Goal: Task Accomplishment & Management: Complete application form

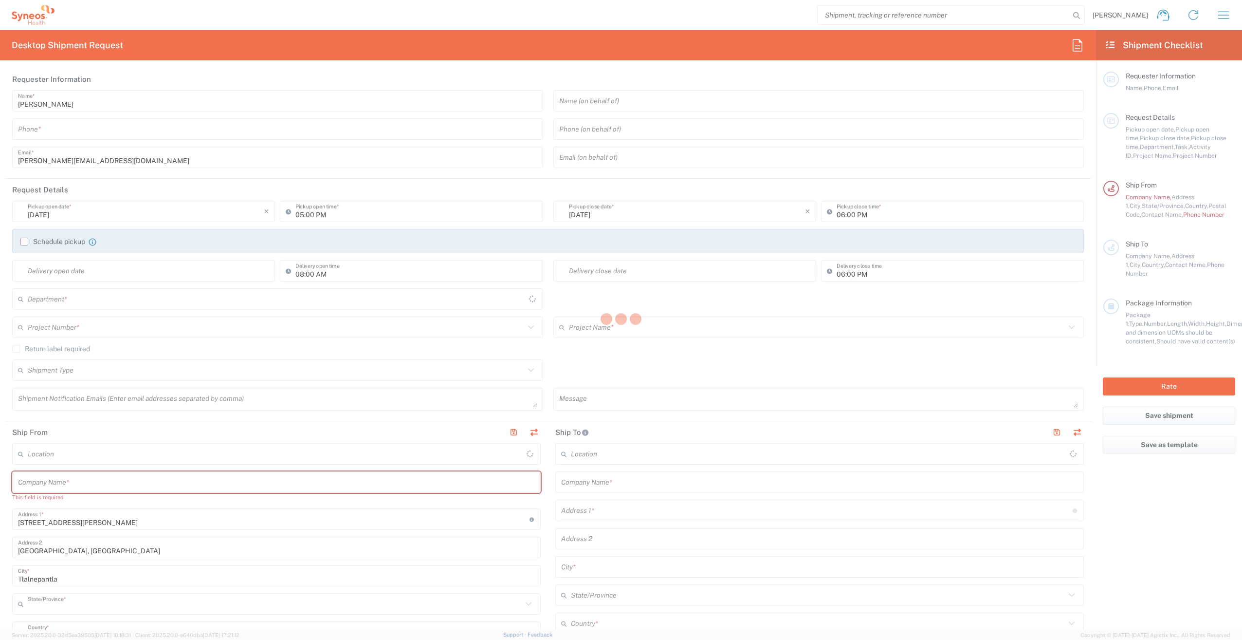
type input "Mexico State"
type input "[GEOGRAPHIC_DATA]"
type input "INC Research Clin Svcs [GEOGRAPHIC_DATA]"
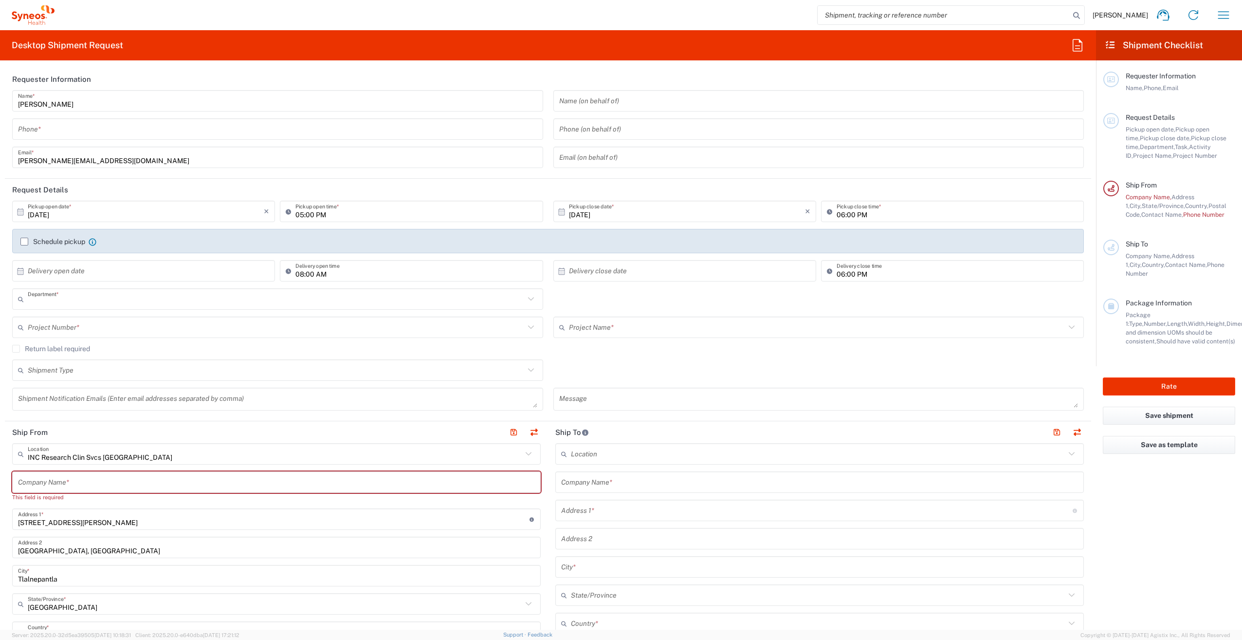
type input "3243"
click at [359, 132] on input "tel" at bounding box center [277, 129] width 519 height 17
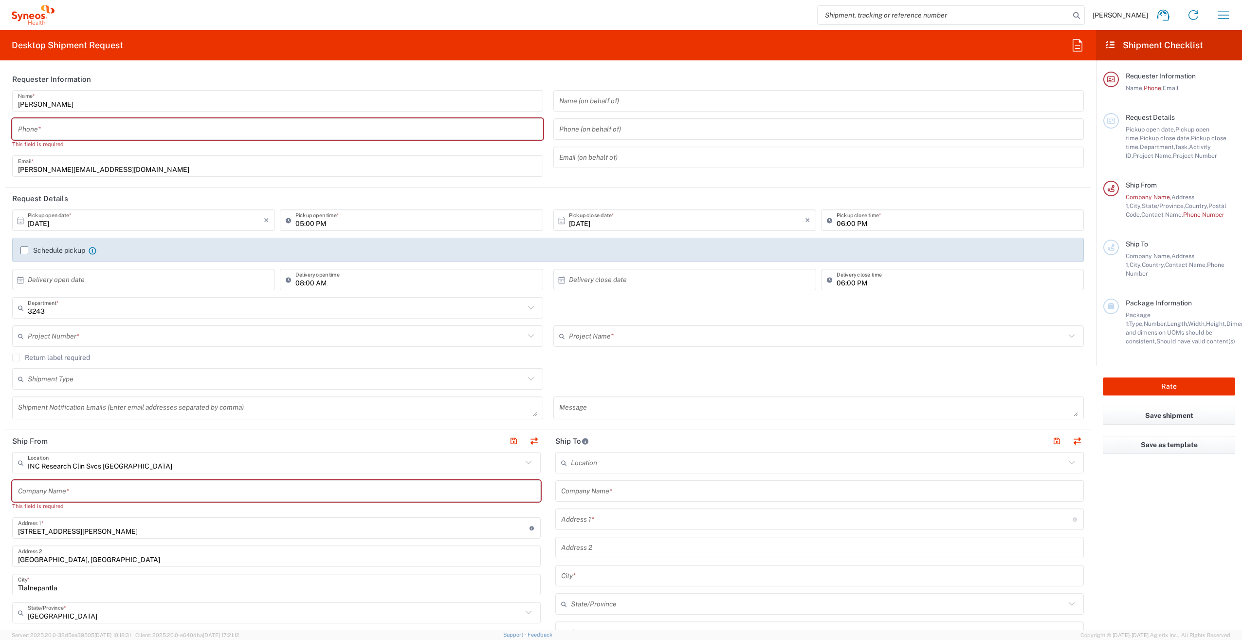
click at [398, 74] on header "Requester Information" at bounding box center [548, 79] width 1087 height 22
click at [235, 134] on input "tel" at bounding box center [277, 129] width 519 height 17
click at [281, 75] on header "Requester Information" at bounding box center [548, 79] width 1087 height 22
click at [242, 223] on input "[DATE]" at bounding box center [146, 220] width 236 height 17
click at [160, 285] on span "9" at bounding box center [158, 282] width 14 height 14
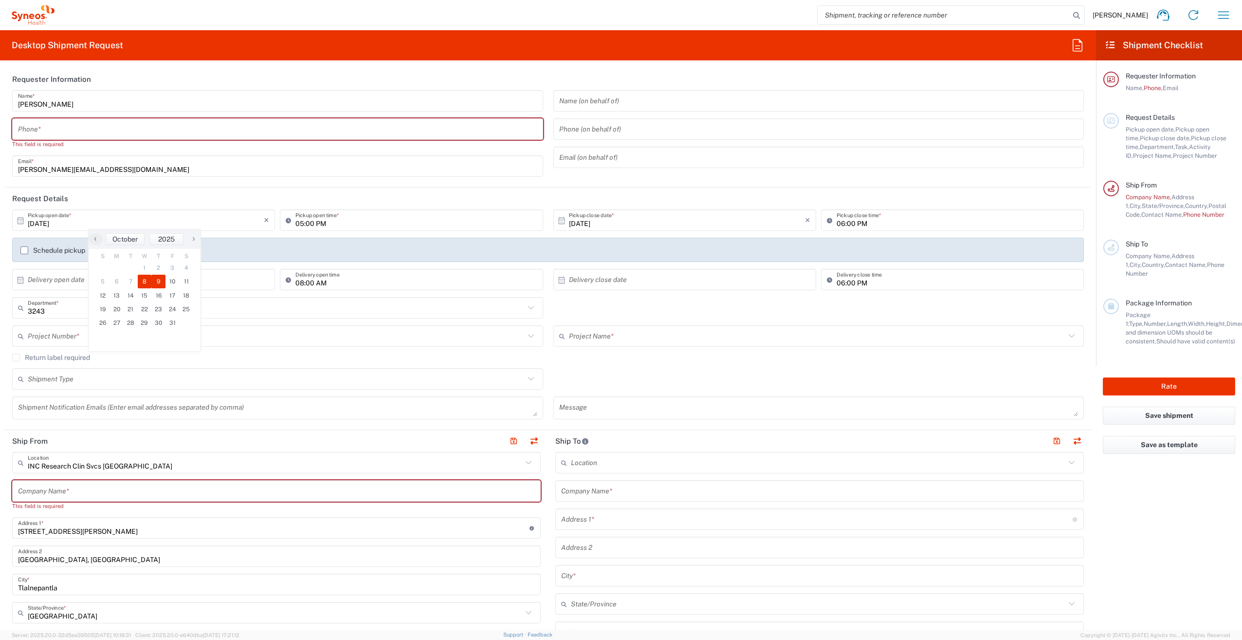
type input "[DATE]"
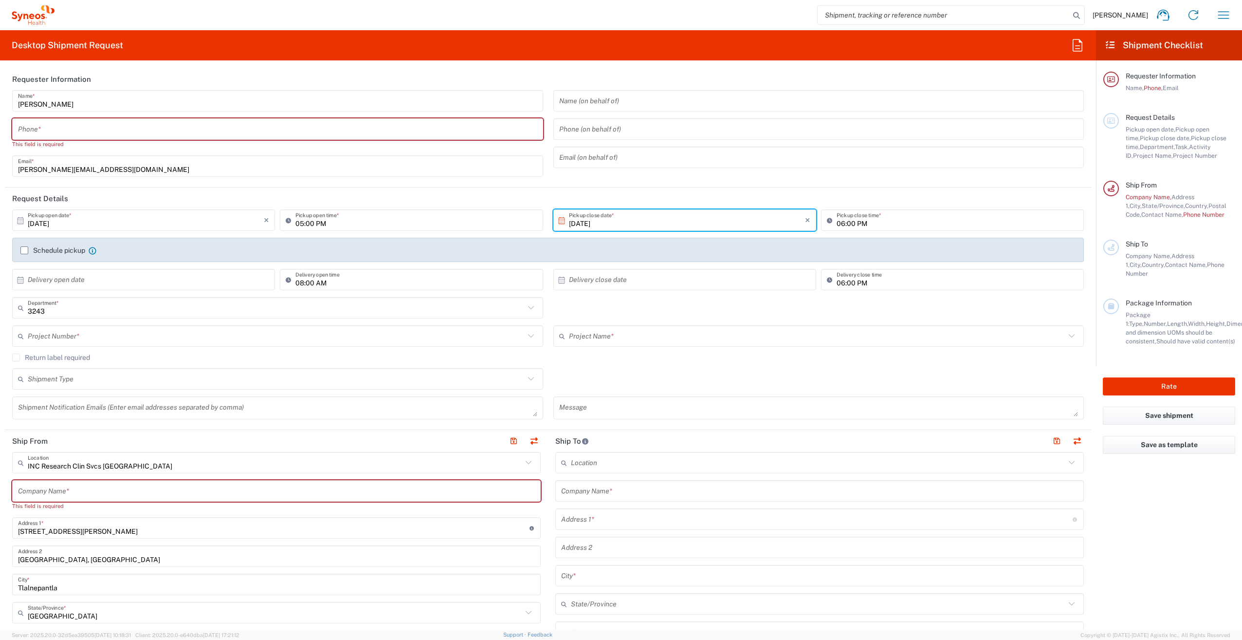
click at [626, 226] on input "[DATE]" at bounding box center [687, 220] width 236 height 17
click at [642, 297] on span "12" at bounding box center [640, 296] width 14 height 14
type input "10/12/2025"
click at [190, 225] on input "10/12/2025" at bounding box center [146, 220] width 236 height 17
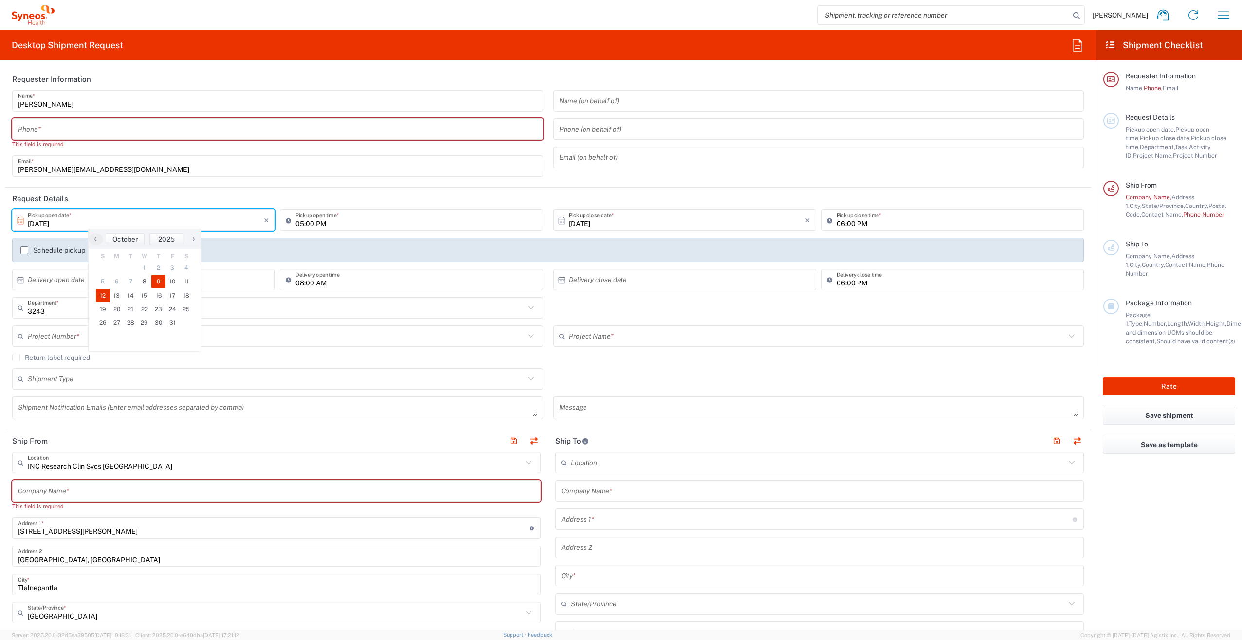
click at [161, 285] on span "9" at bounding box center [158, 282] width 14 height 14
type input "[DATE]"
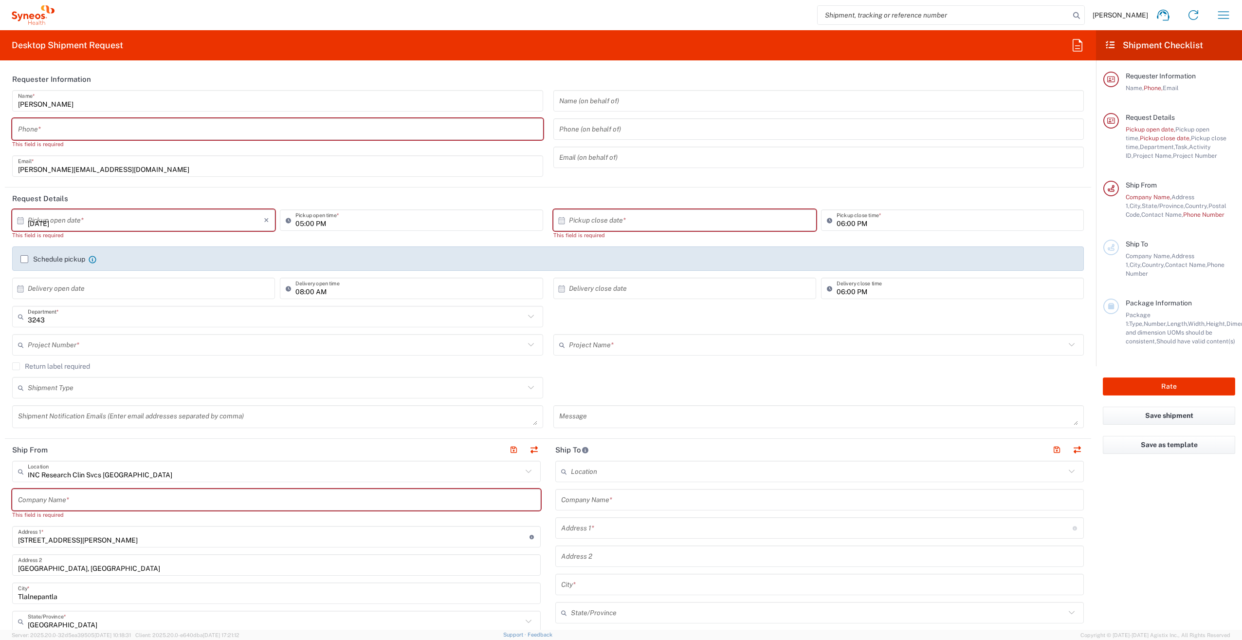
type input "[DATE]"
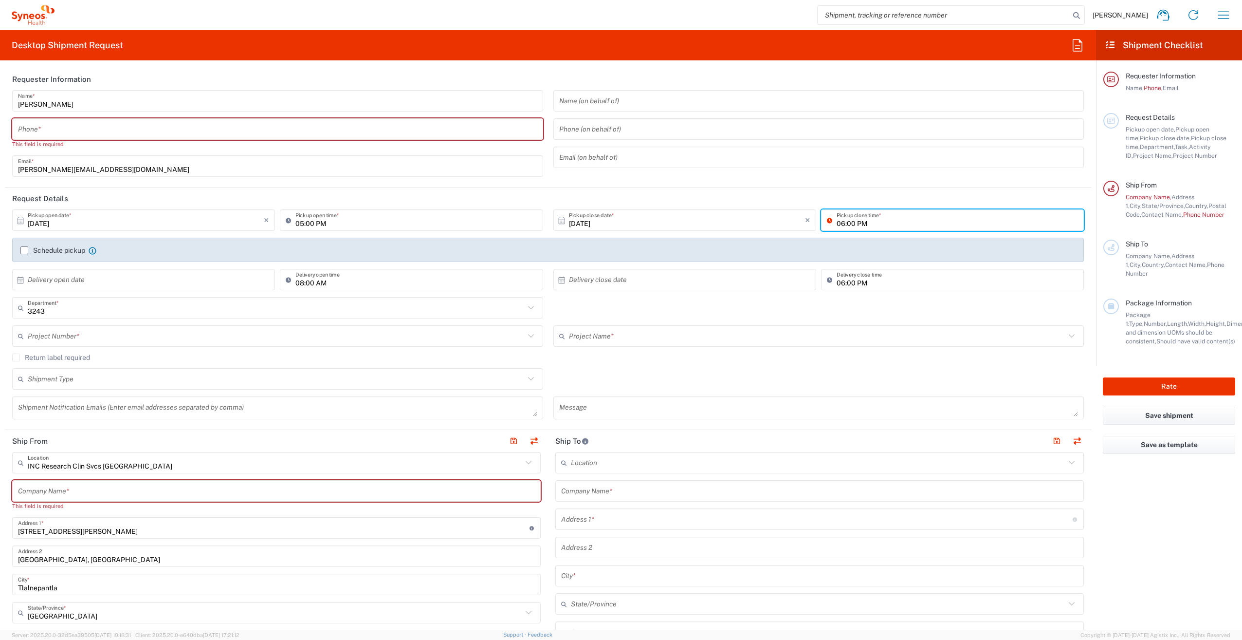
click at [869, 221] on input "06:00 PM" at bounding box center [957, 220] width 241 height 17
click at [839, 226] on input "06:00 PM" at bounding box center [957, 220] width 241 height 17
click at [191, 135] on input "tel" at bounding box center [277, 129] width 519 height 17
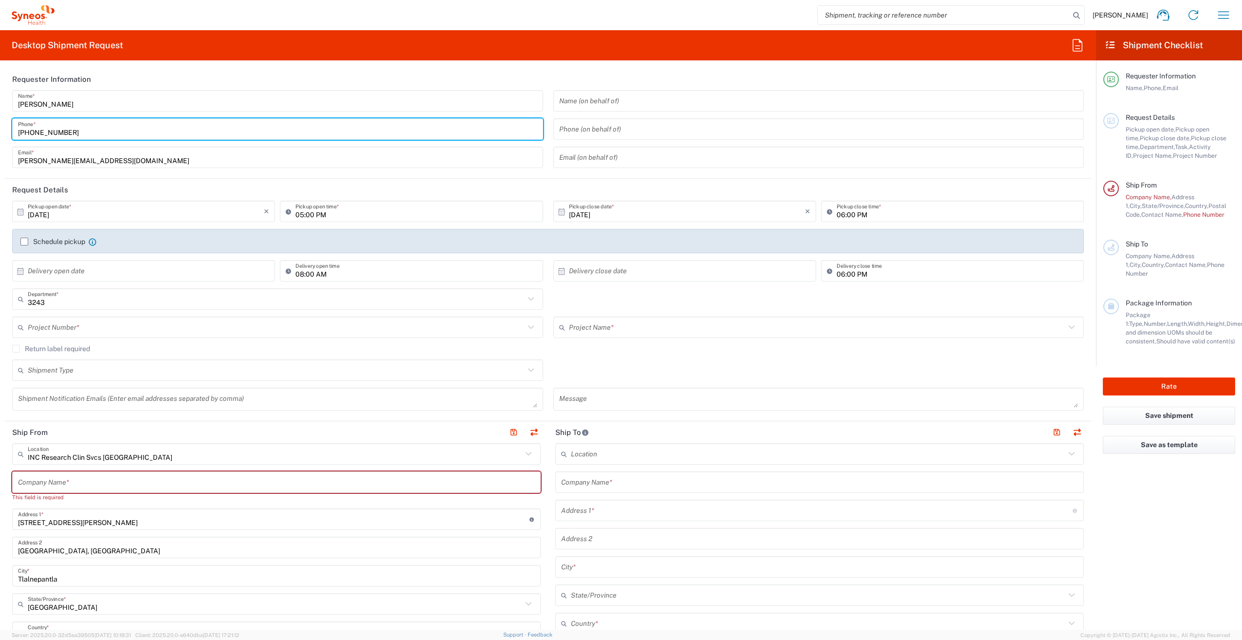
type input "[PHONE_NUMBER]"
click at [620, 96] on input "text" at bounding box center [818, 100] width 519 height 17
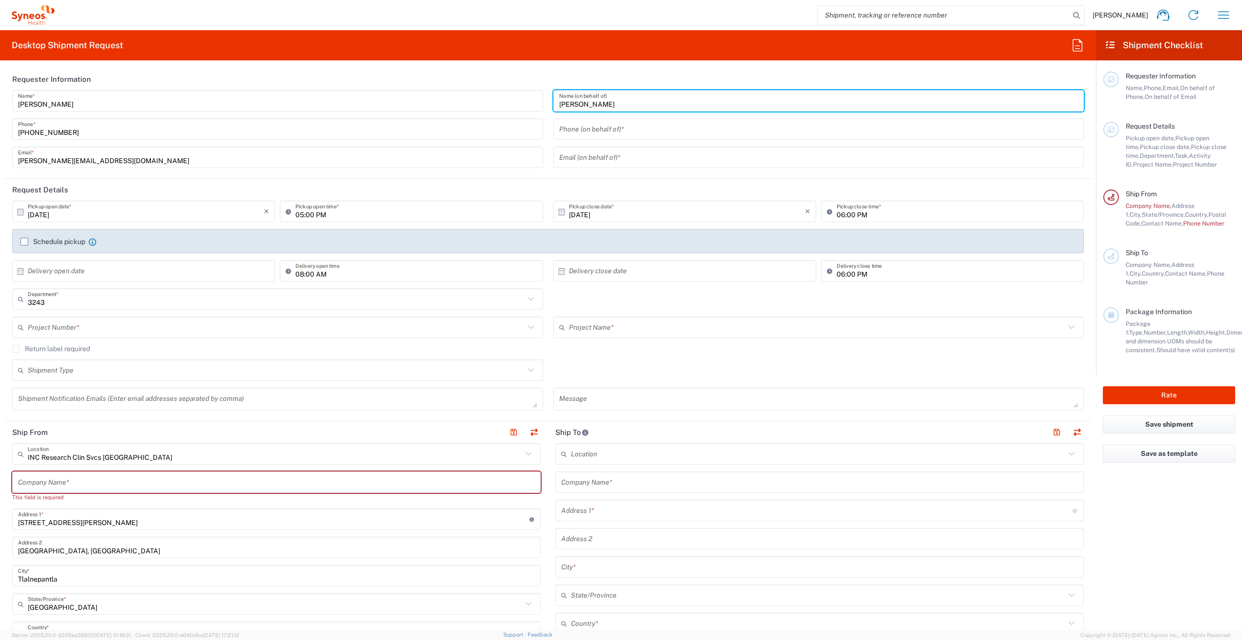
type input "[PERSON_NAME]"
drag, startPoint x: 603, startPoint y: 127, endPoint x: 601, endPoint y: 133, distance: 7.1
click at [603, 127] on input "tel" at bounding box center [818, 129] width 519 height 17
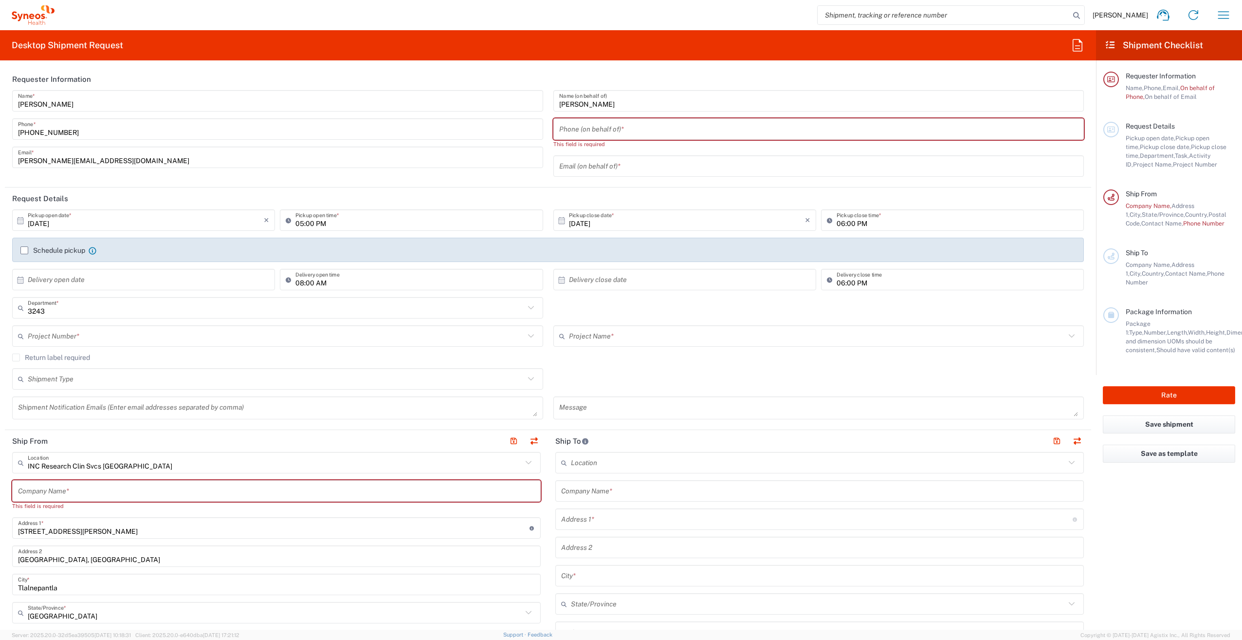
click at [504, 83] on header "Requester Information" at bounding box center [548, 79] width 1087 height 22
click at [596, 319] on div "3243 Department * 3243 3000 3100 3109 3110 3111 3112 3125 3130 3135 3136 3150 3…" at bounding box center [548, 311] width 1082 height 28
click at [185, 286] on input "text" at bounding box center [146, 279] width 236 height 17
click at [94, 281] on input "text" at bounding box center [146, 279] width 236 height 17
click at [671, 309] on div "3243 Department * 3243 3000 3100 3109 3110 3111 3112 3125 3130 3135 3136 3150 3…" at bounding box center [548, 311] width 1082 height 28
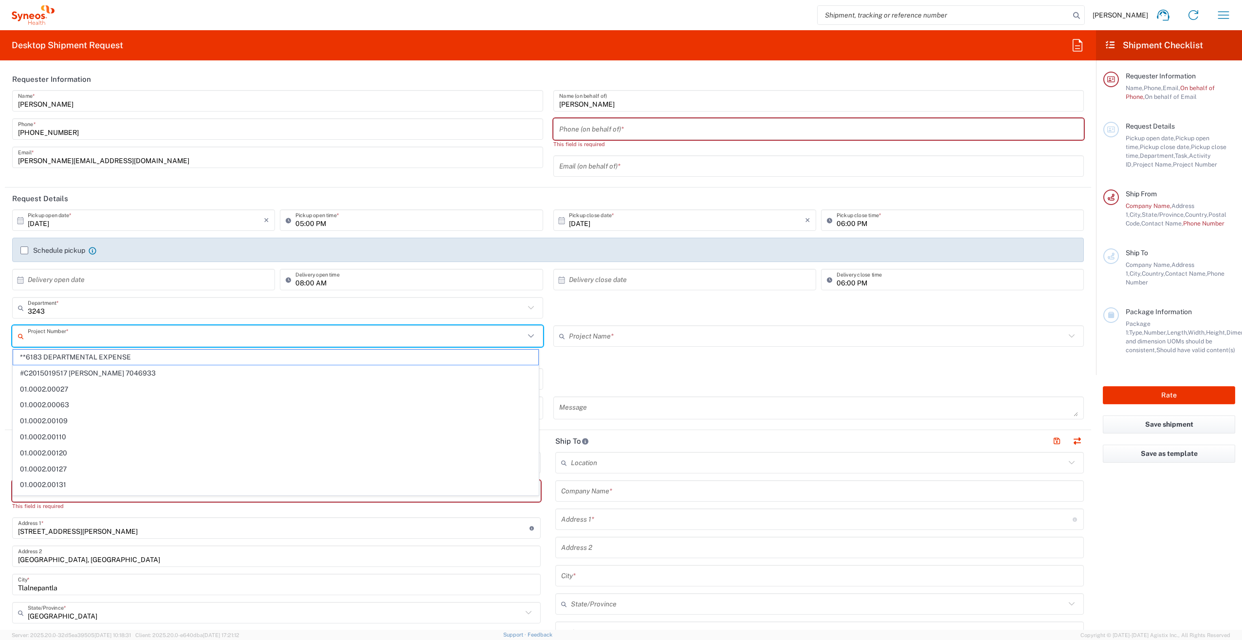
click at [198, 341] on input "text" at bounding box center [276, 336] width 497 height 17
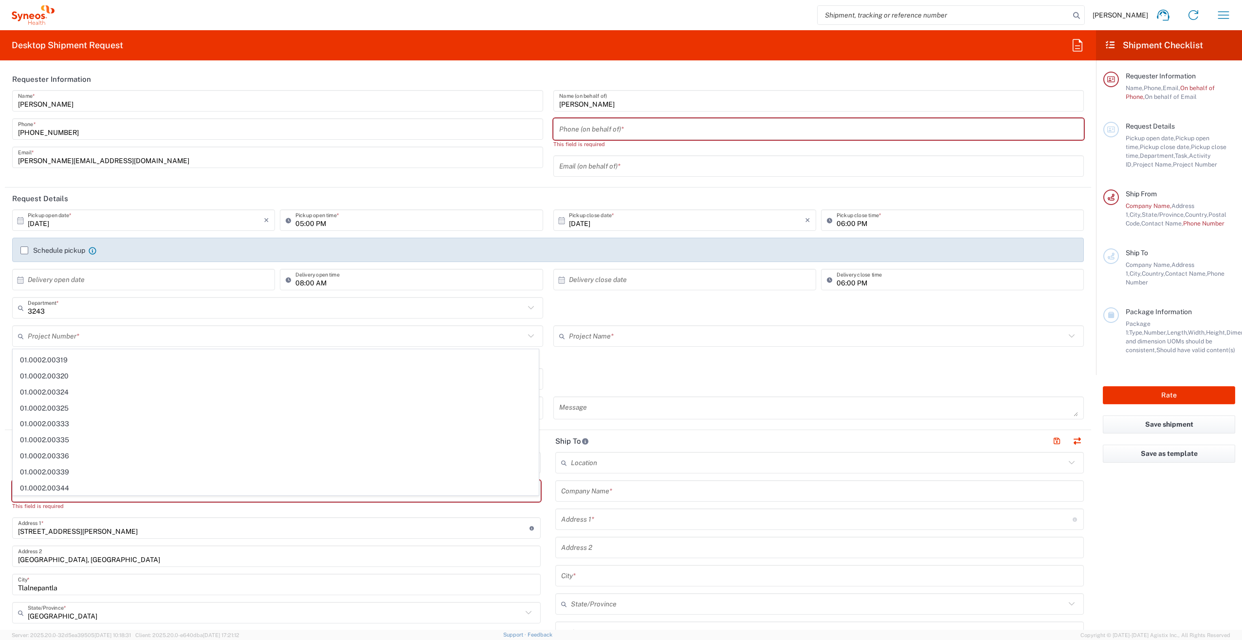
click at [317, 294] on div "08:00 AM Delivery open time" at bounding box center [411, 283] width 268 height 28
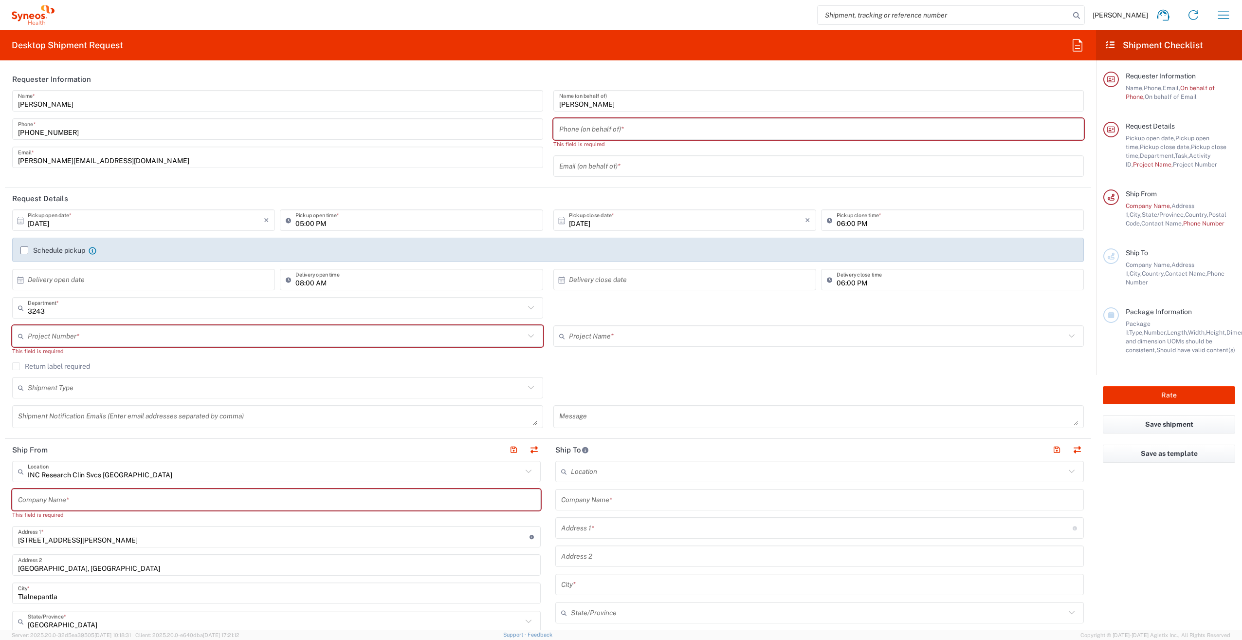
click at [97, 338] on input "text" at bounding box center [276, 336] width 497 height 17
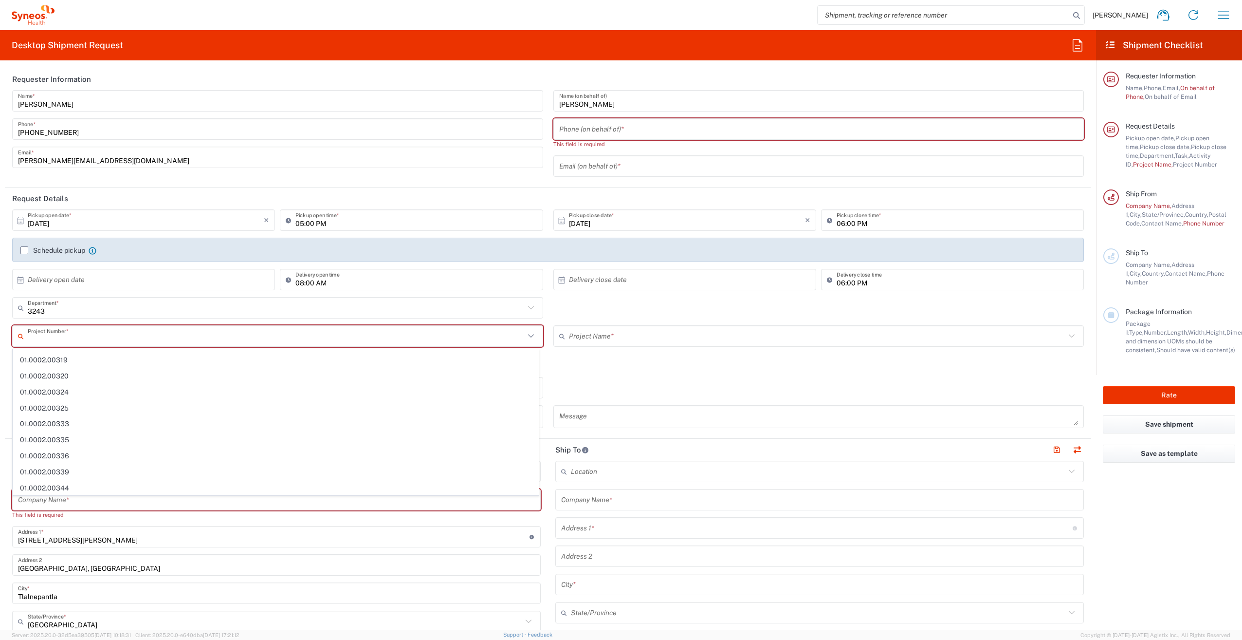
scroll to position [0, 0]
paste input "7025638"
type input "7025638"
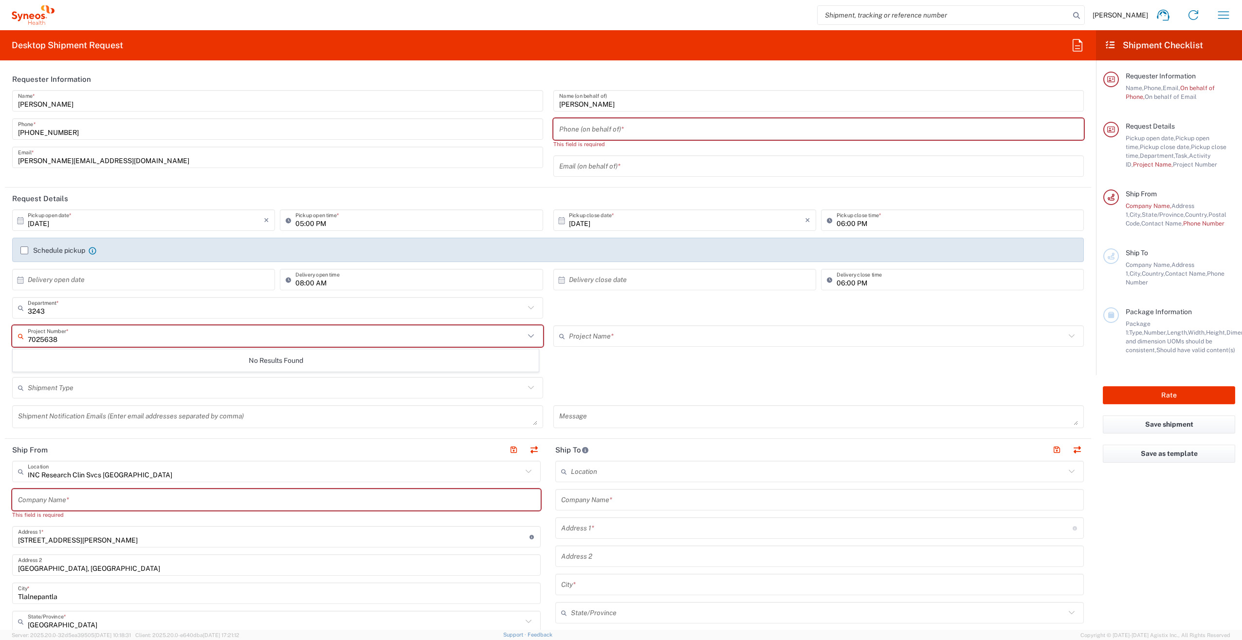
click at [97, 338] on input "7025638" at bounding box center [276, 336] width 497 height 17
drag, startPoint x: 84, startPoint y: 341, endPoint x: 64, endPoint y: 333, distance: 21.0
click at [0, 341] on html "Victor Cordero Quiros Home Shipment estimator Shipment tracking Desktop shipmen…" at bounding box center [621, 320] width 1242 height 640
click at [111, 318] on div "3243 Department * 3243 3000 3100 3109 3110 3111 3112 3125 3130 3135 3136 3150 3…" at bounding box center [277, 311] width 541 height 28
click at [105, 334] on input "text" at bounding box center [276, 336] width 497 height 17
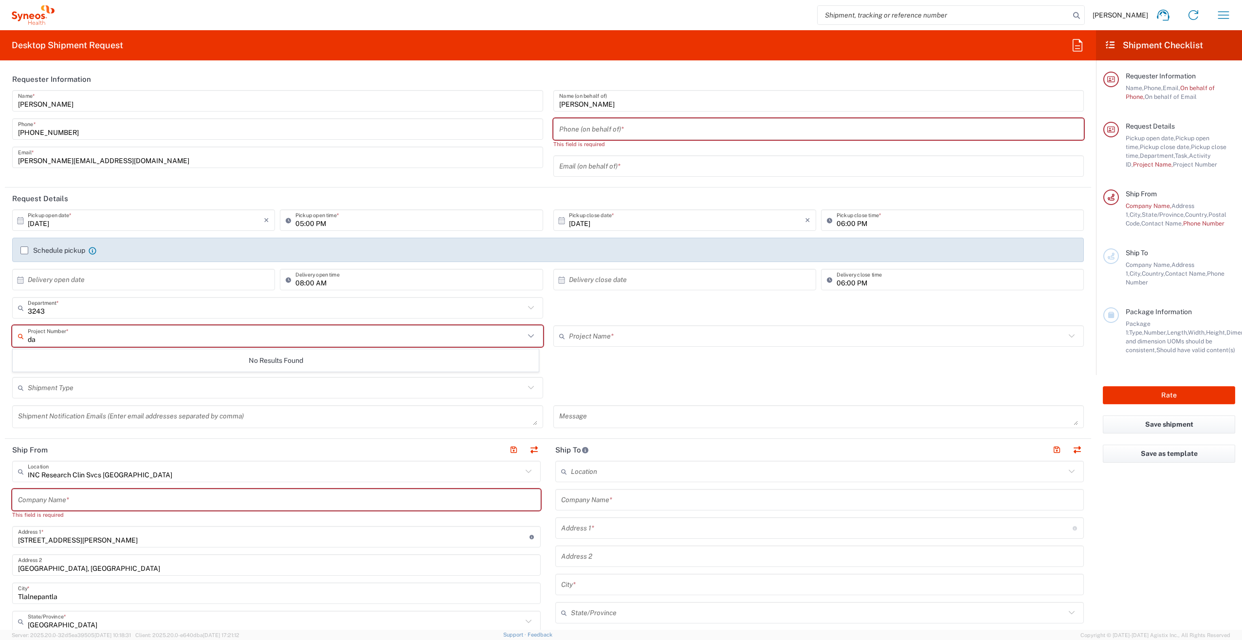
type input "d"
click at [141, 338] on input "text" at bounding box center [276, 336] width 497 height 17
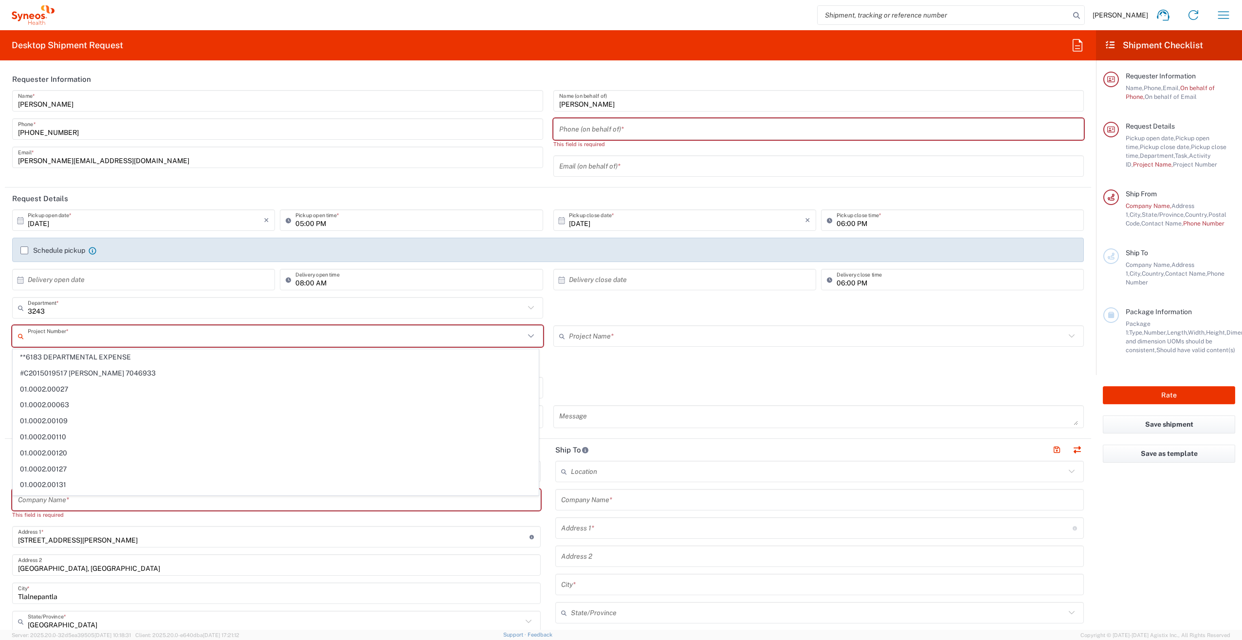
click at [607, 362] on agx-checkbox-control "Return label required" at bounding box center [548, 366] width 1072 height 8
click at [600, 339] on input "text" at bounding box center [817, 336] width 497 height 17
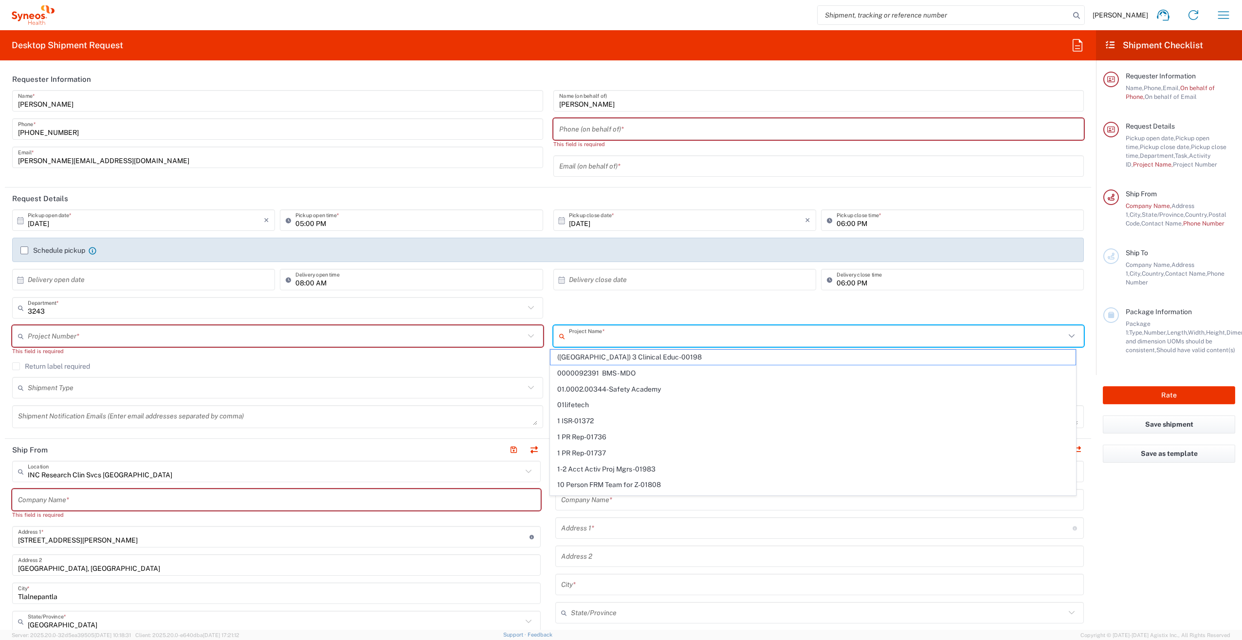
click at [600, 339] on input "text" at bounding box center [817, 336] width 497 height 17
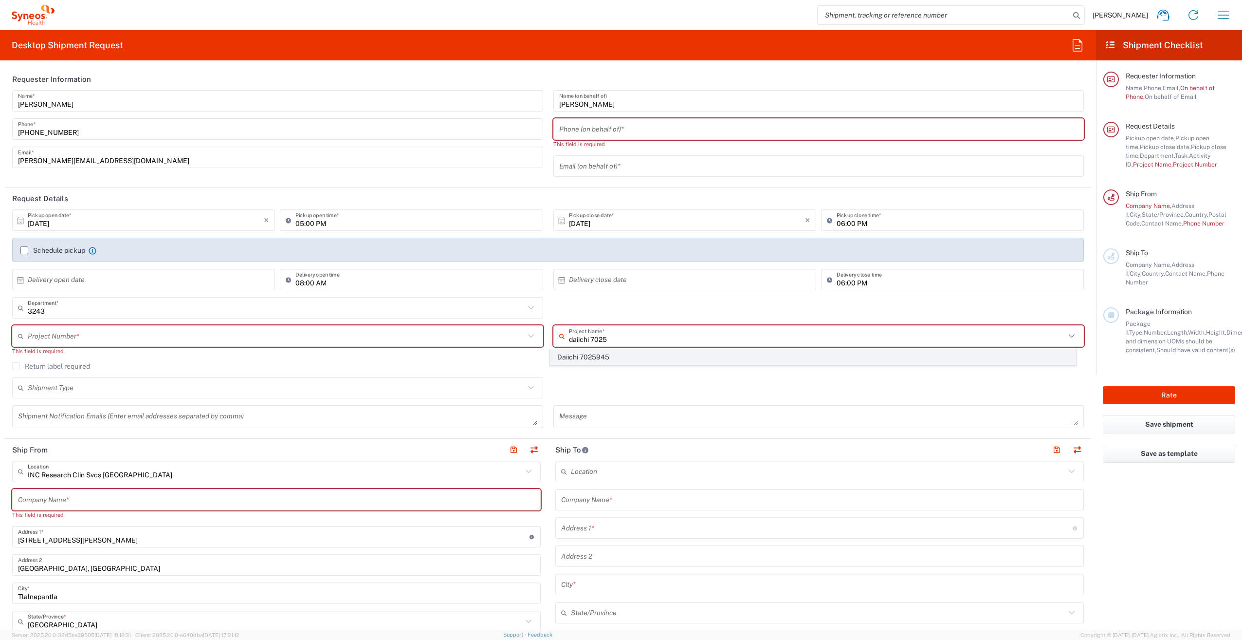
click at [615, 356] on span "Daiichi 7025945" at bounding box center [813, 357] width 525 height 15
type input "Daiichi 7025945"
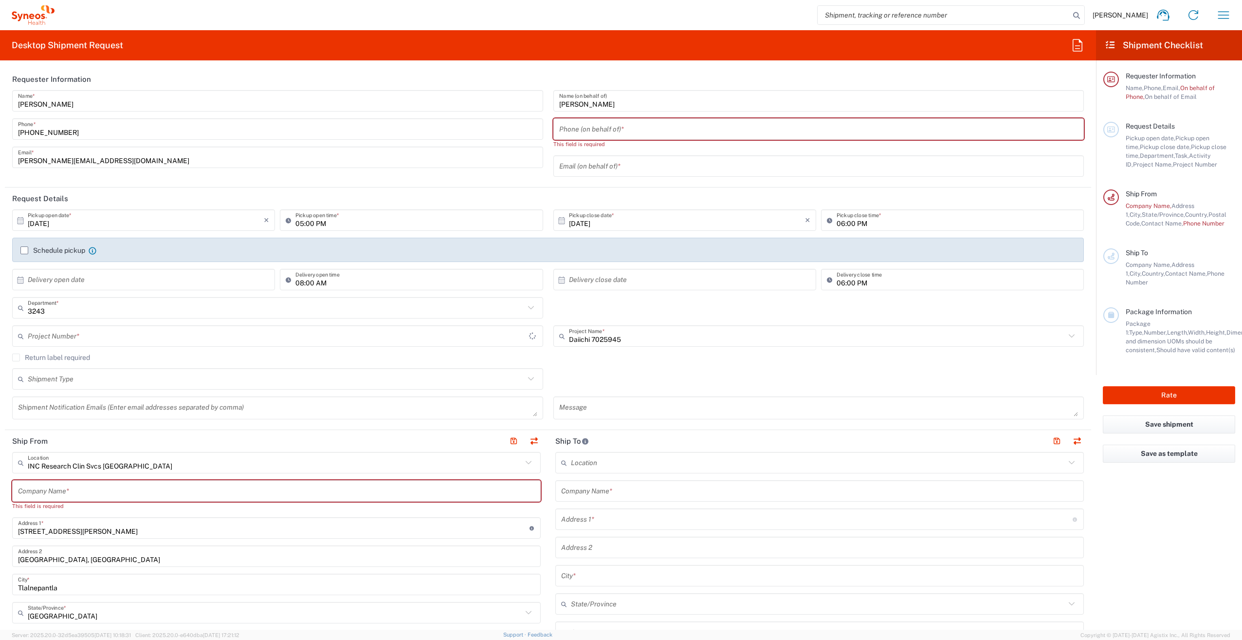
click at [622, 382] on div "Shipment Type Batch Regular" at bounding box center [548, 382] width 1082 height 28
type input "7025945"
click at [17, 358] on label "Return label required" at bounding box center [51, 357] width 78 height 8
click at [16, 357] on input "Return label required" at bounding box center [16, 357] width 0 height 0
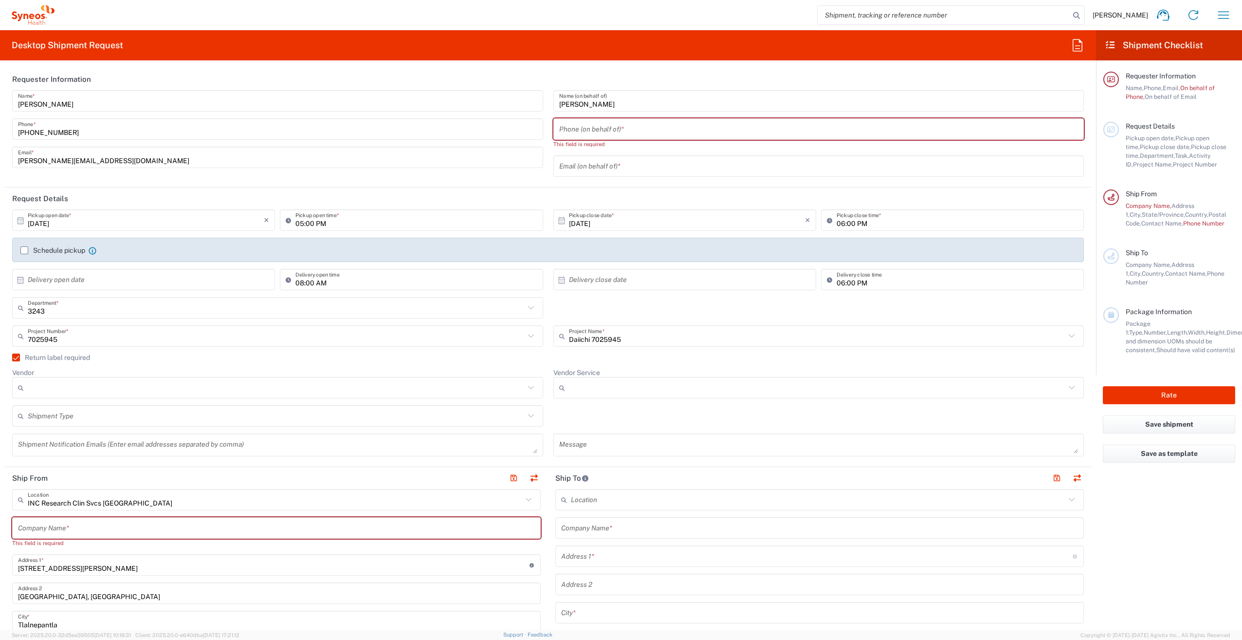
click at [18, 359] on label "Return label required" at bounding box center [51, 357] width 78 height 8
click at [12, 357] on input "Return label required" at bounding box center [12, 357] width 0 height 0
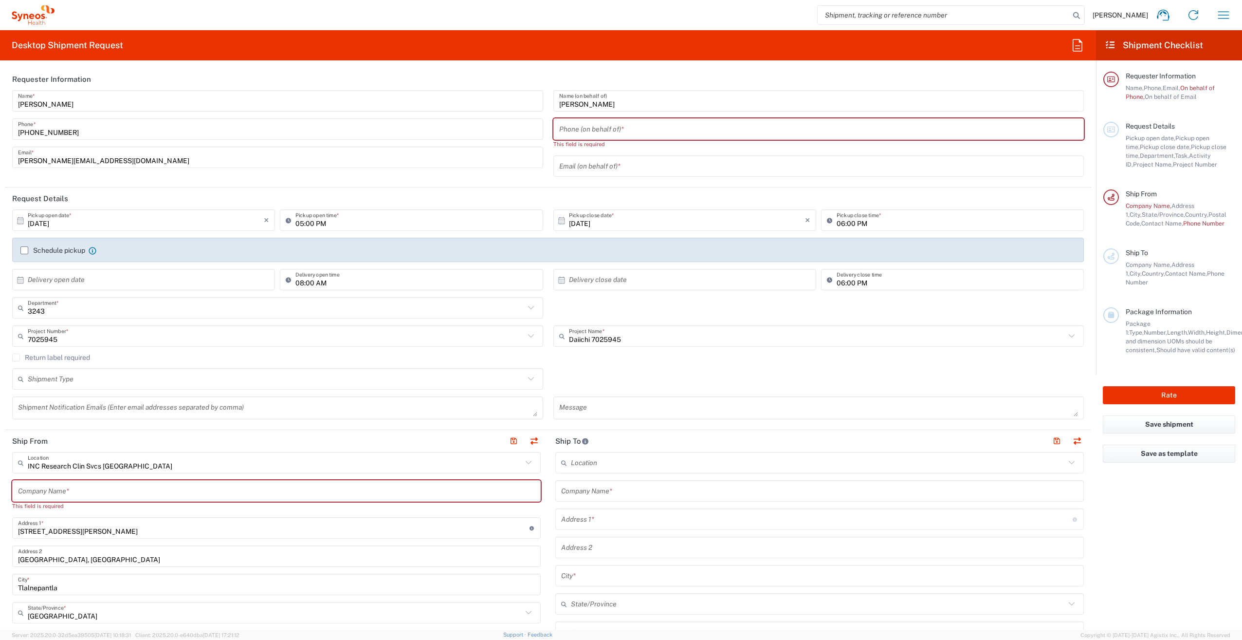
click at [137, 379] on input "text" at bounding box center [276, 378] width 497 height 17
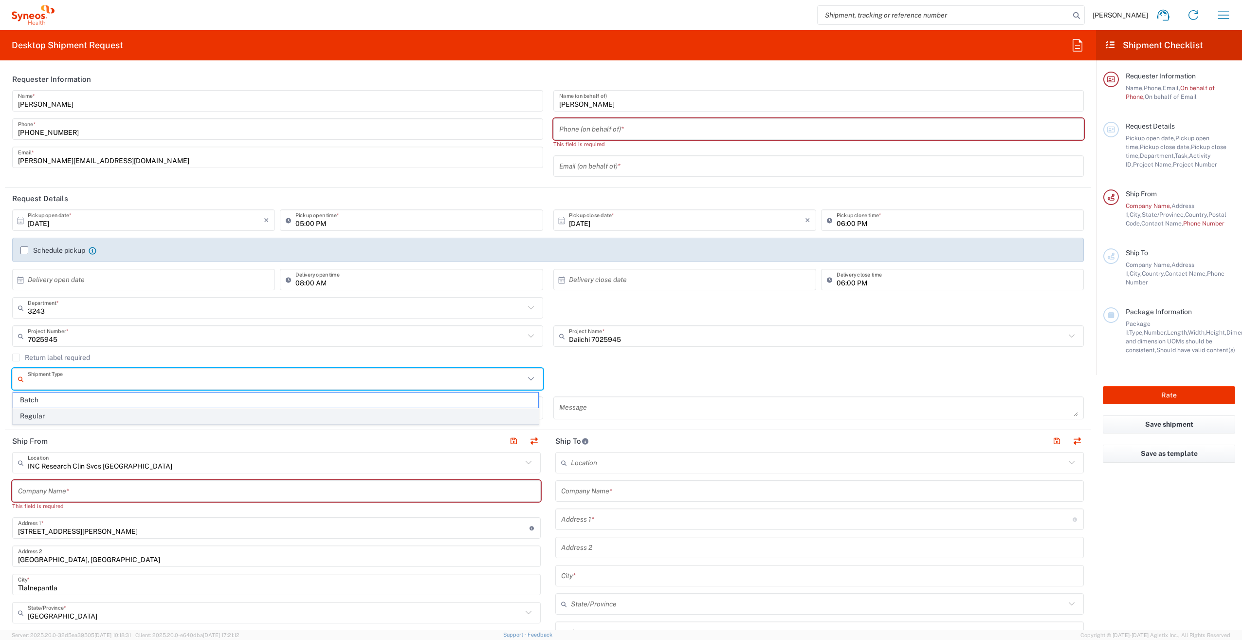
click at [58, 415] on span "Regular" at bounding box center [275, 415] width 525 height 15
type input "Regular"
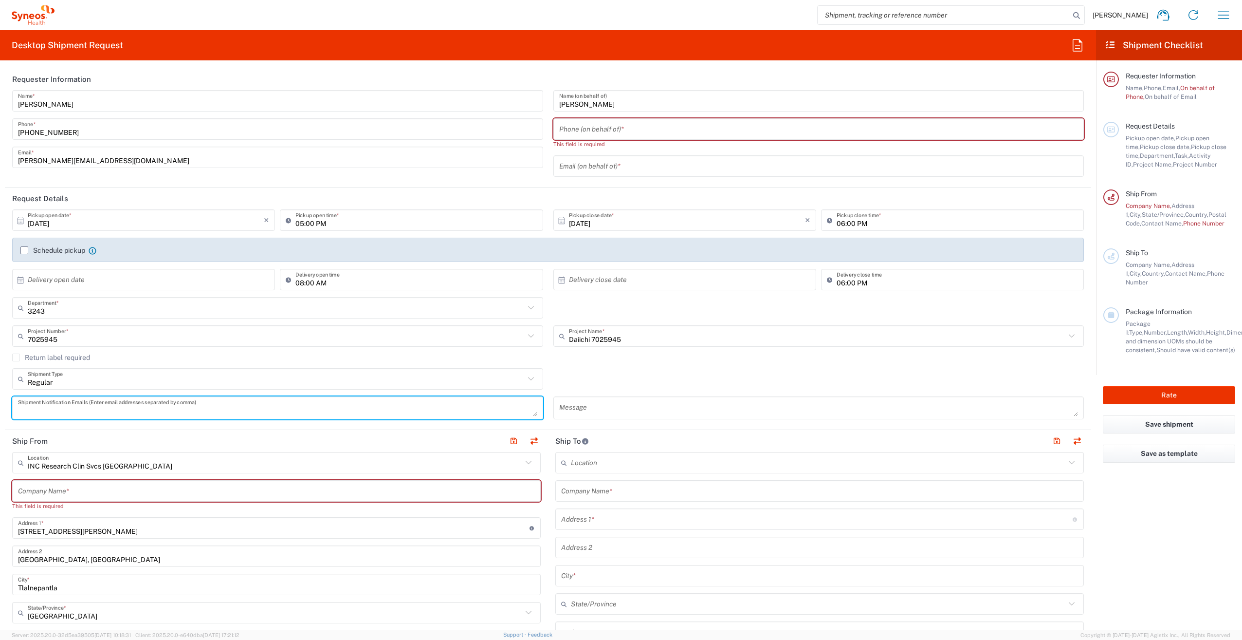
click at [161, 413] on textarea at bounding box center [277, 407] width 519 height 17
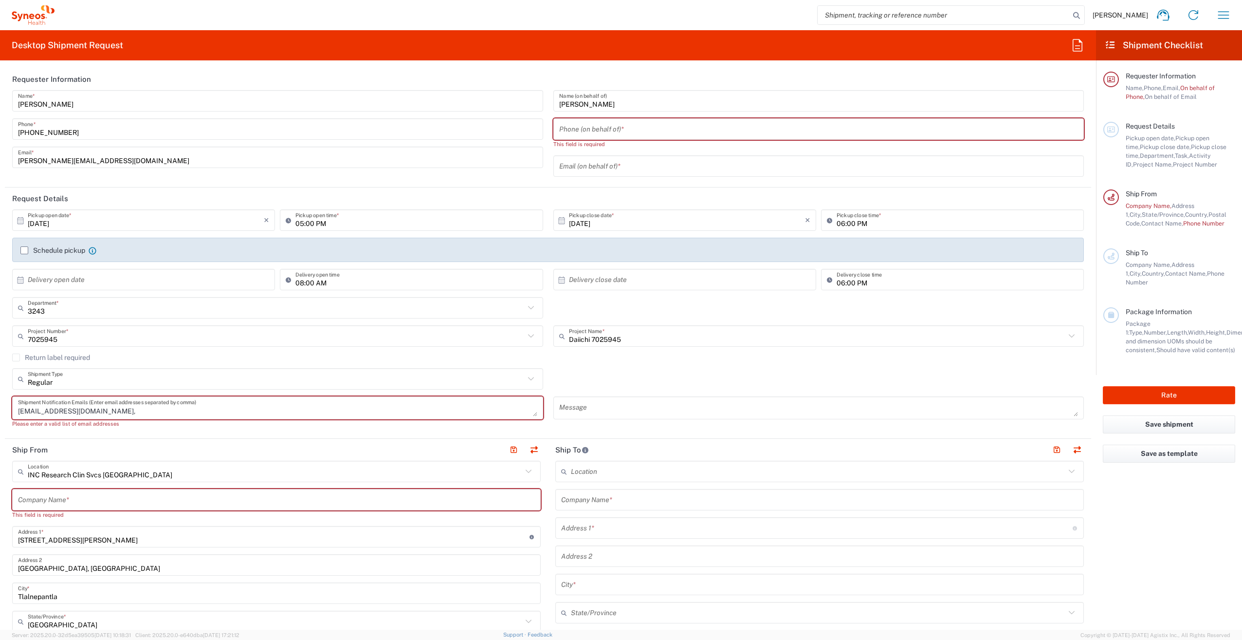
click at [136, 416] on textarea "vacordero@hotmail.com," at bounding box center [277, 407] width 519 height 17
paste textarea "karinavanesa.97@gmail.com"
type textarea "vacordero@hotmail.com, karinavanesa.97@gmail.com,"
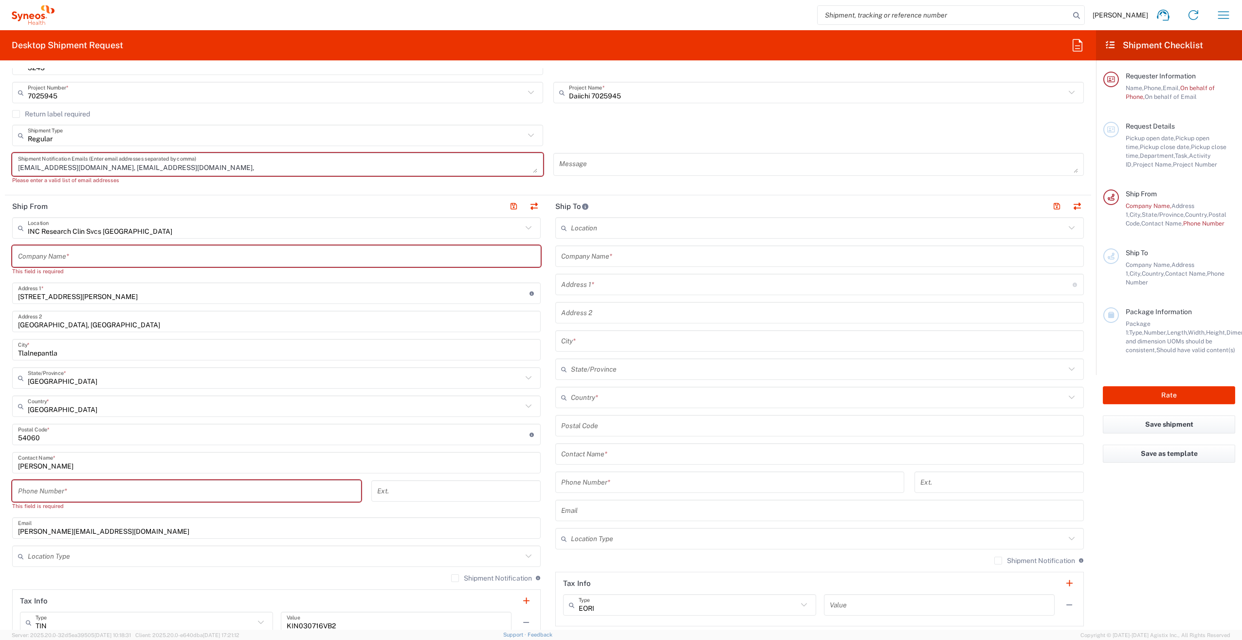
scroll to position [292, 0]
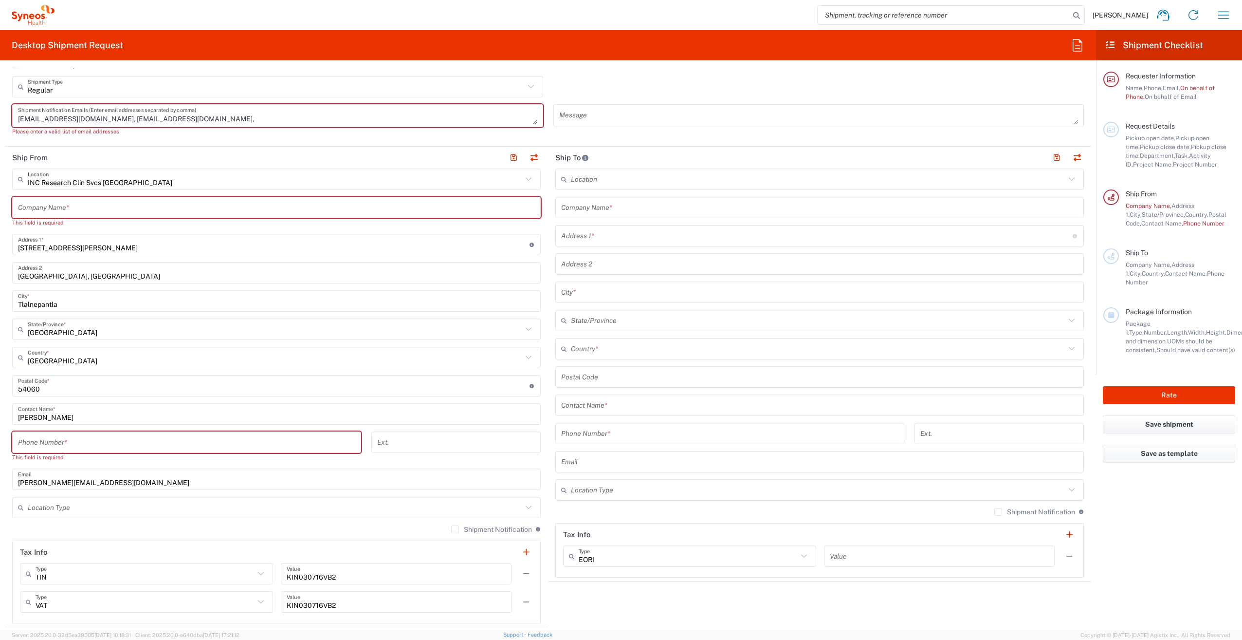
click at [140, 419] on input "[PERSON_NAME]" at bounding box center [276, 414] width 517 height 17
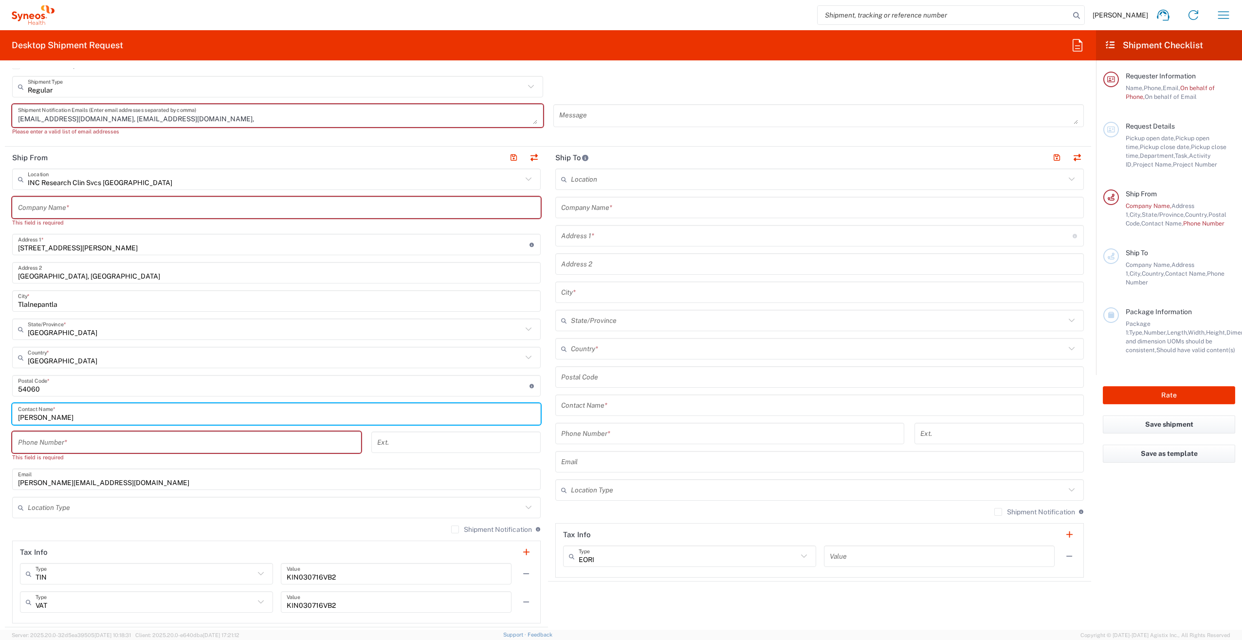
click at [140, 419] on input "[PERSON_NAME]" at bounding box center [276, 414] width 517 height 17
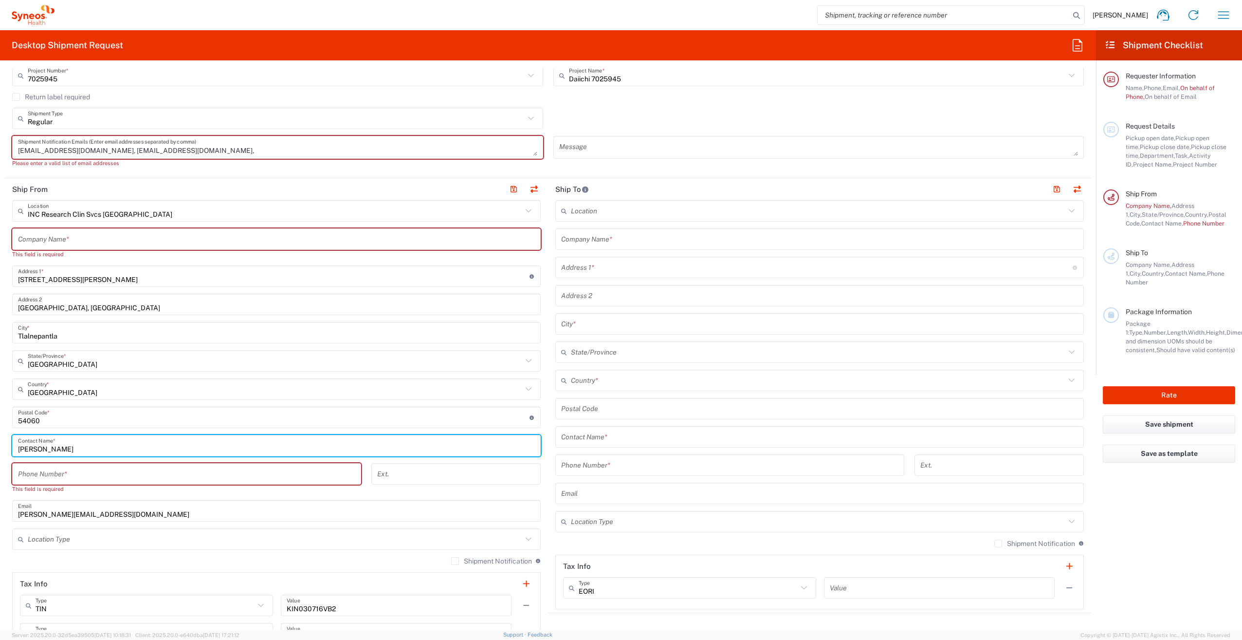
scroll to position [243, 0]
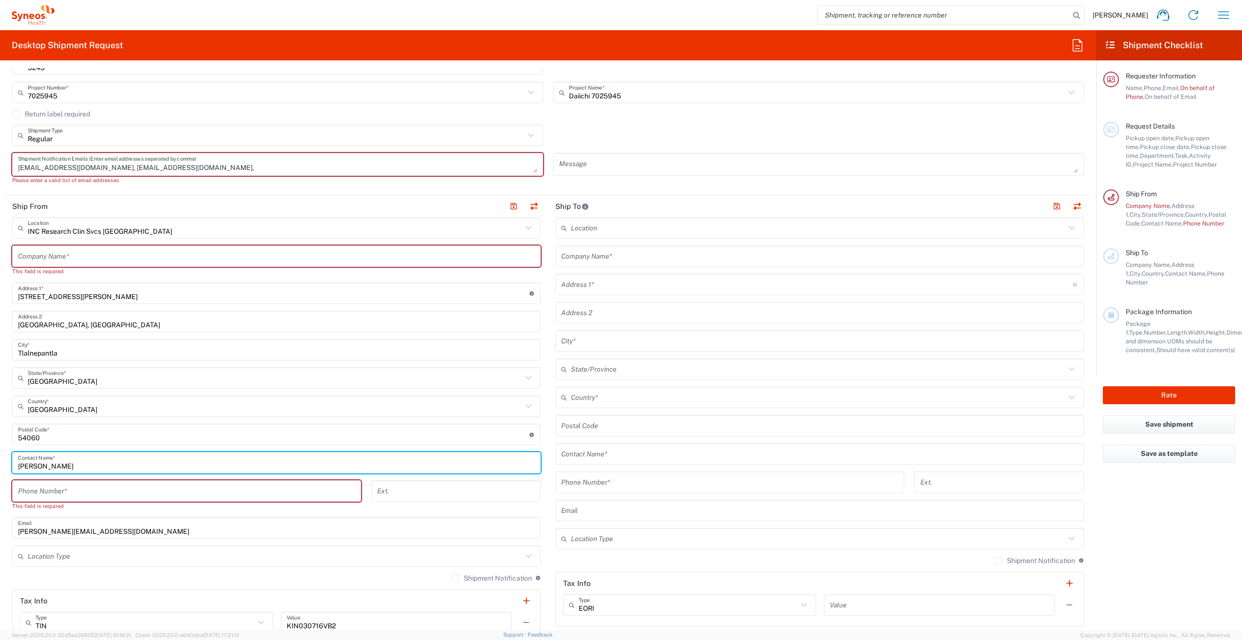
click at [119, 255] on input "text" at bounding box center [276, 256] width 517 height 17
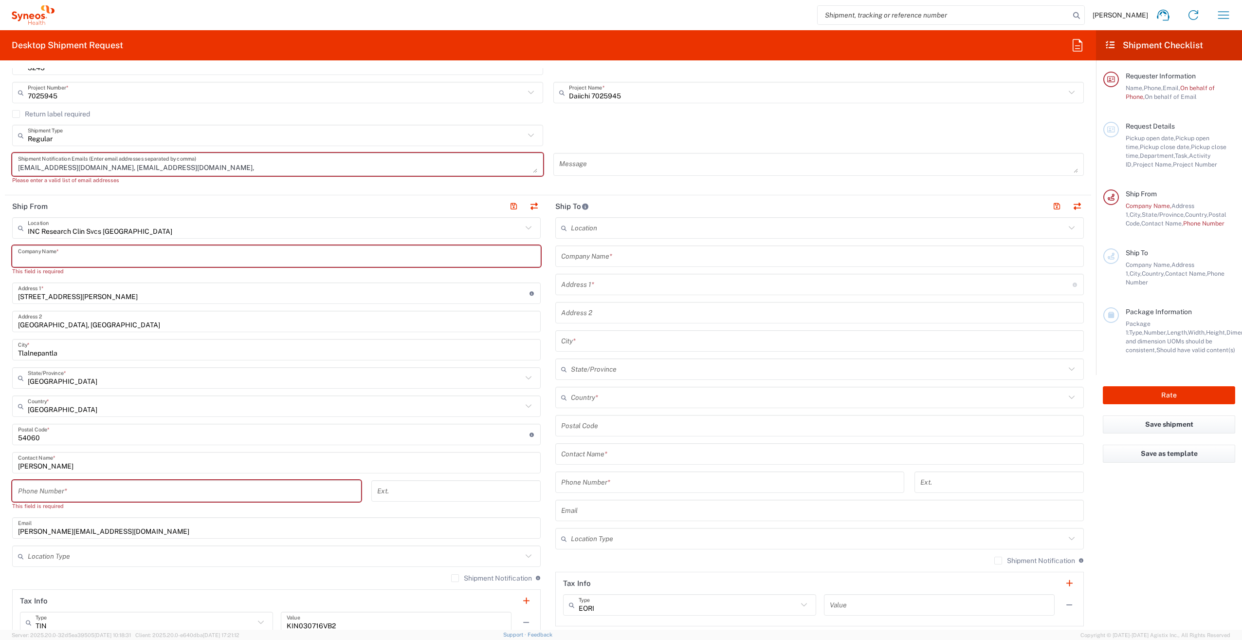
click at [103, 257] on input "text" at bounding box center [276, 256] width 517 height 17
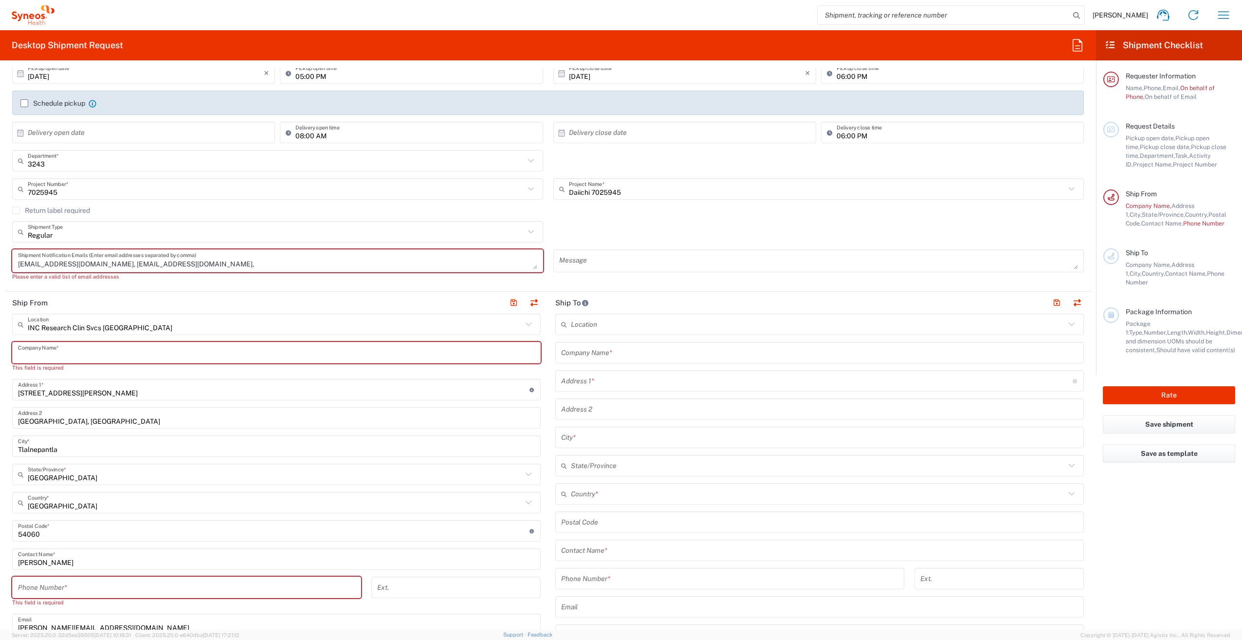
scroll to position [146, 0]
type input "Syneos"
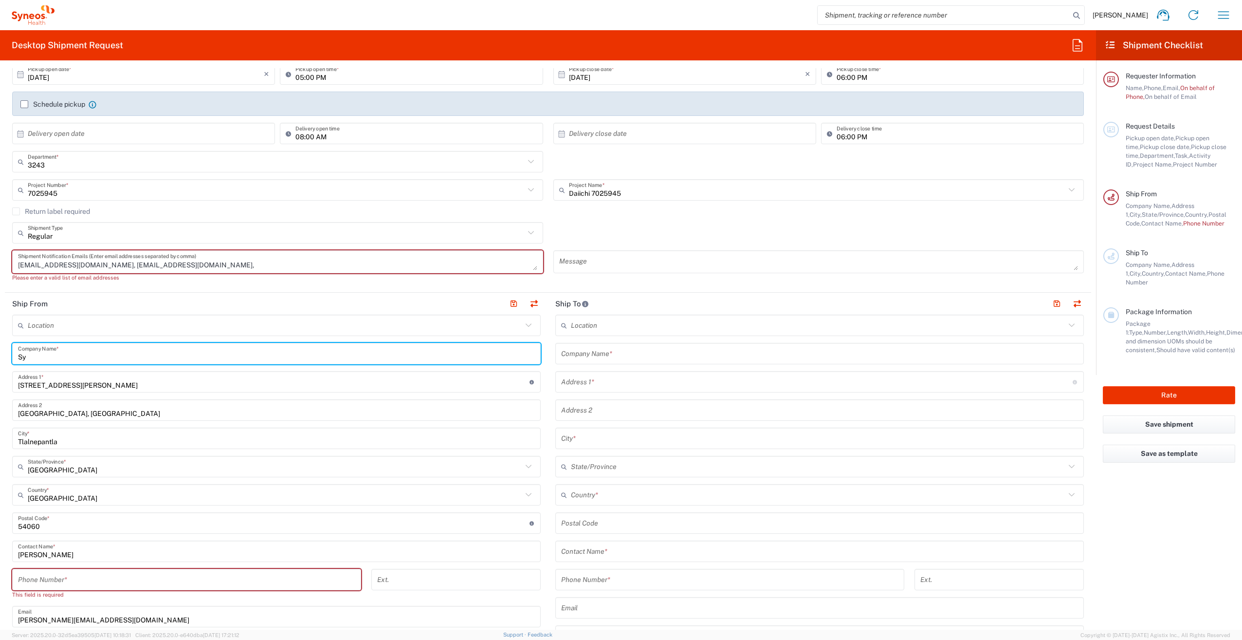
type input "S"
click at [516, 322] on input "text" at bounding box center [275, 325] width 495 height 17
click at [269, 327] on input "text" at bounding box center [275, 325] width 495 height 17
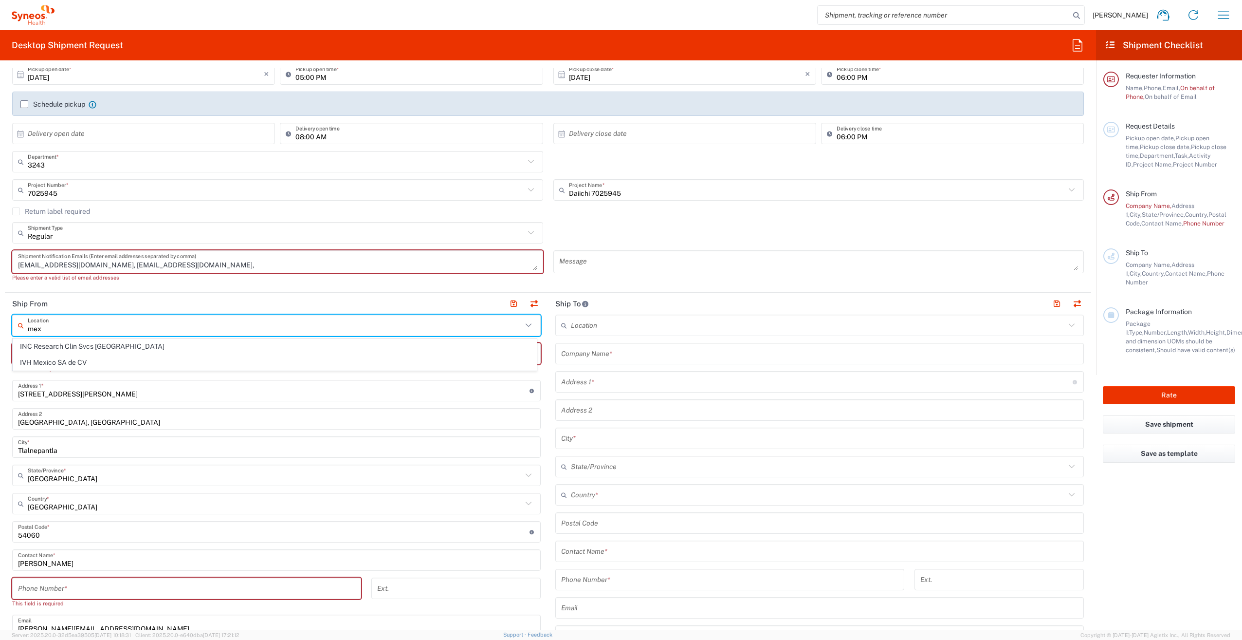
scroll to position [0, 0]
click at [119, 345] on span "INC Research Clin Svcs [GEOGRAPHIC_DATA]" at bounding box center [274, 346] width 523 height 15
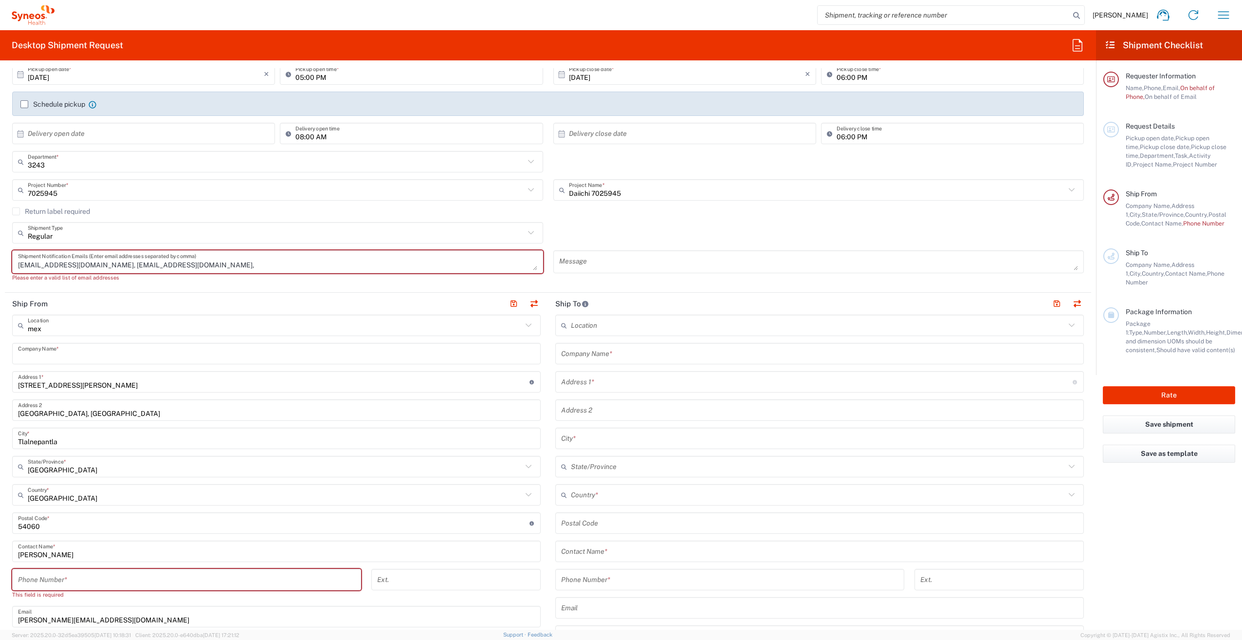
type input "INC Research Clin Svcs [GEOGRAPHIC_DATA]"
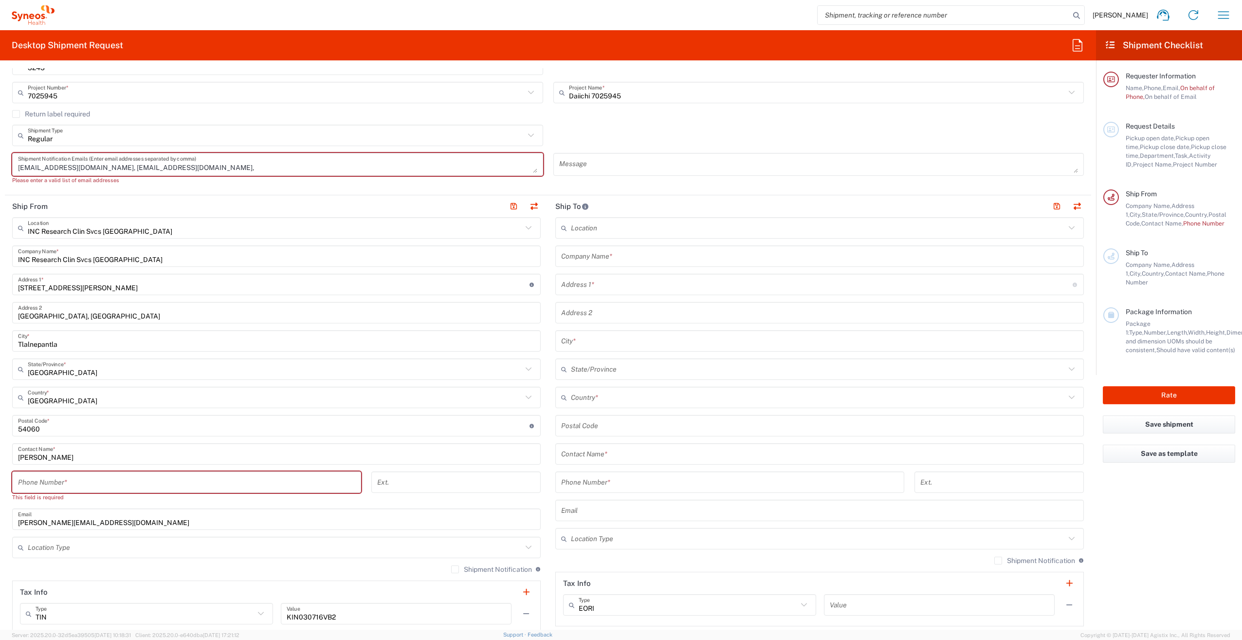
scroll to position [292, 0]
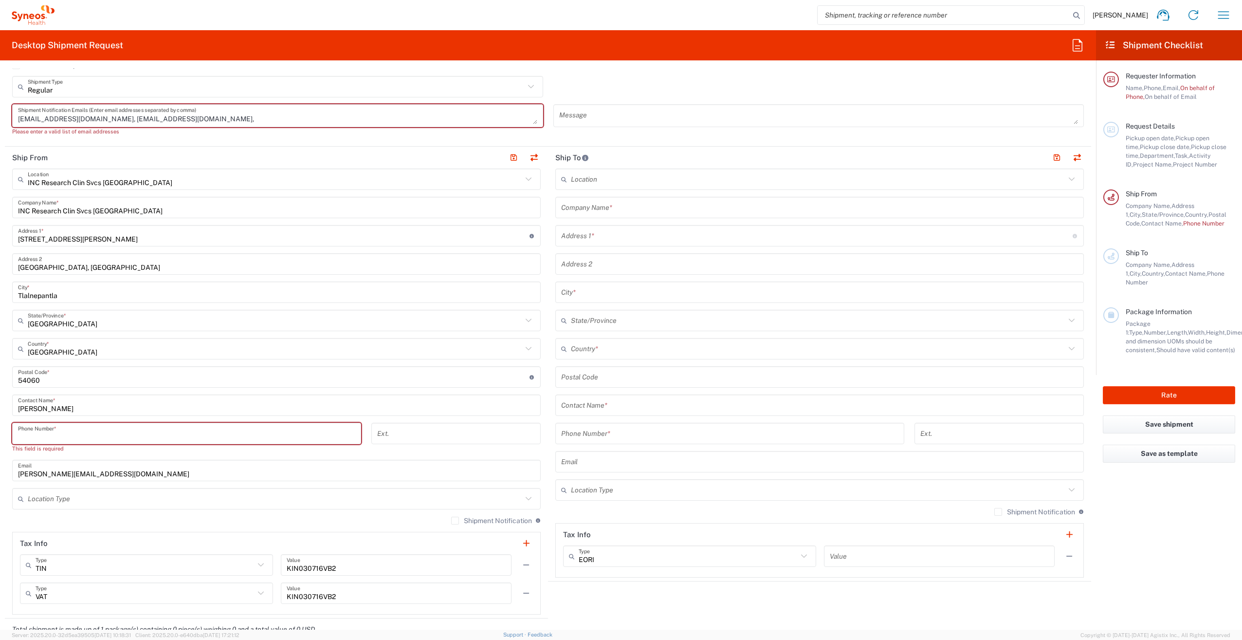
click at [128, 435] on input "tel" at bounding box center [186, 433] width 337 height 17
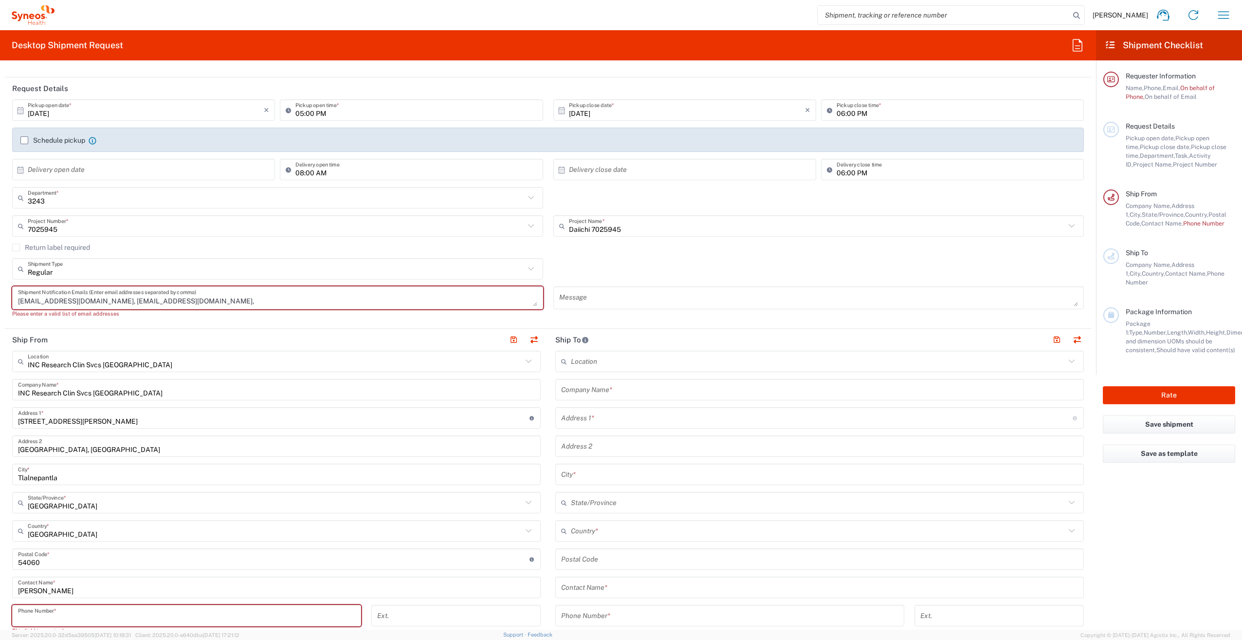
scroll to position [0, 0]
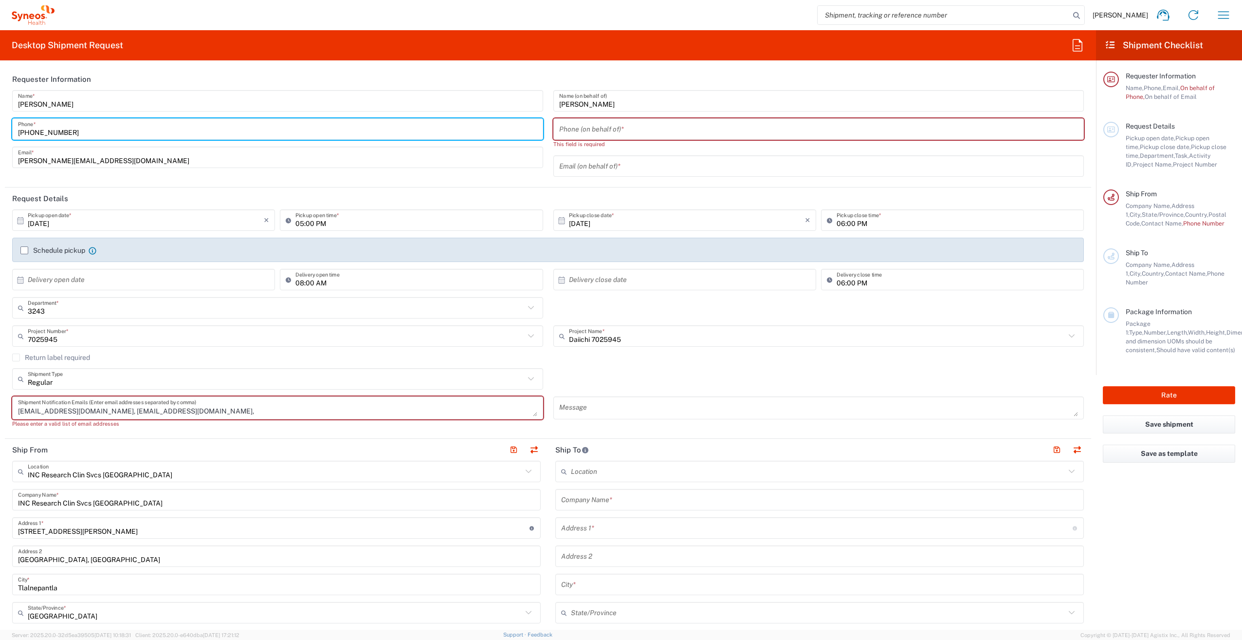
drag, startPoint x: 105, startPoint y: 133, endPoint x: 178, endPoint y: 361, distance: 239.7
click at [0, 127] on html "Victor Cordero Quiros Home Shipment estimator Shipment tracking Desktop shipmen…" at bounding box center [621, 320] width 1242 height 640
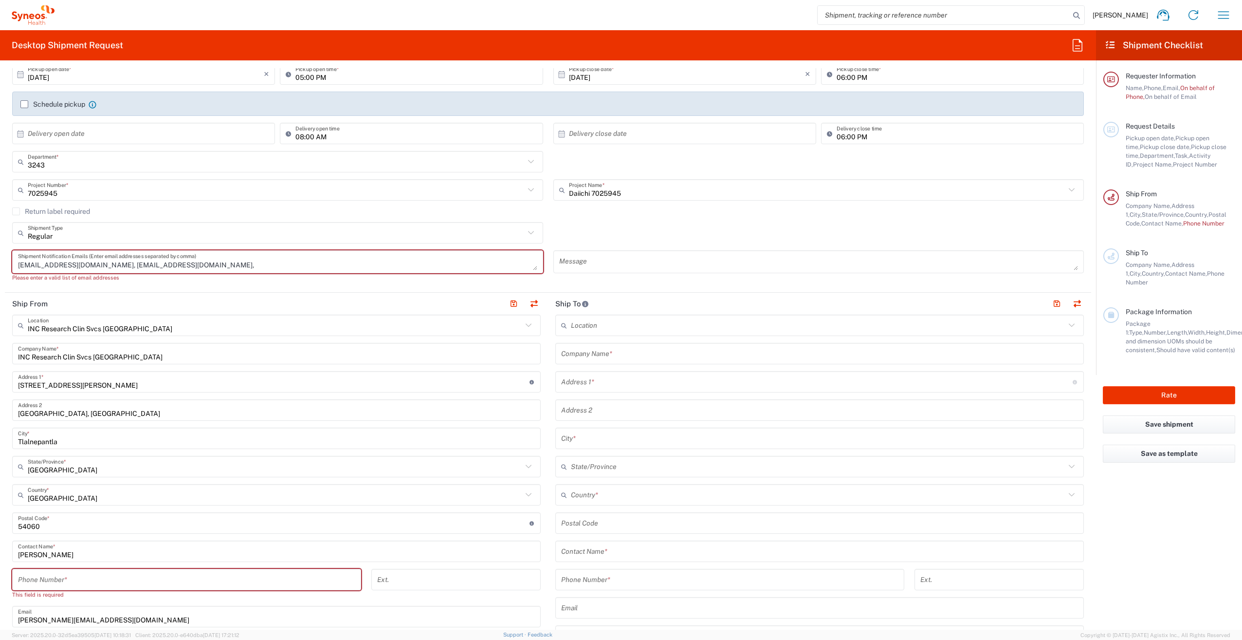
scroll to position [195, 0]
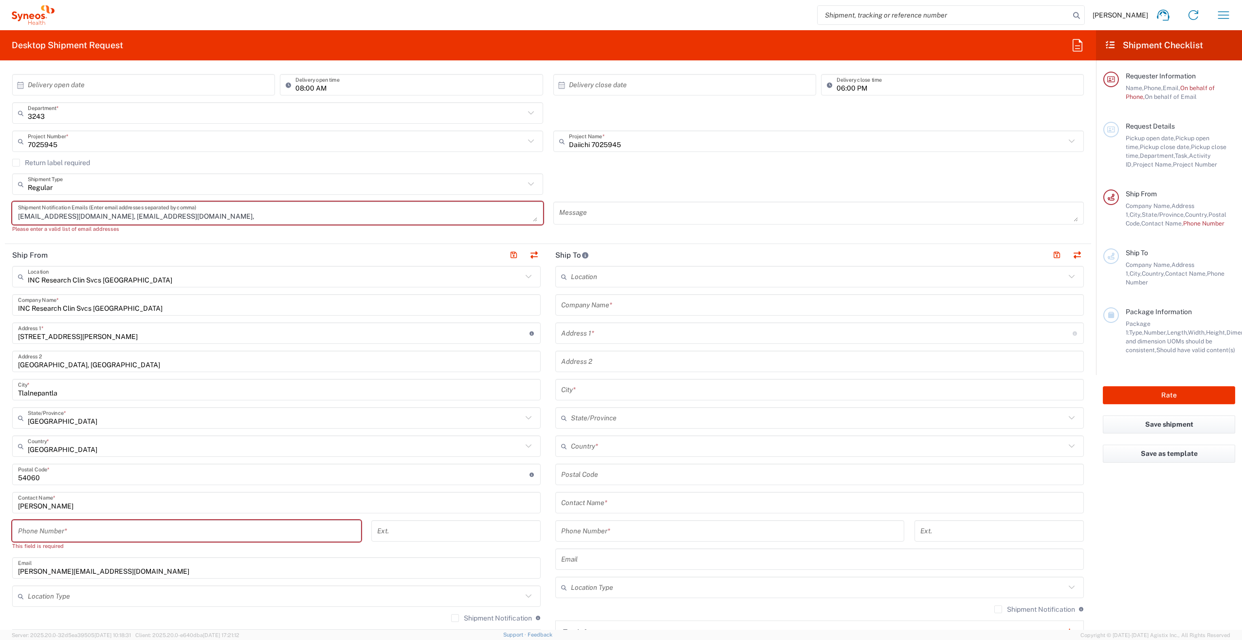
click at [121, 506] on input "[PERSON_NAME]" at bounding box center [276, 502] width 517 height 17
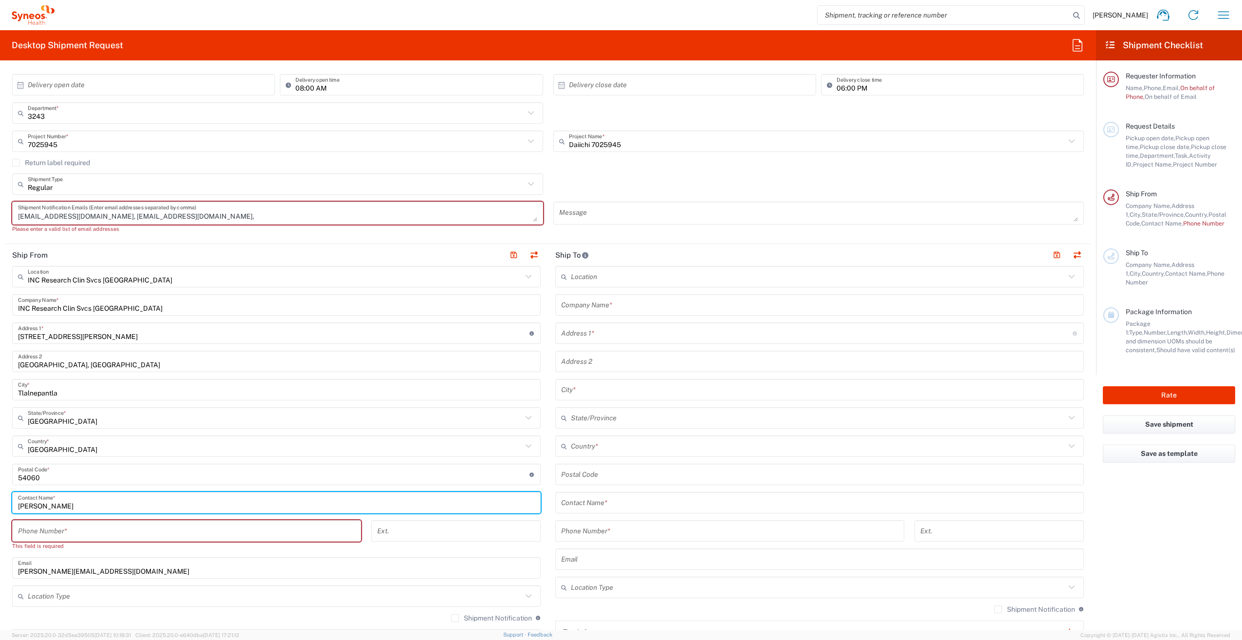
drag, startPoint x: 152, startPoint y: 506, endPoint x: 1, endPoint y: 501, distance: 150.5
click at [1, 501] on form "Requester Information Victor Cordero Quiros Name * +525535603923 Phone * victor…" at bounding box center [548, 348] width 1096 height 561
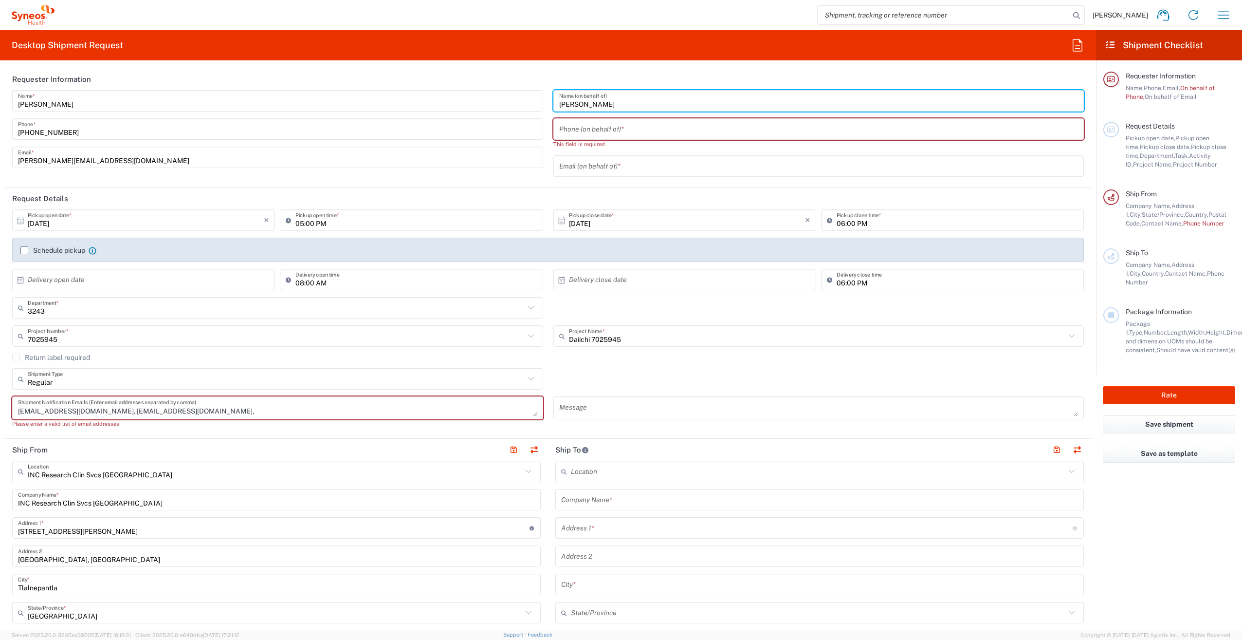
drag, startPoint x: 653, startPoint y: 108, endPoint x: 522, endPoint y: 98, distance: 131.3
click at [522, 98] on div "Victor Cordero Quiros Name * +525535603923 Phone * victor.corderoquiros@syneosh…" at bounding box center [548, 136] width 1082 height 93
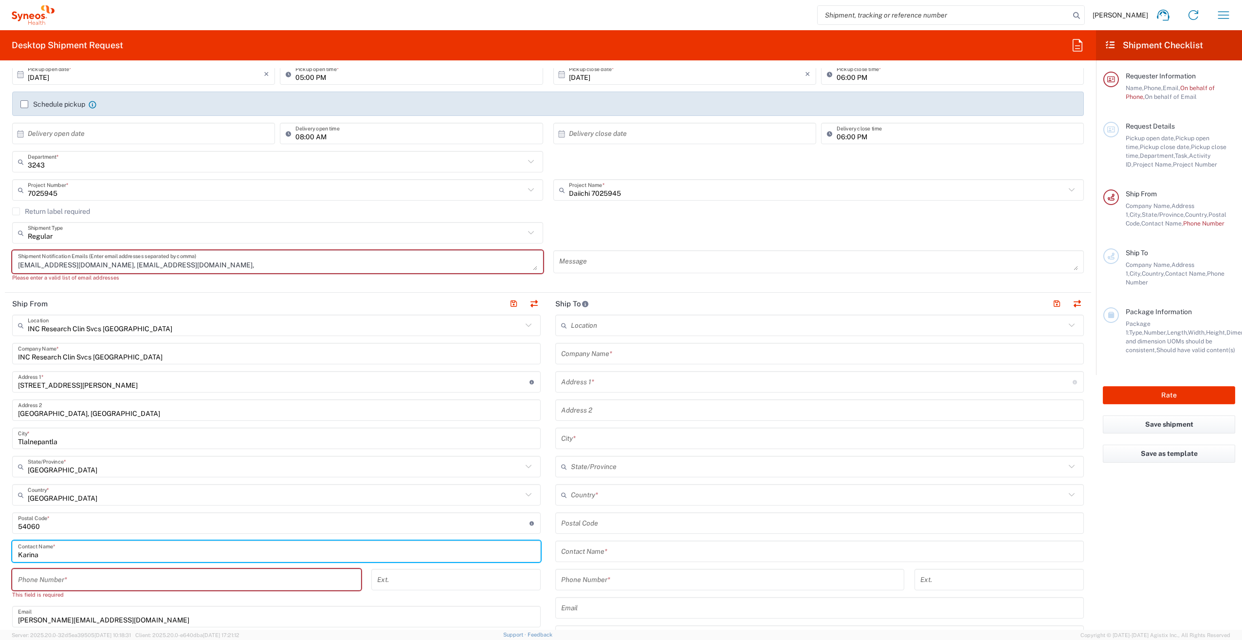
drag, startPoint x: 110, startPoint y: 556, endPoint x: 31, endPoint y: 556, distance: 78.9
click at [110, 555] on input "Karina" at bounding box center [276, 551] width 517 height 17
drag, startPoint x: 31, startPoint y: 556, endPoint x: -2, endPoint y: 557, distance: 32.6
click at [0, 557] on html "Victor Cordero Quiros Home Shipment estimator Shipment tracking Desktop shipmen…" at bounding box center [621, 320] width 1242 height 640
paste input "Caltzontzin Garcia"
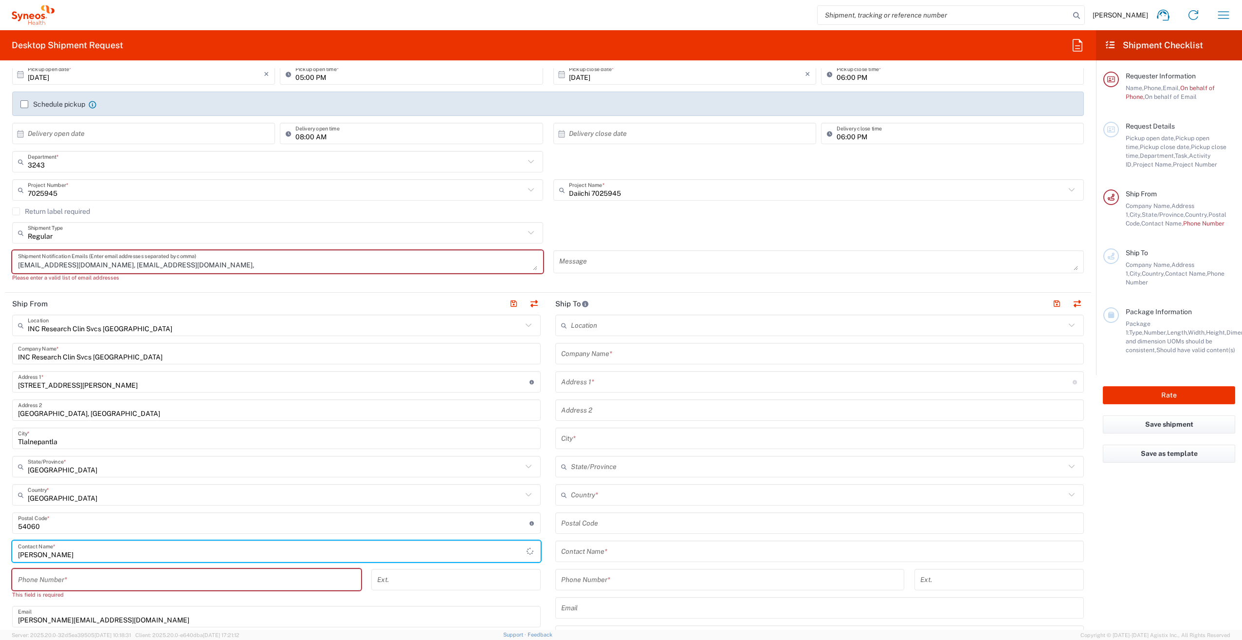
type input "[PERSON_NAME]"
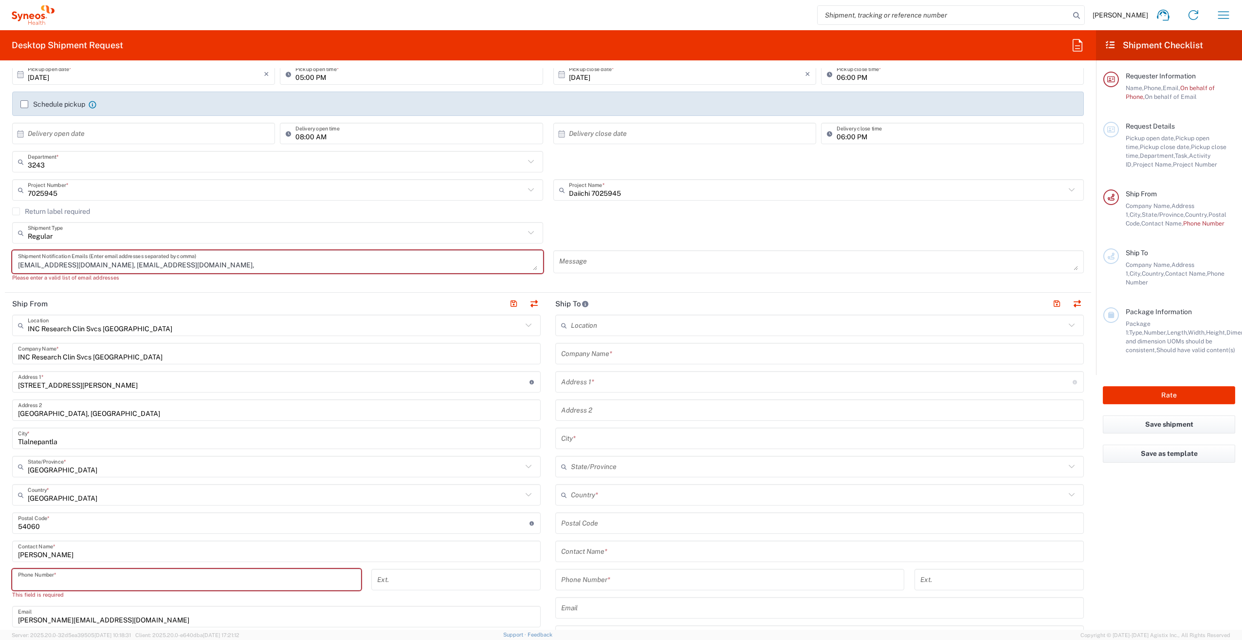
click at [103, 576] on input "tel" at bounding box center [186, 579] width 337 height 17
drag, startPoint x: 49, startPoint y: 581, endPoint x: 39, endPoint y: 581, distance: 9.7
click at [49, 581] on input "tel" at bounding box center [186, 579] width 337 height 17
paste input "55-3892-0477"
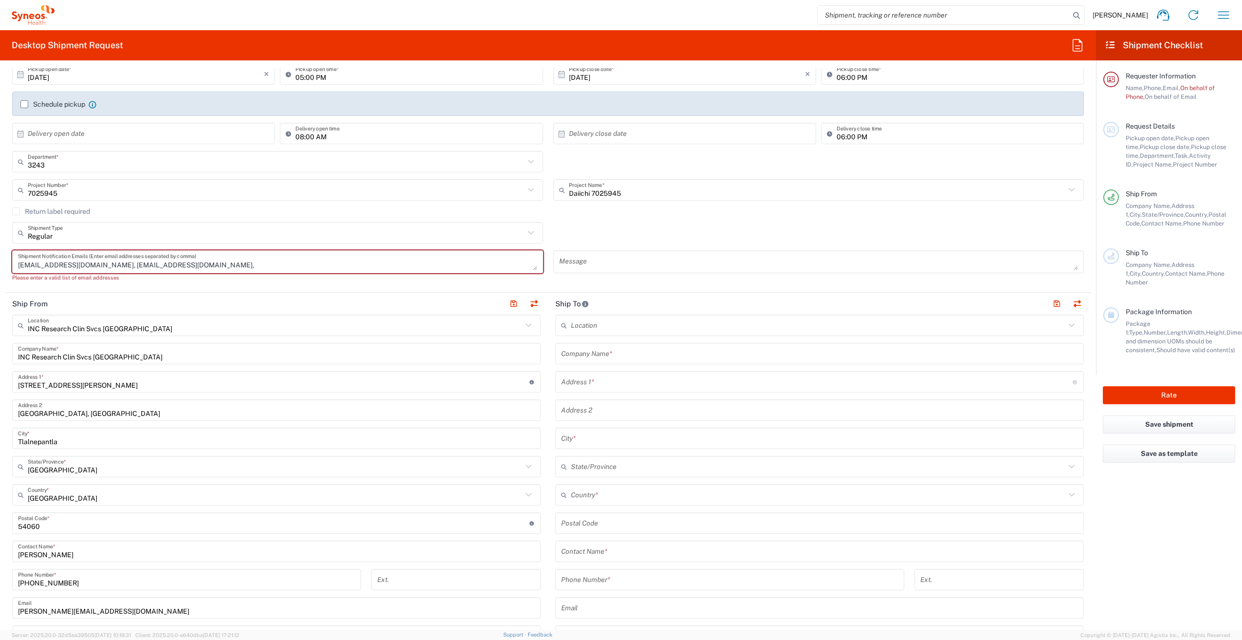
click at [18, 582] on div "55-3892-0477 Phone Number *" at bounding box center [186, 579] width 349 height 21
click at [17, 583] on div "55-3892-0477 Phone Number *" at bounding box center [186, 579] width 349 height 21
click at [19, 583] on input "55-3892-0477" at bounding box center [186, 579] width 337 height 17
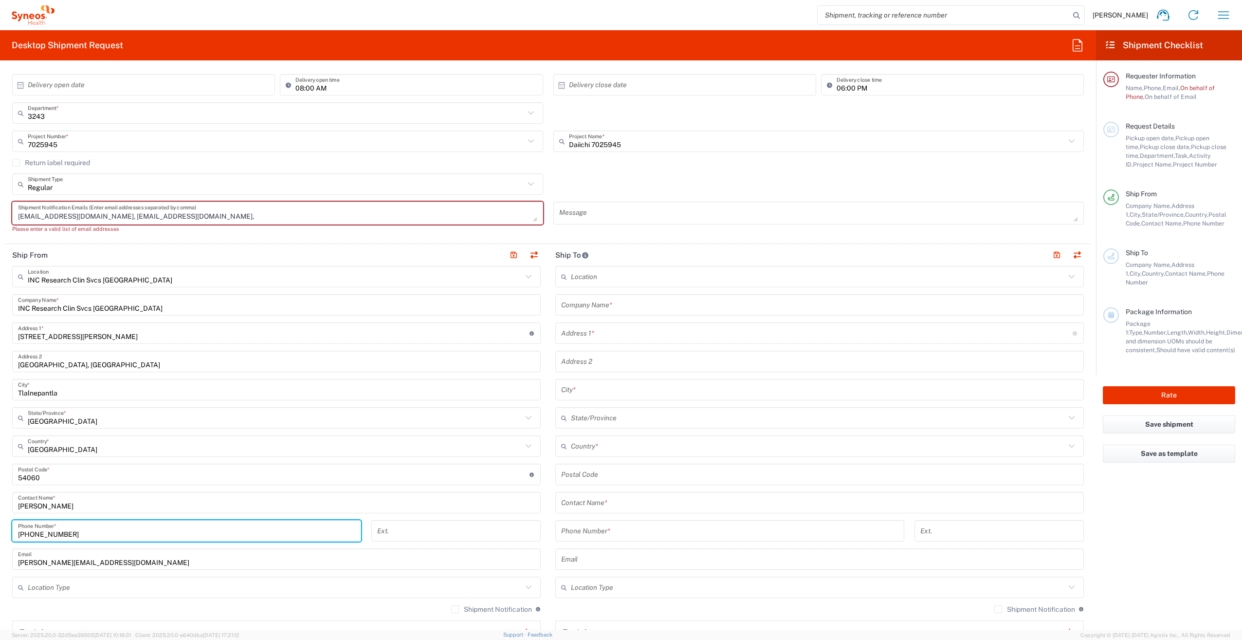
type input "[PHONE_NUMBER]"
drag, startPoint x: 148, startPoint y: 566, endPoint x: 175, endPoint y: 563, distance: 27.4
click at [148, 566] on input "[PERSON_NAME][EMAIL_ADDRESS][DOMAIN_NAME]" at bounding box center [276, 559] width 517 height 17
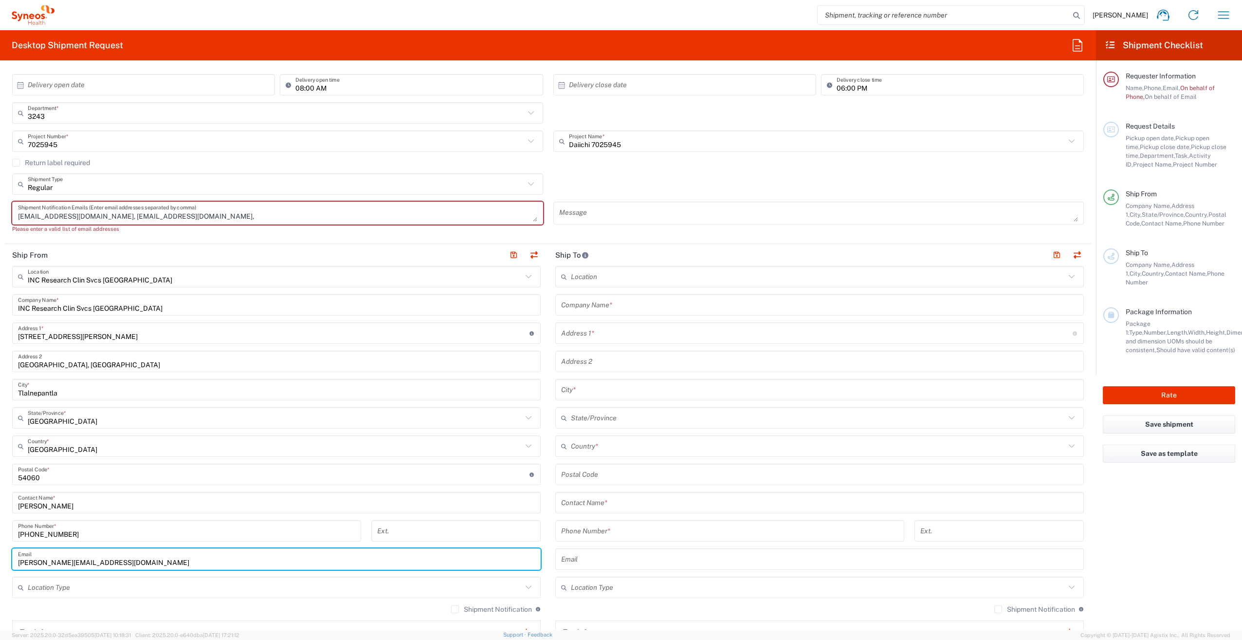
drag, startPoint x: 178, startPoint y: 563, endPoint x: 7, endPoint y: 562, distance: 171.4
click at [7, 562] on main "INC Research Clin Svcs Mexico Location INC Research Clin Svcs Mexico Addison Wh…" at bounding box center [276, 484] width 543 height 437
paste input "karinavanesa.97@gmail"
type input "karinavanesa.97@gmail.com"
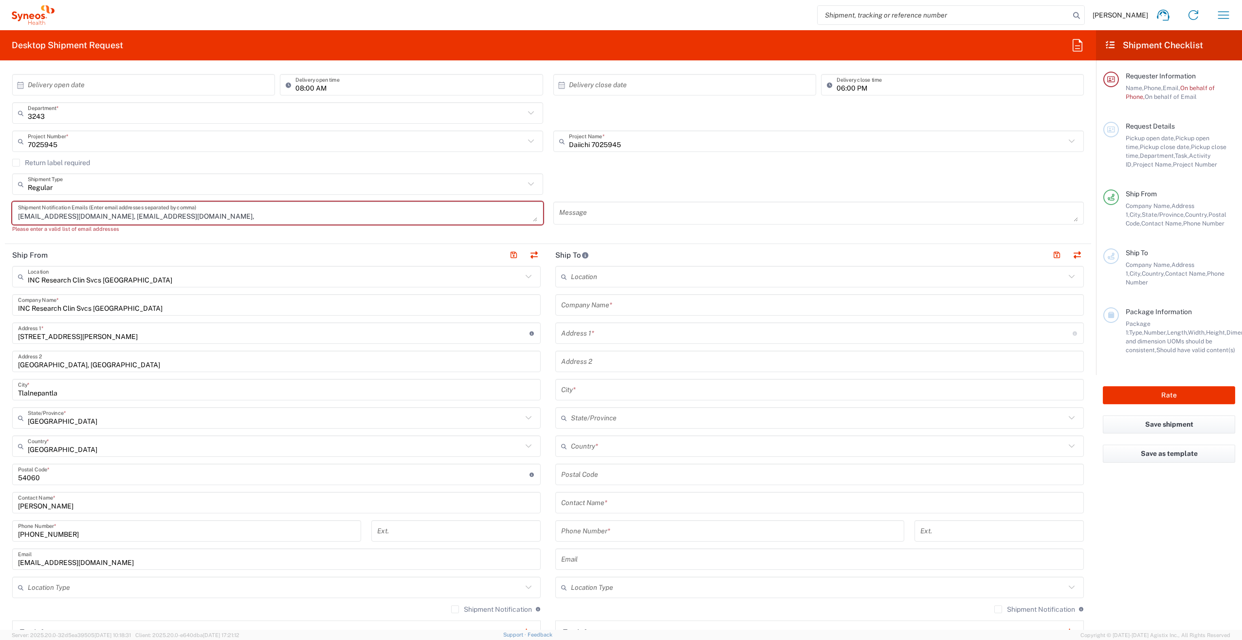
click at [10, 563] on main "INC Research Clin Svcs Mexico Location INC Research Clin Svcs Mexico Addison Wh…" at bounding box center [276, 484] width 543 height 437
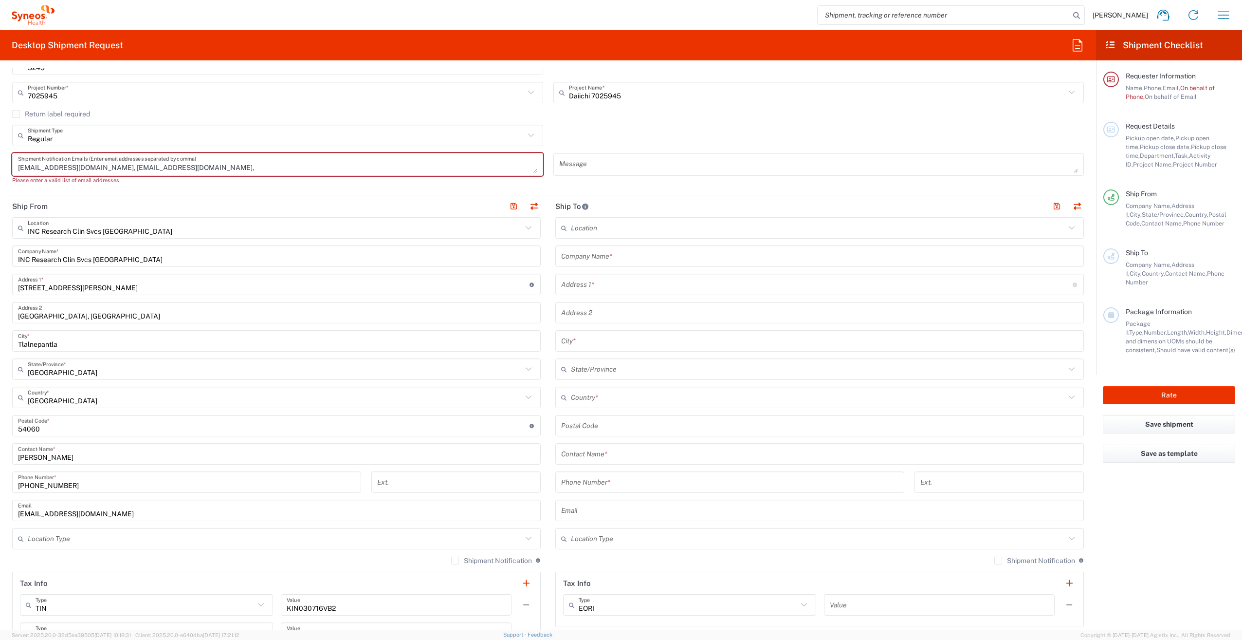
click at [99, 541] on input "text" at bounding box center [275, 538] width 495 height 17
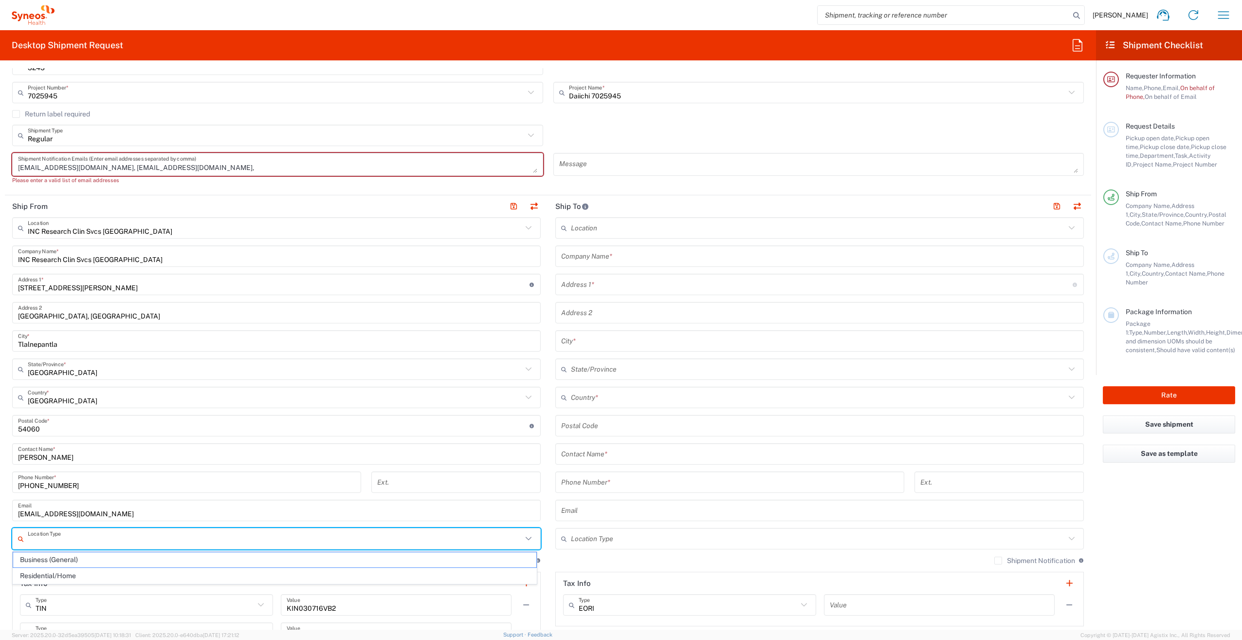
click at [75, 562] on span "Business (General)" at bounding box center [274, 559] width 523 height 15
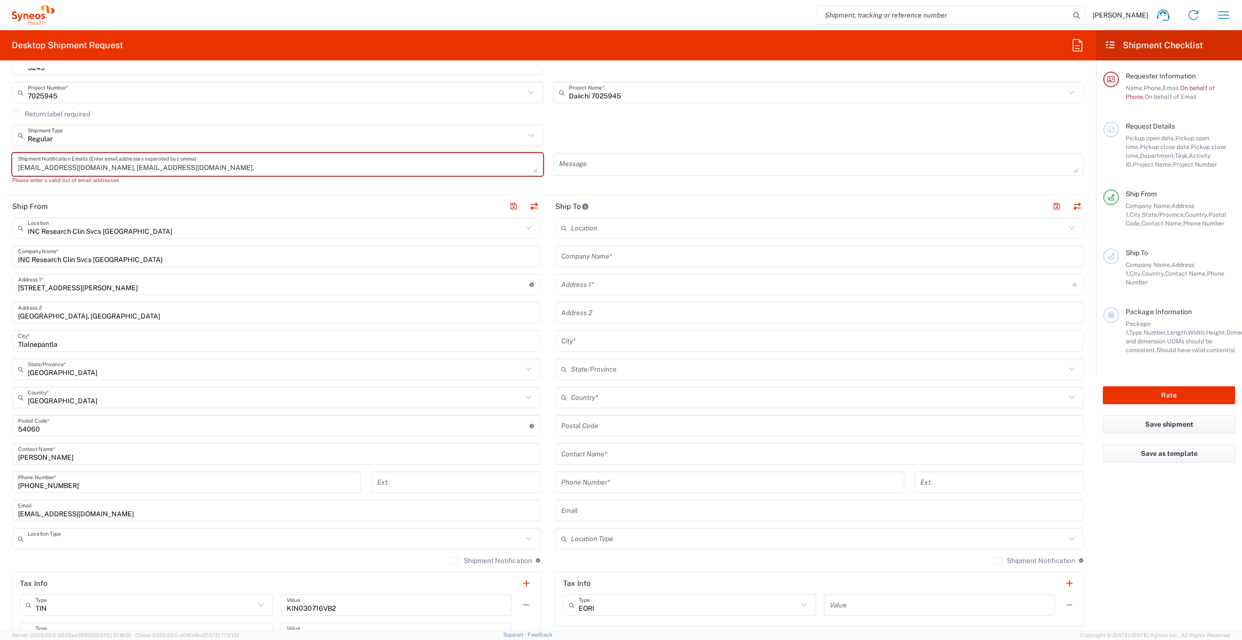
type input "Business (General)"
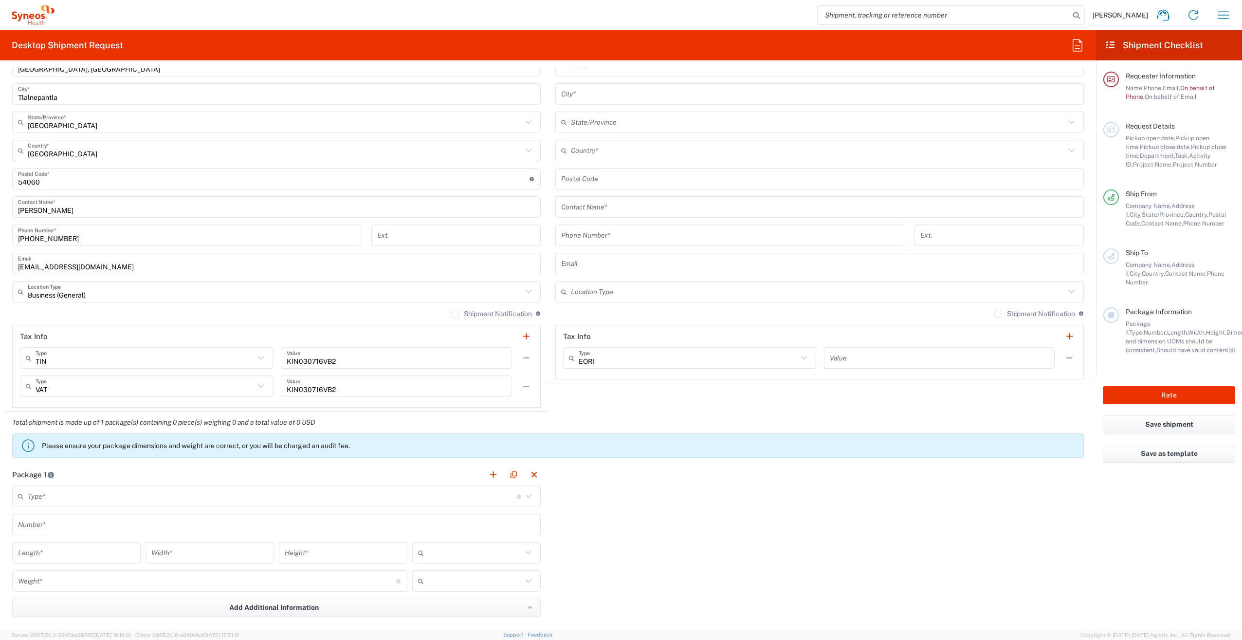
scroll to position [487, 0]
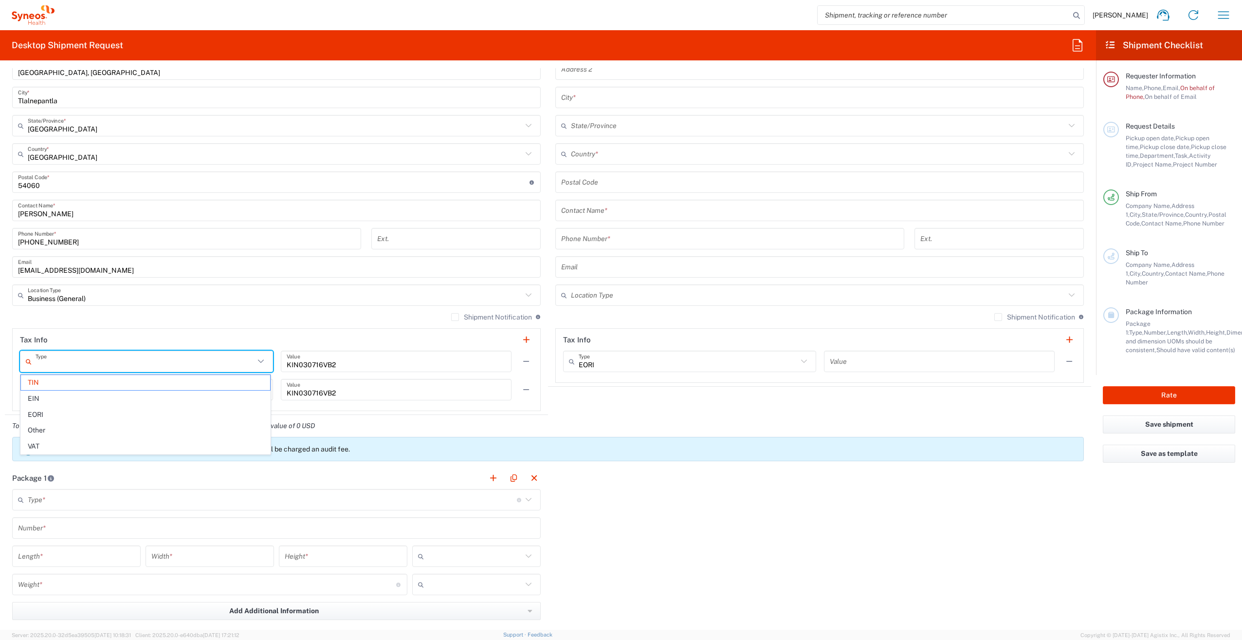
click at [215, 366] on input "text" at bounding box center [145, 361] width 219 height 17
click at [248, 336] on header "Tax Info" at bounding box center [277, 340] width 528 height 22
type input "TIN"
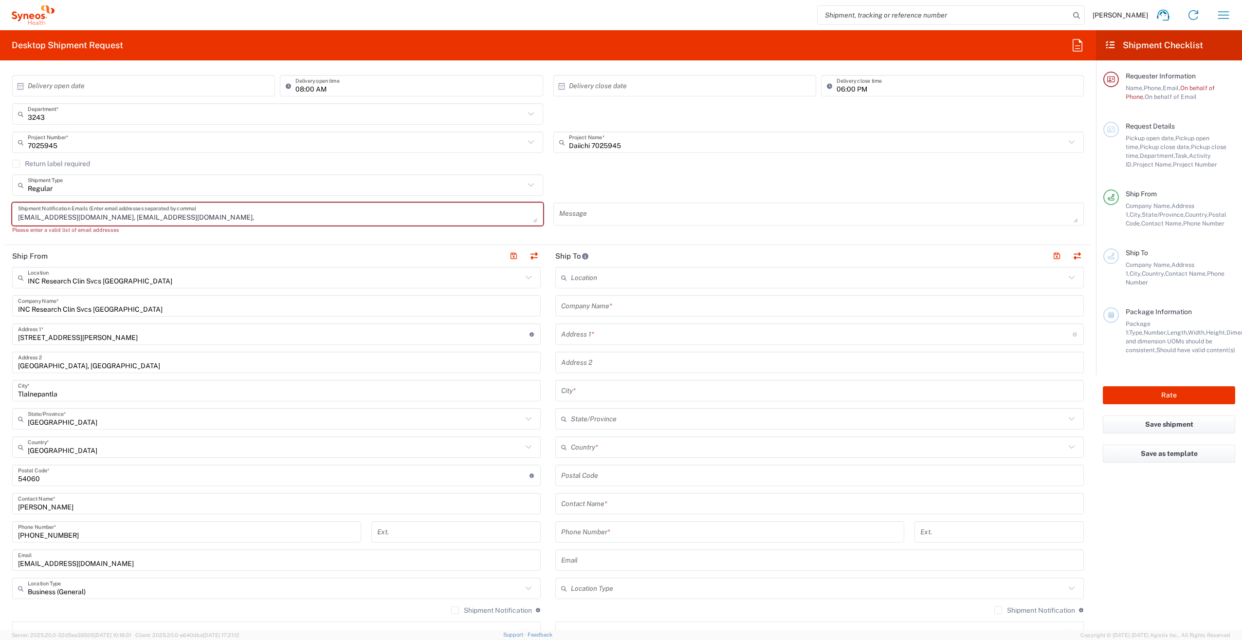
scroll to position [195, 0]
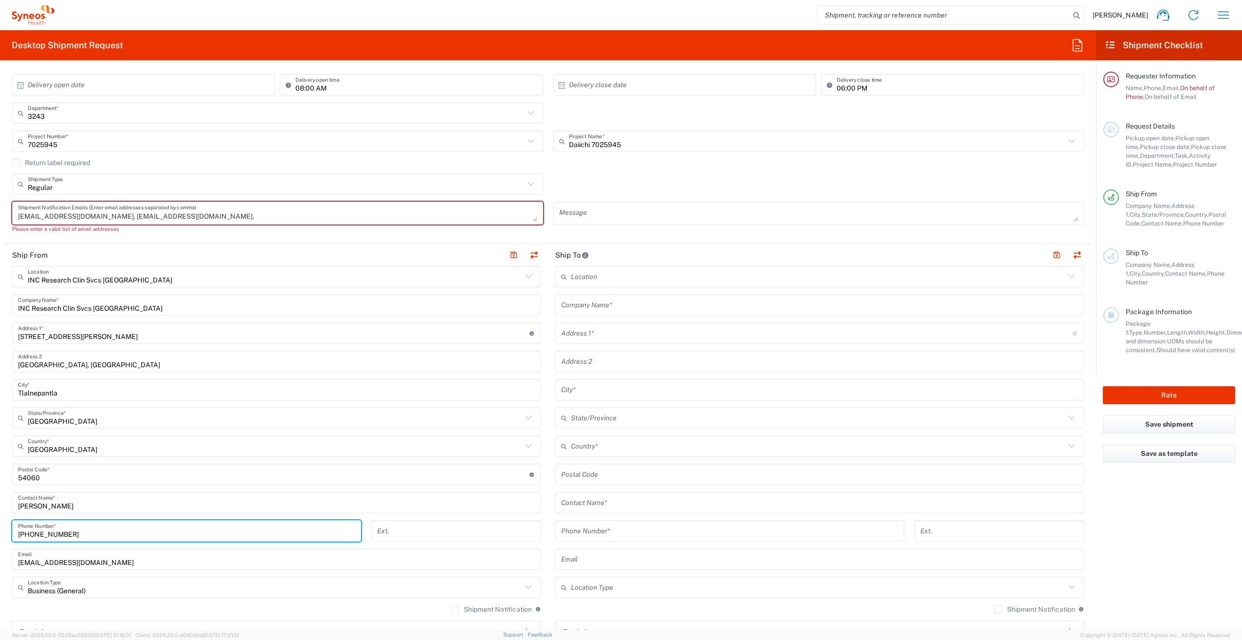
drag, startPoint x: 90, startPoint y: 533, endPoint x: 7, endPoint y: 536, distance: 82.8
click at [7, 536] on div "+525538920477 Phone Number *" at bounding box center [186, 534] width 359 height 28
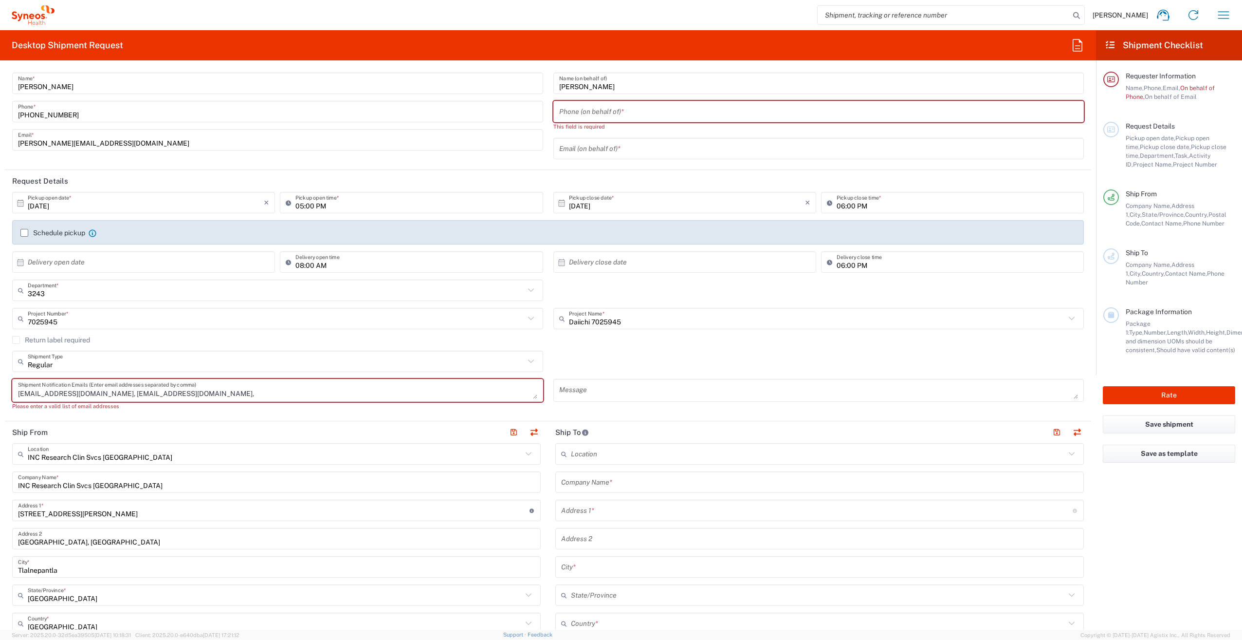
scroll to position [0, 0]
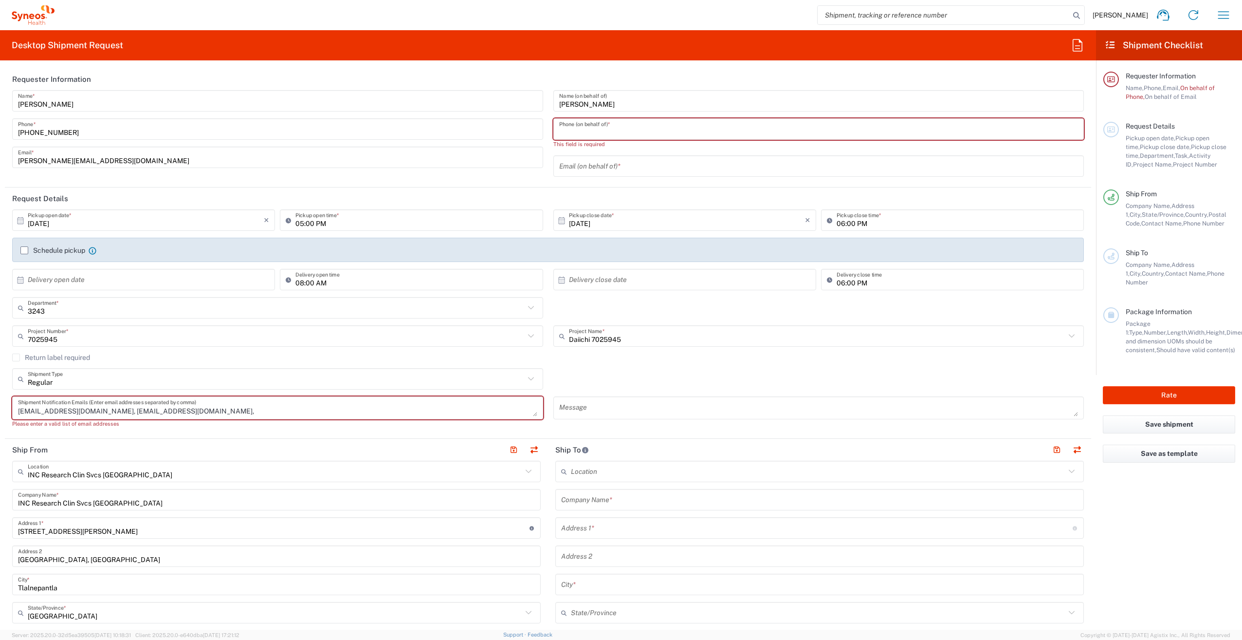
drag, startPoint x: 586, startPoint y: 133, endPoint x: 554, endPoint y: 127, distance: 32.7
click at [586, 133] on input "tel" at bounding box center [818, 129] width 519 height 17
paste input "[PHONE_NUMBER]"
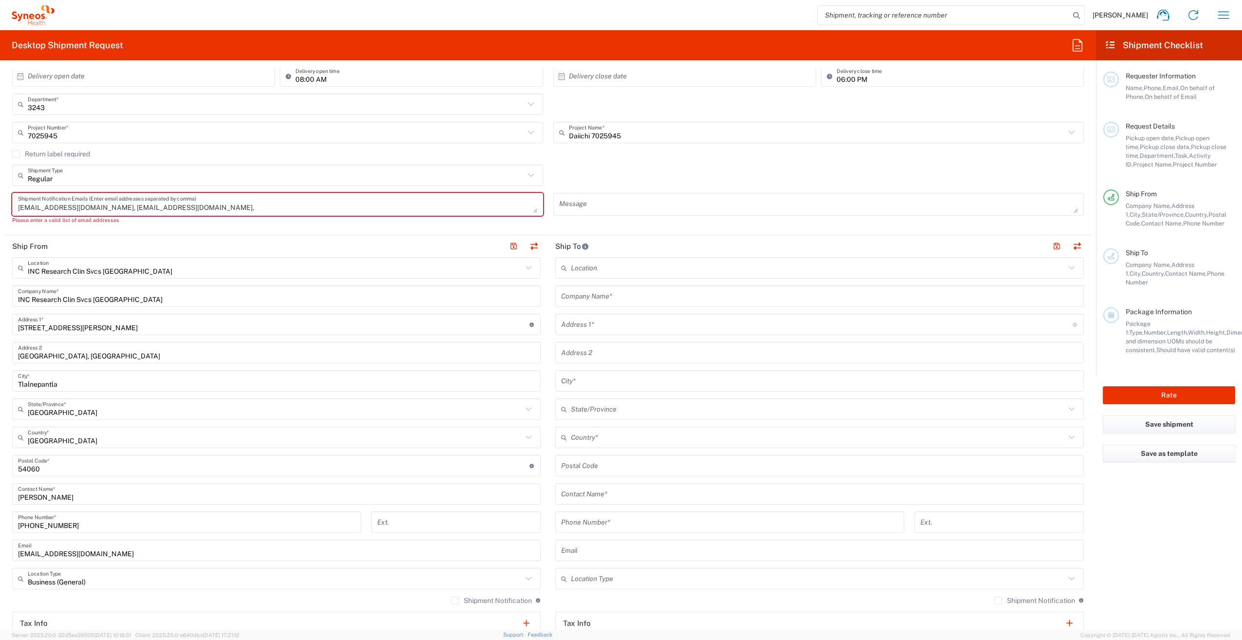
scroll to position [243, 0]
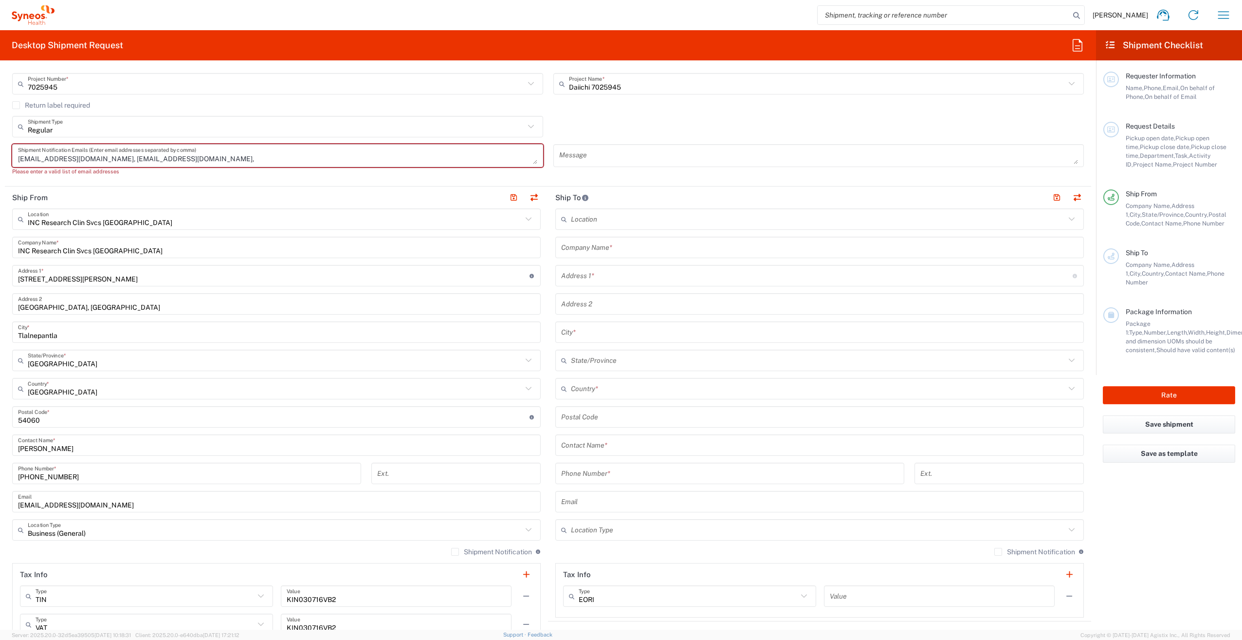
type input "[PHONE_NUMBER]"
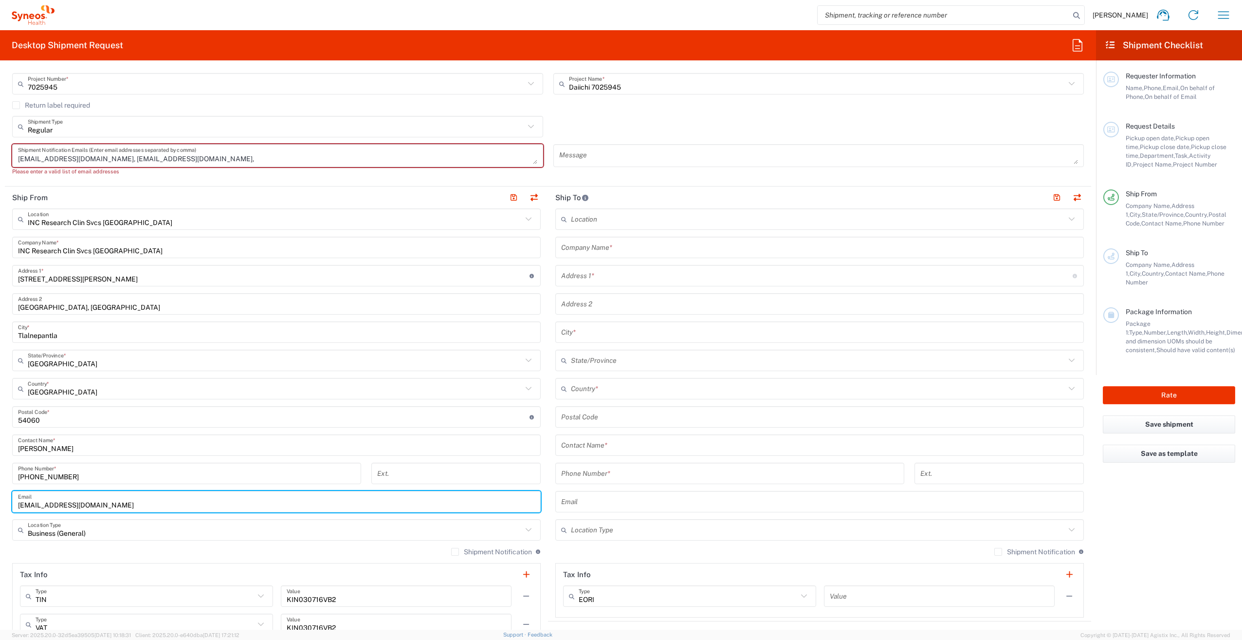
drag, startPoint x: 125, startPoint y: 509, endPoint x: 1, endPoint y: 510, distance: 123.7
click at [1, 510] on form "Requester Information Victor Cordero Quiros Name * +525535603923 Phone * victor…" at bounding box center [548, 348] width 1096 height 561
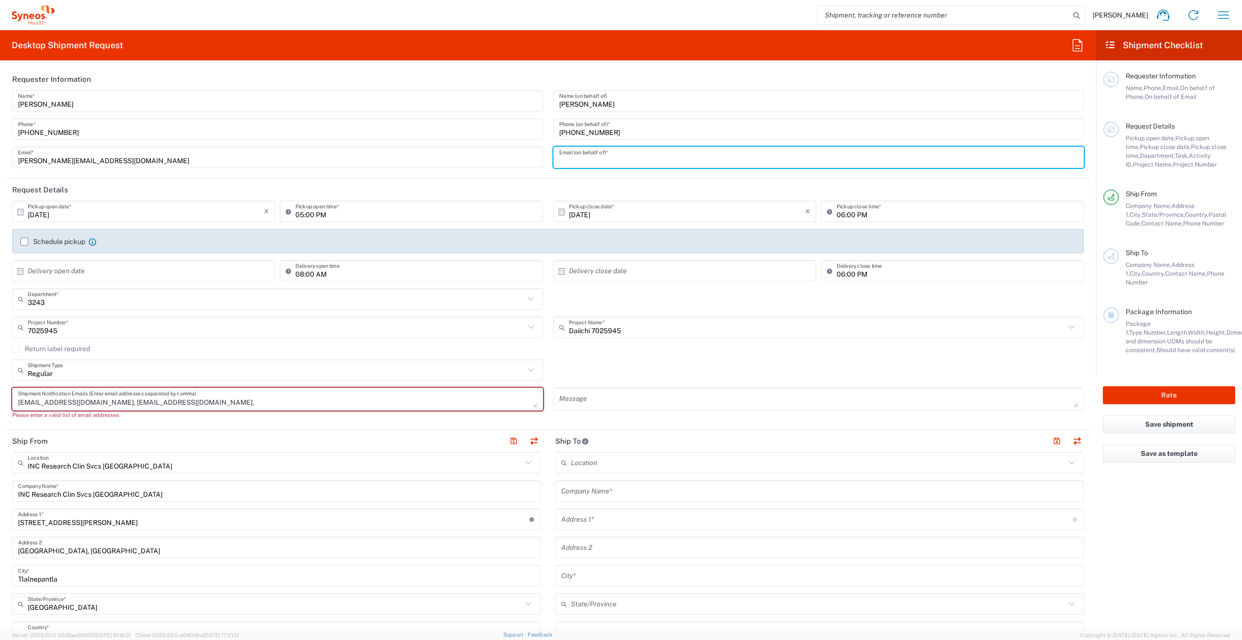
drag, startPoint x: 599, startPoint y: 154, endPoint x: 552, endPoint y: 187, distance: 57.4
click at [599, 154] on input "text" at bounding box center [818, 157] width 519 height 17
paste input "karinavanesa.97@gmail.com"
type input "karinavanesa.97@gmail.com"
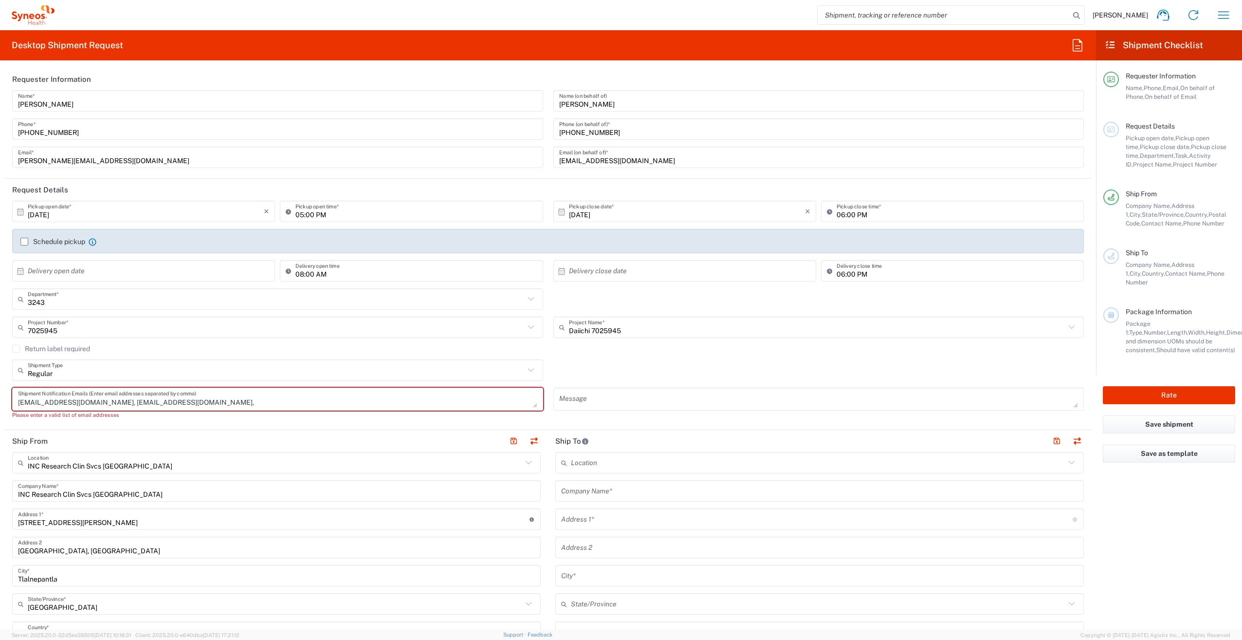
click at [552, 187] on header "Request Details" at bounding box center [548, 190] width 1087 height 22
click at [361, 407] on textarea "vacordero@hotmail.com, karinavanesa.97@gmail.com," at bounding box center [277, 398] width 519 height 17
click at [212, 409] on div "vacordero@hotmail.com, karinavanesa.97@gmail.com, Shipment Notification Emails …" at bounding box center [277, 399] width 531 height 23
click at [216, 405] on textarea "vacordero@hotmail.com, karinavanesa.97@gmail.com," at bounding box center [277, 398] width 519 height 17
click at [210, 403] on textarea "vacordero@hotmail.com, karinavanesa.97@gmail.com," at bounding box center [277, 398] width 519 height 17
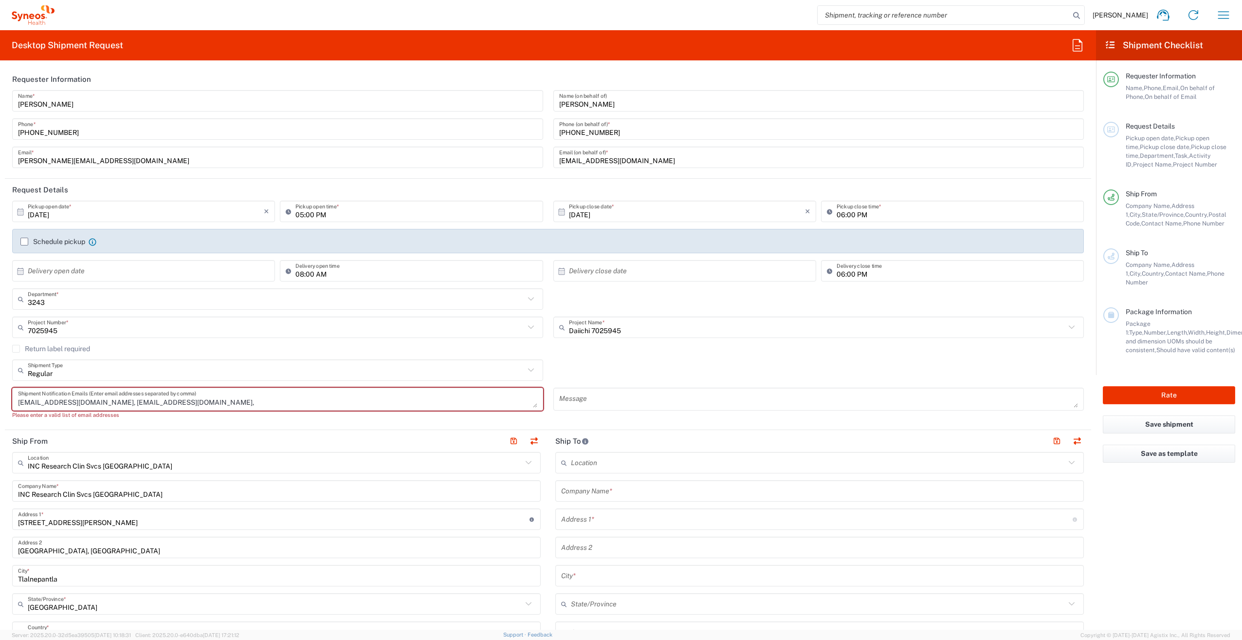
paste textarea "viicky.balo@gmail.com"
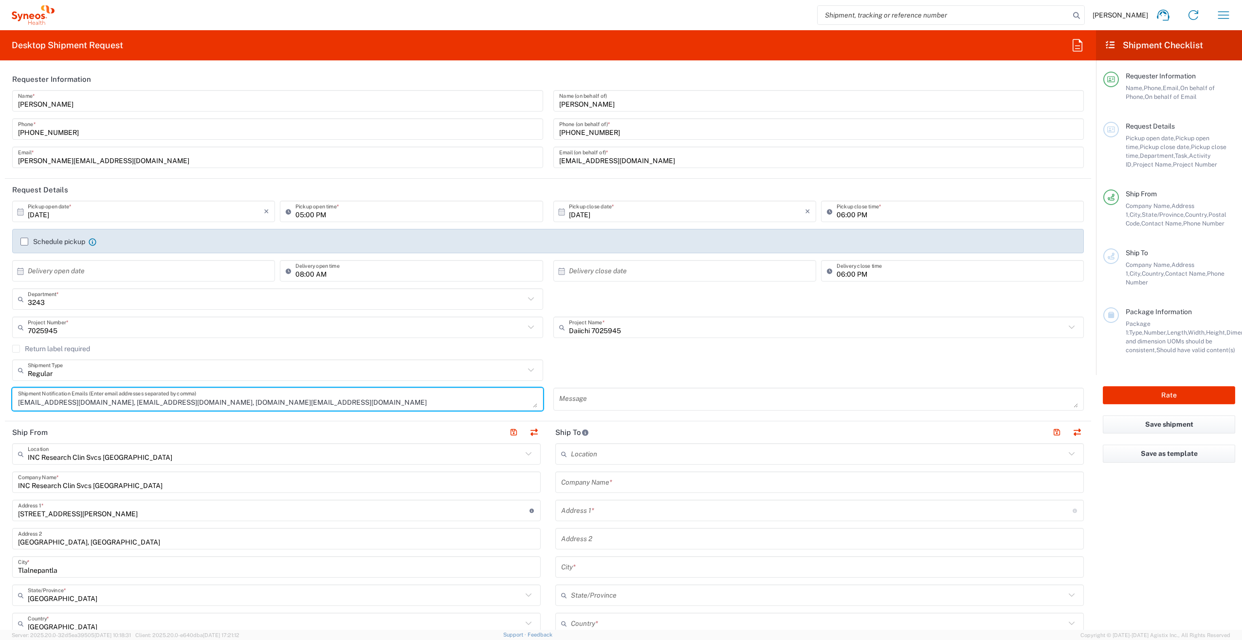
type textarea "vacordero@hotmail.com, karinavanesa.97@gmail.com, viicky.balo@gmail.com"
click at [242, 417] on agx-form-section "Request Details 10/09/2025 × Pickup open date * Cancel Apply 05:00 PM Pickup op…" at bounding box center [548, 300] width 1087 height 242
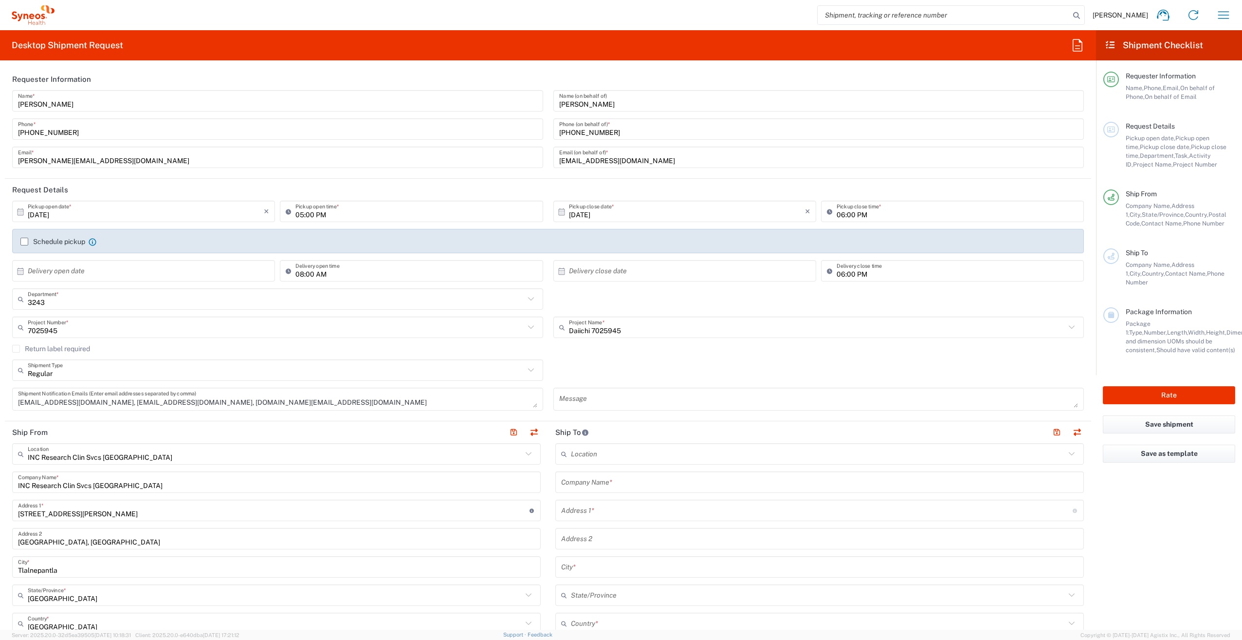
click at [294, 405] on textarea "vacordero@hotmail.com, karinavanesa.97@gmail.com, viicky.balo@gmail.com" at bounding box center [277, 398] width 519 height 17
click at [281, 418] on agx-form-section "Request Details 10/09/2025 × Pickup open date * Cancel Apply 05:00 PM Pickup op…" at bounding box center [548, 300] width 1087 height 242
click at [591, 396] on textarea at bounding box center [818, 398] width 519 height 17
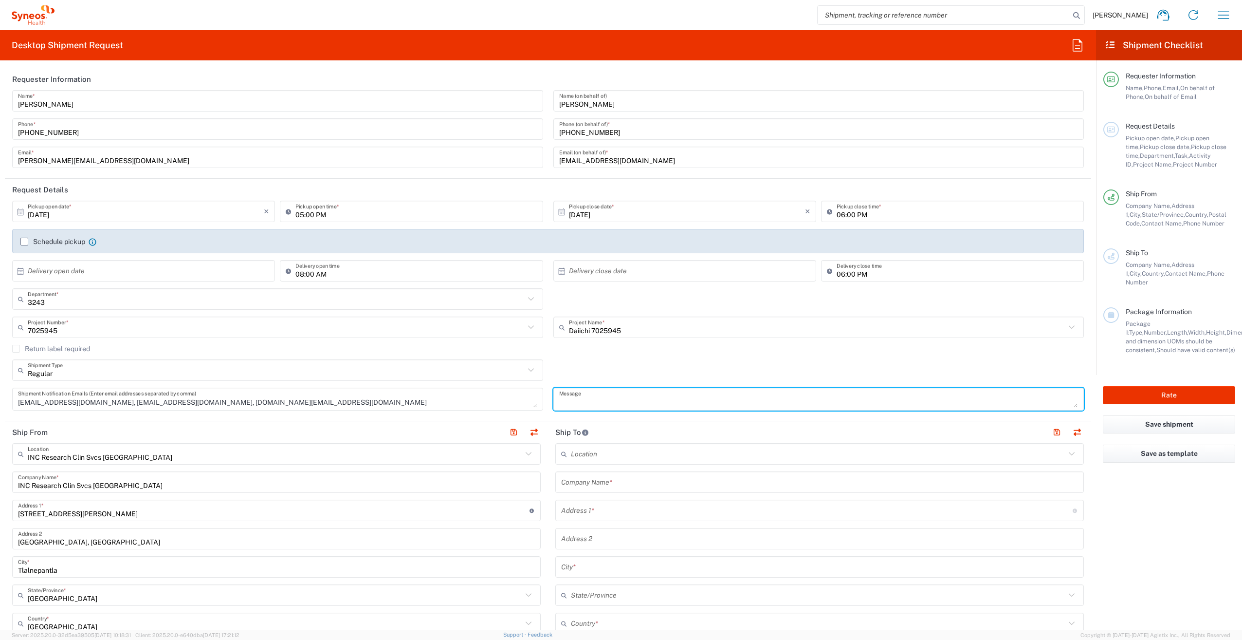
click at [606, 370] on div "Regular Shipment Type Batch Regular" at bounding box center [548, 373] width 1082 height 28
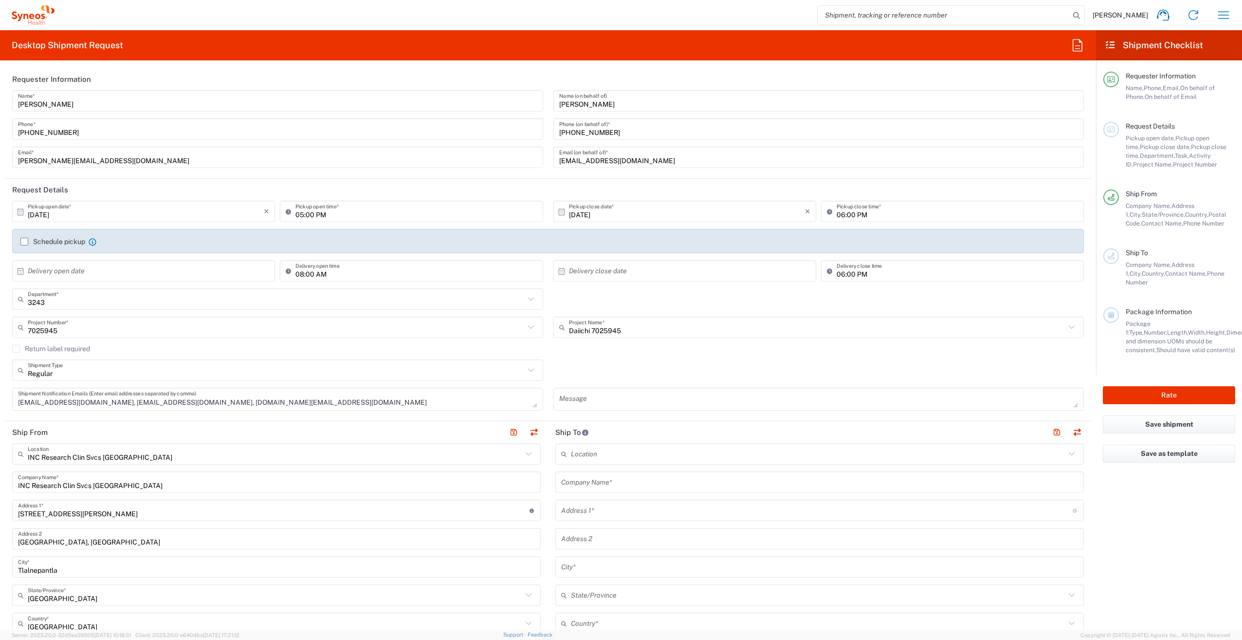
click at [598, 398] on textarea at bounding box center [818, 398] width 519 height 17
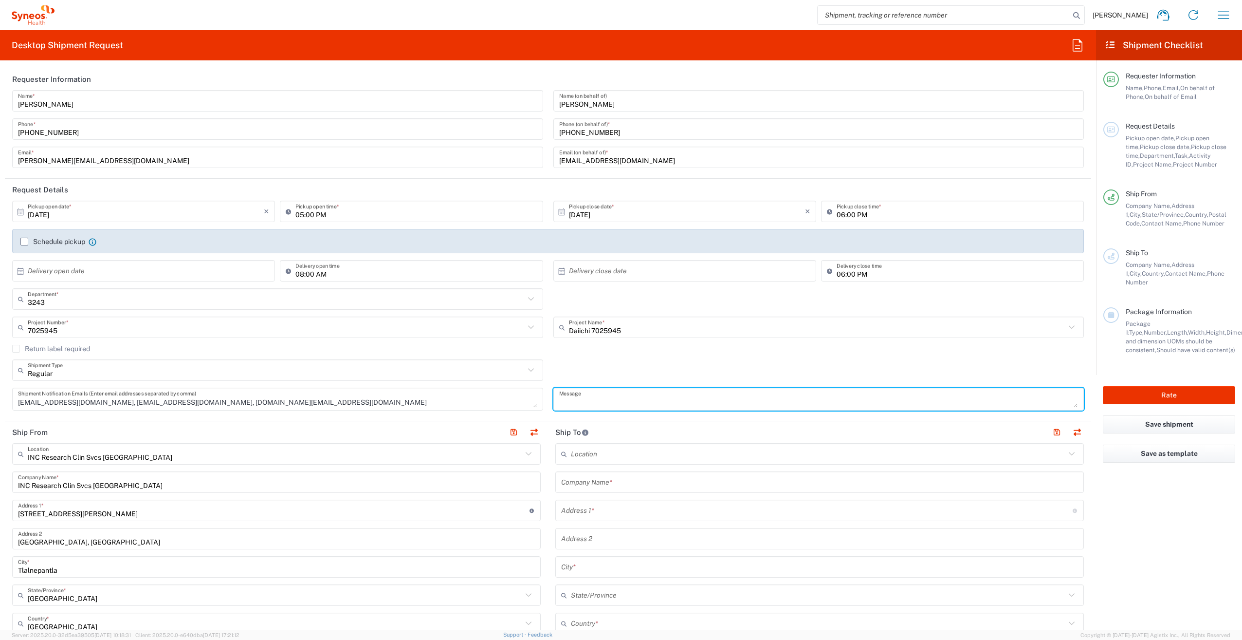
click at [600, 371] on div "Regular Shipment Type Batch Regular" at bounding box center [548, 373] width 1082 height 28
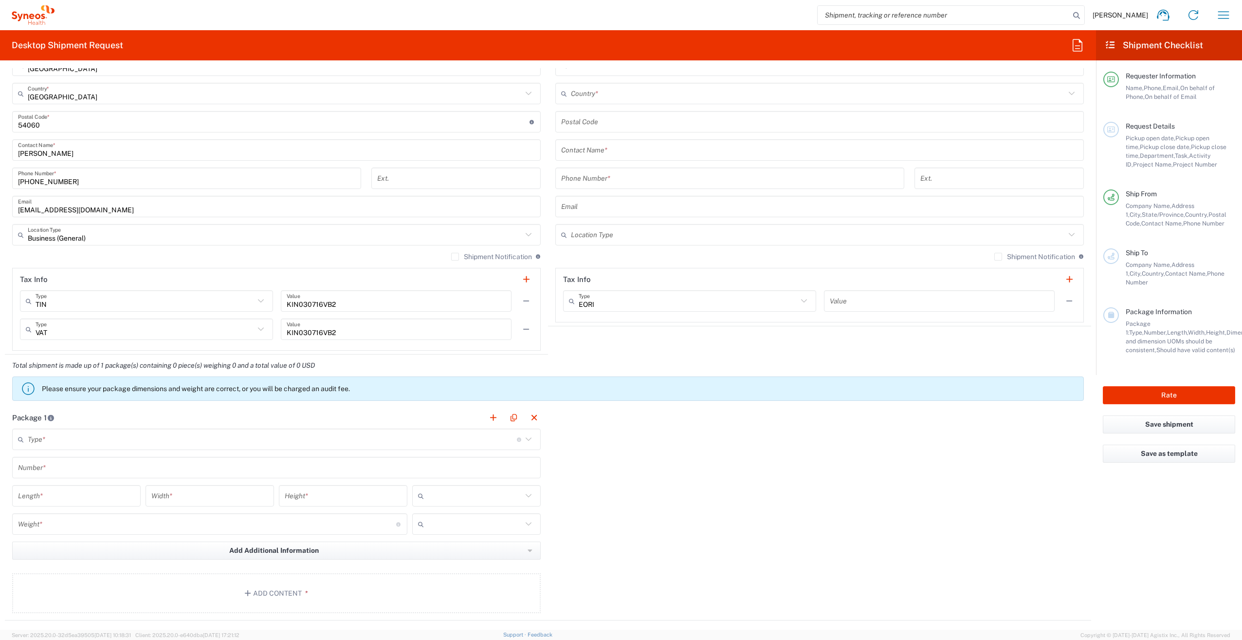
scroll to position [536, 0]
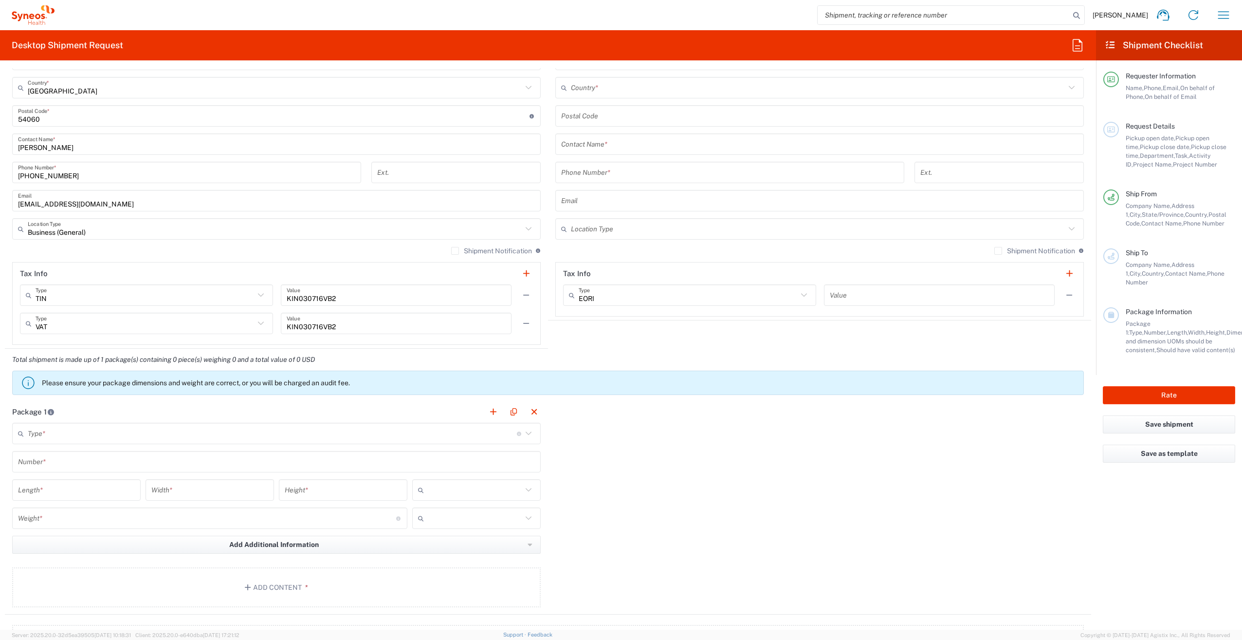
click at [399, 440] on input "text" at bounding box center [272, 433] width 489 height 17
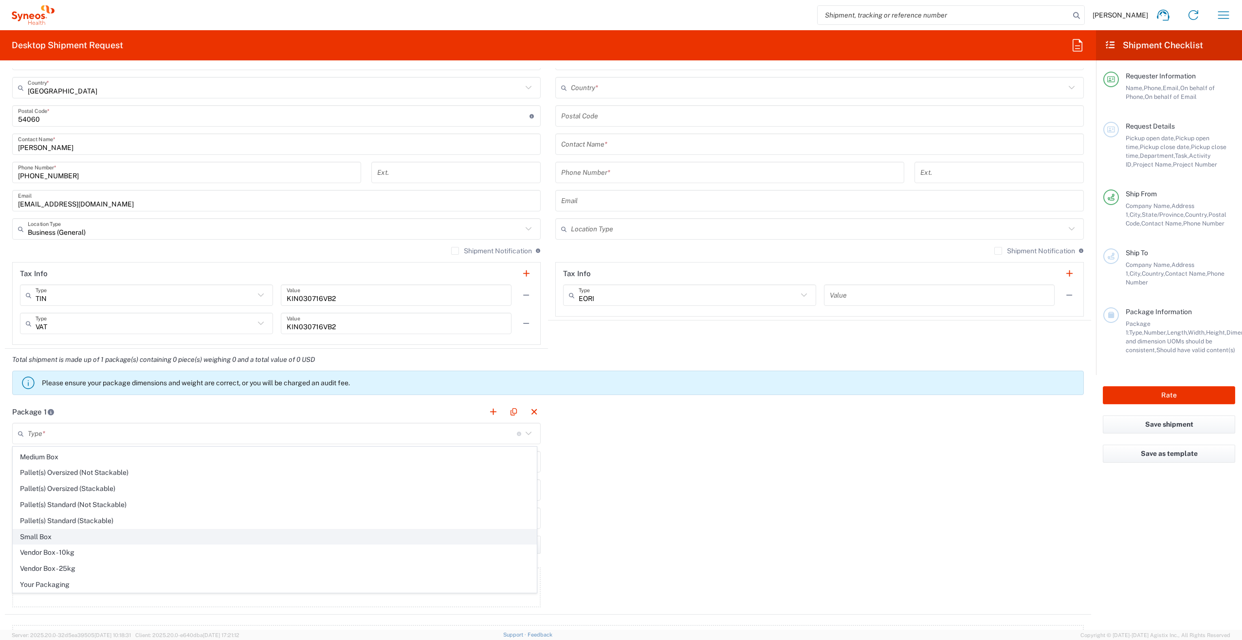
scroll to position [0, 0]
drag, startPoint x: 66, startPoint y: 485, endPoint x: 127, endPoint y: 492, distance: 61.2
click at [66, 485] on span "Medium Box" at bounding box center [274, 486] width 523 height 15
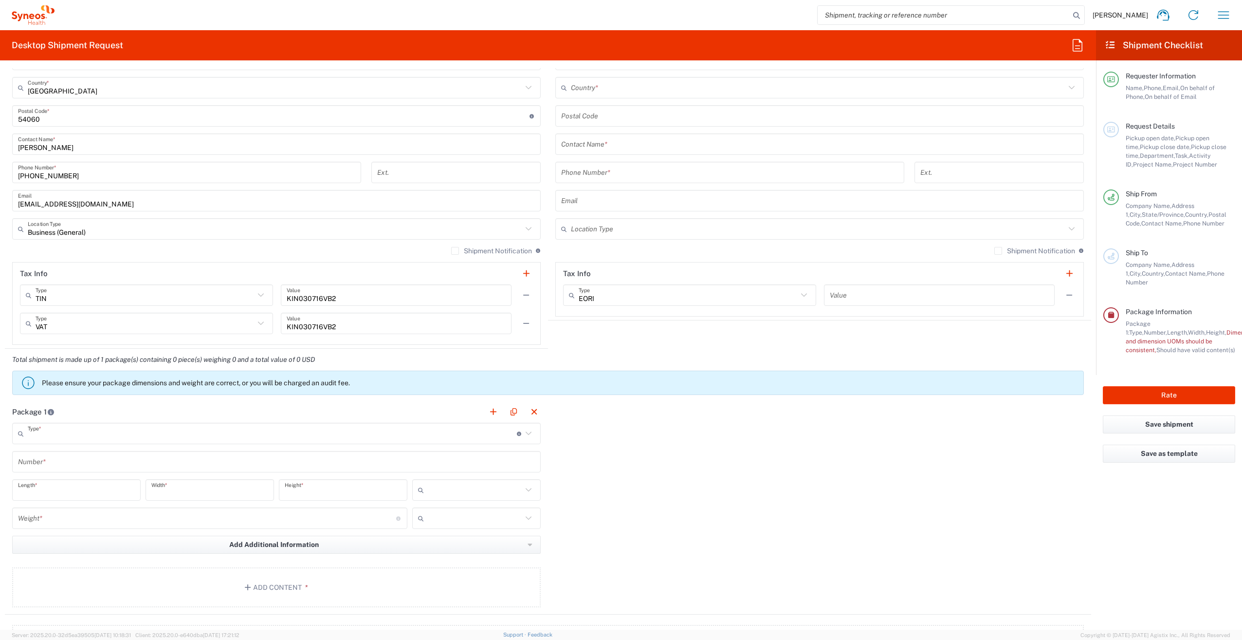
type input "Medium Box"
type input "13"
type input "11.5"
type input "2.5"
type input "in"
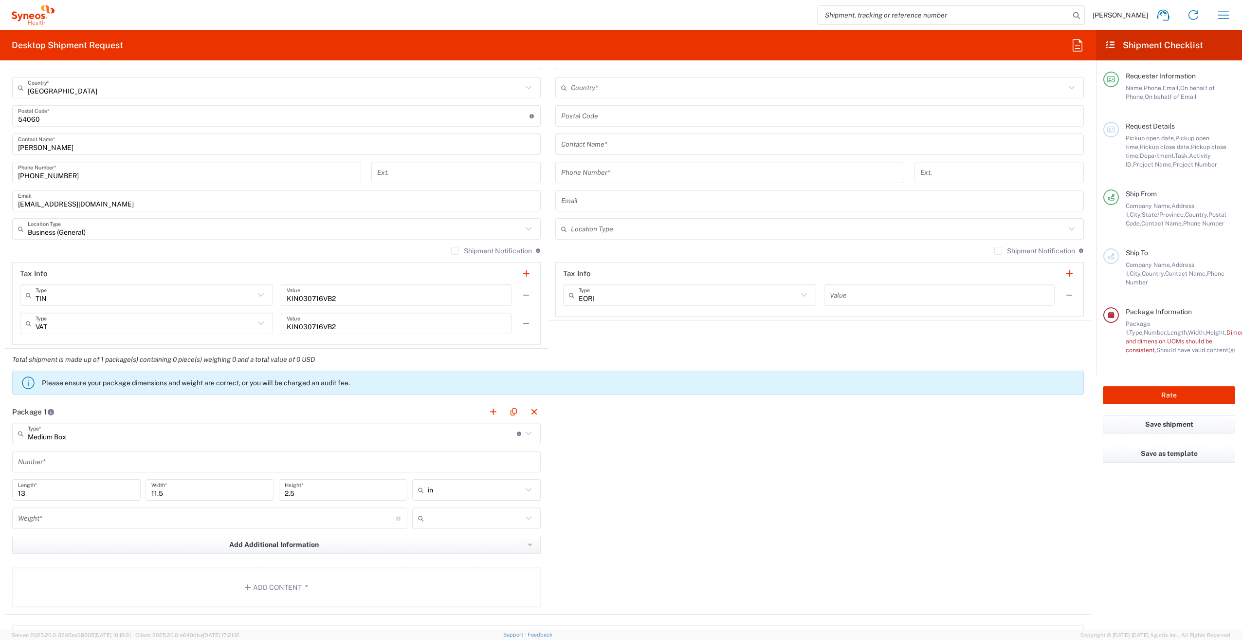
click at [139, 464] on input "text" at bounding box center [276, 461] width 517 height 17
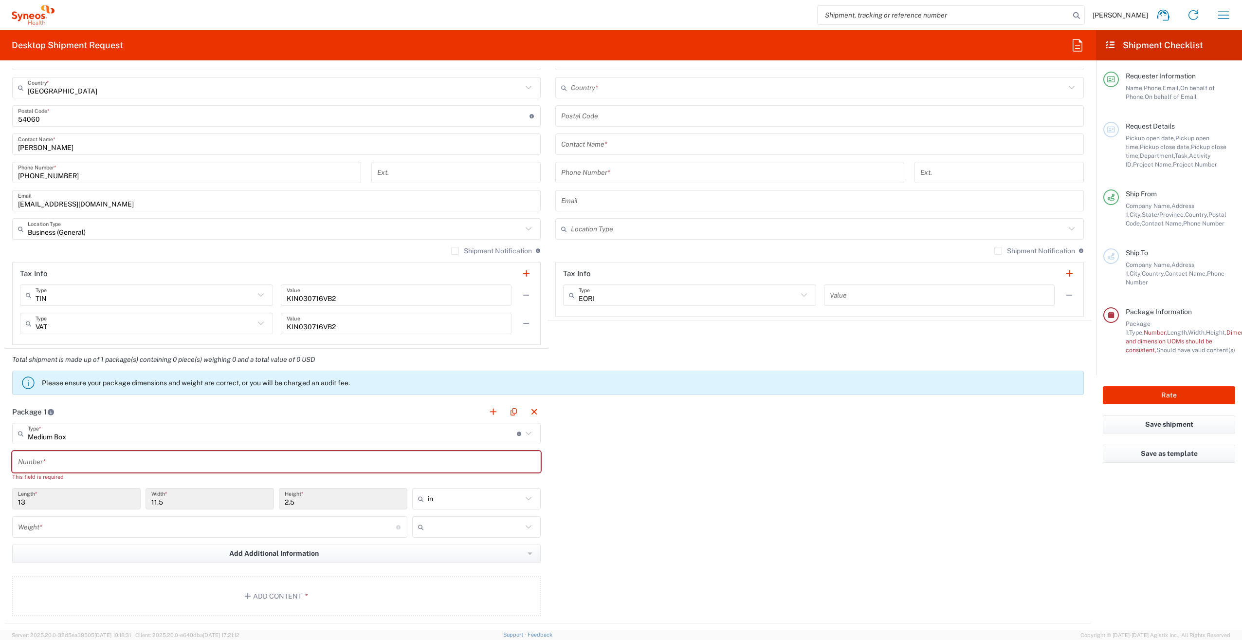
click at [522, 489] on div "in" at bounding box center [476, 498] width 129 height 21
click at [435, 539] on span "cm" at bounding box center [473, 535] width 126 height 15
type input "33.02"
type input "29.21"
type input "6.35"
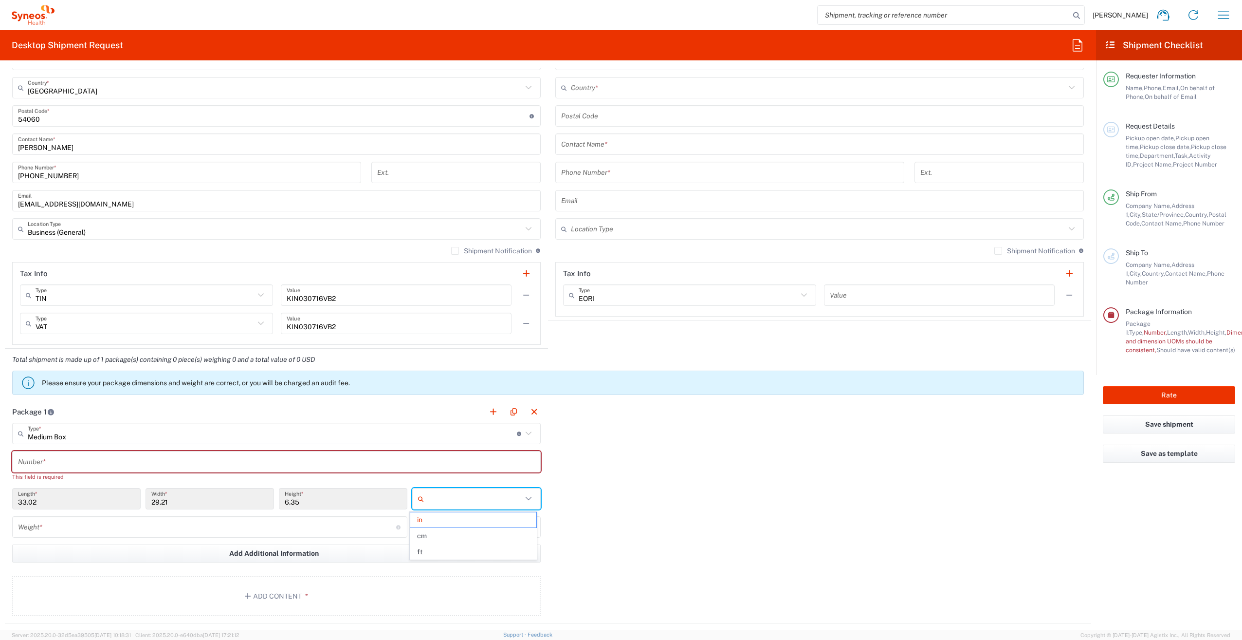
type input "cm"
click at [165, 439] on input "Medium Box" at bounding box center [272, 433] width 489 height 17
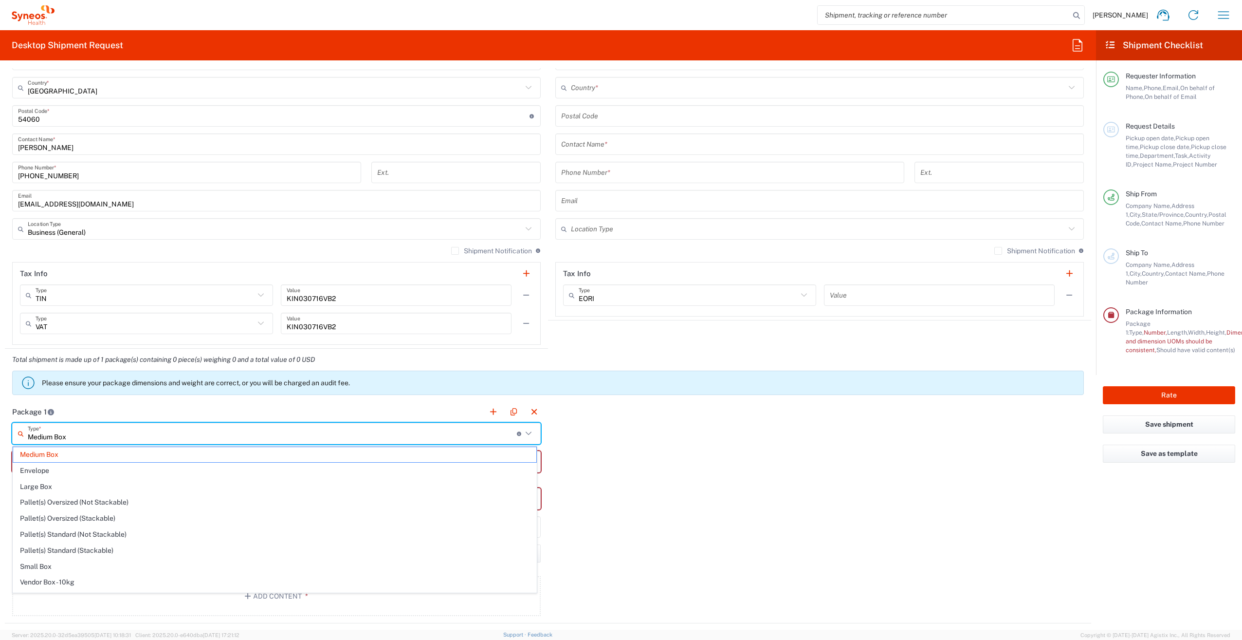
click at [57, 484] on span "Large Box" at bounding box center [274, 486] width 523 height 15
type input "Large Box"
type input "44.45"
type input "31.75"
type input "7.62"
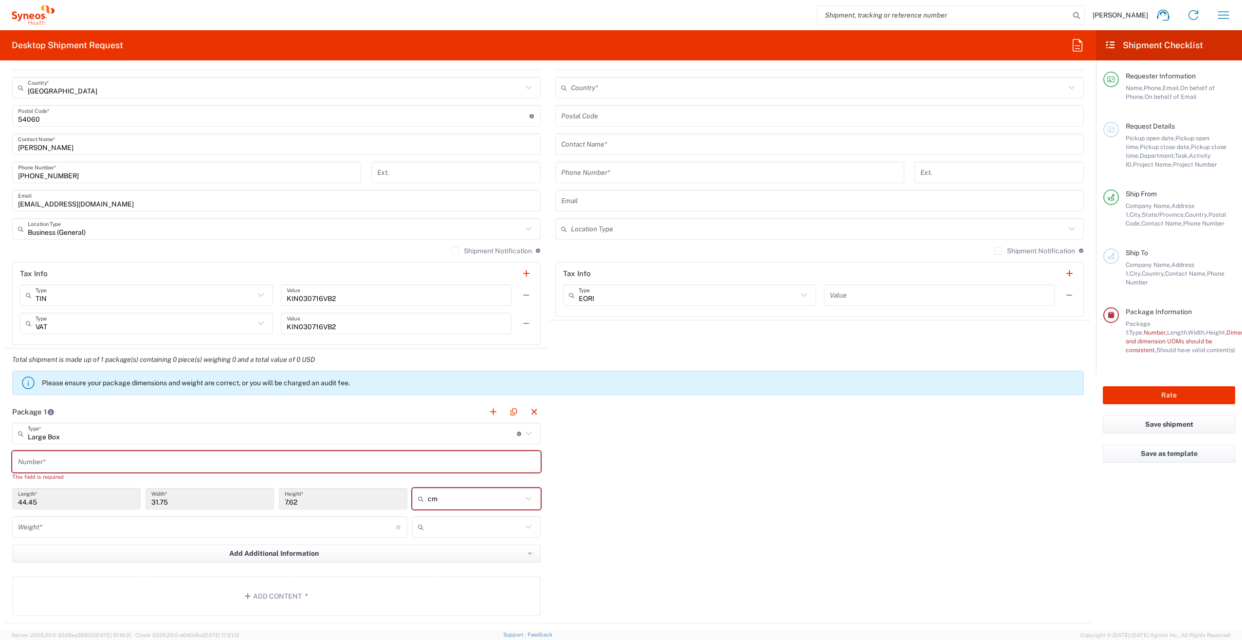
type input "cm"
click at [503, 495] on input "cm" at bounding box center [475, 499] width 94 height 16
click at [590, 509] on div "Package 1 Large Box Type * Material used to package goods Medium Box Envelope L…" at bounding box center [548, 512] width 1087 height 222
click at [324, 517] on div "Weight * Total weight of package(s) in pounds or kilograms" at bounding box center [209, 526] width 395 height 21
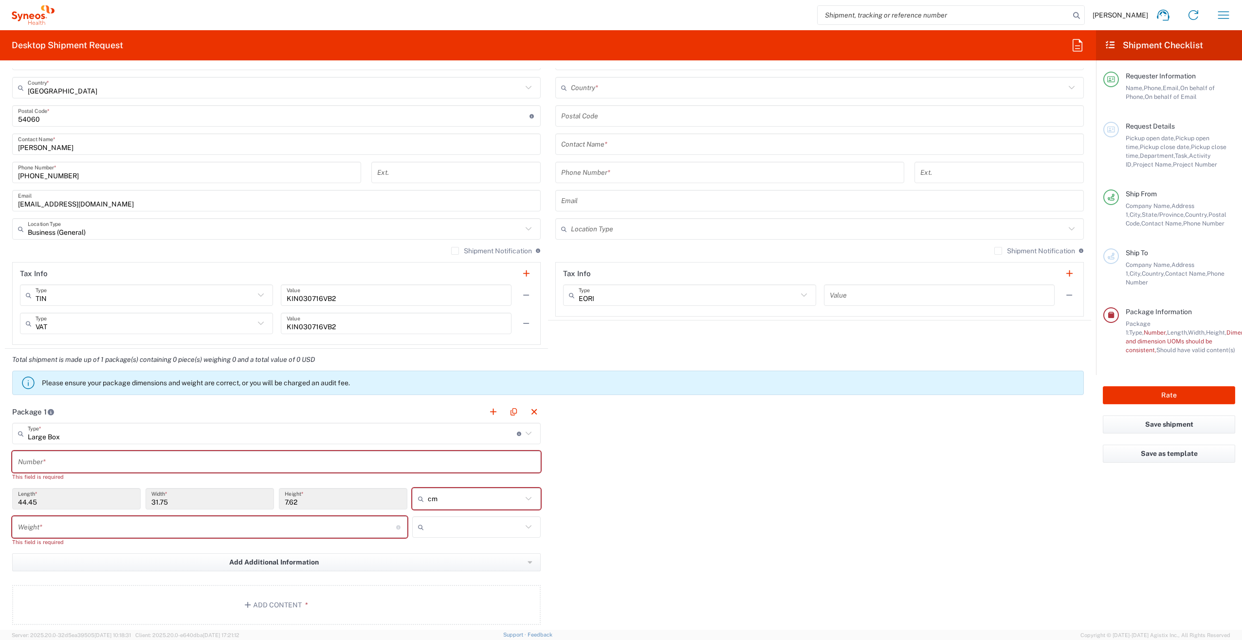
click at [597, 522] on div "Package 1 Large Box Type * Material used to package goods Medium Box Envelope L…" at bounding box center [548, 516] width 1087 height 231
click at [367, 530] on input "number" at bounding box center [207, 526] width 378 height 17
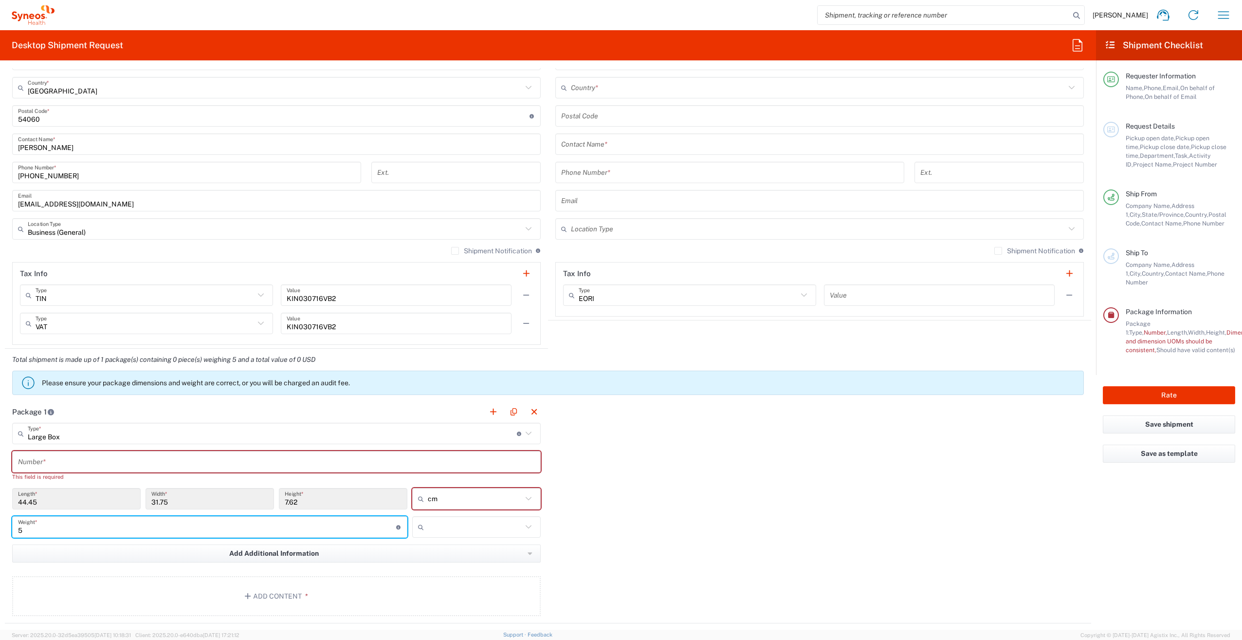
type input "5"
click at [461, 527] on input "text" at bounding box center [475, 527] width 94 height 16
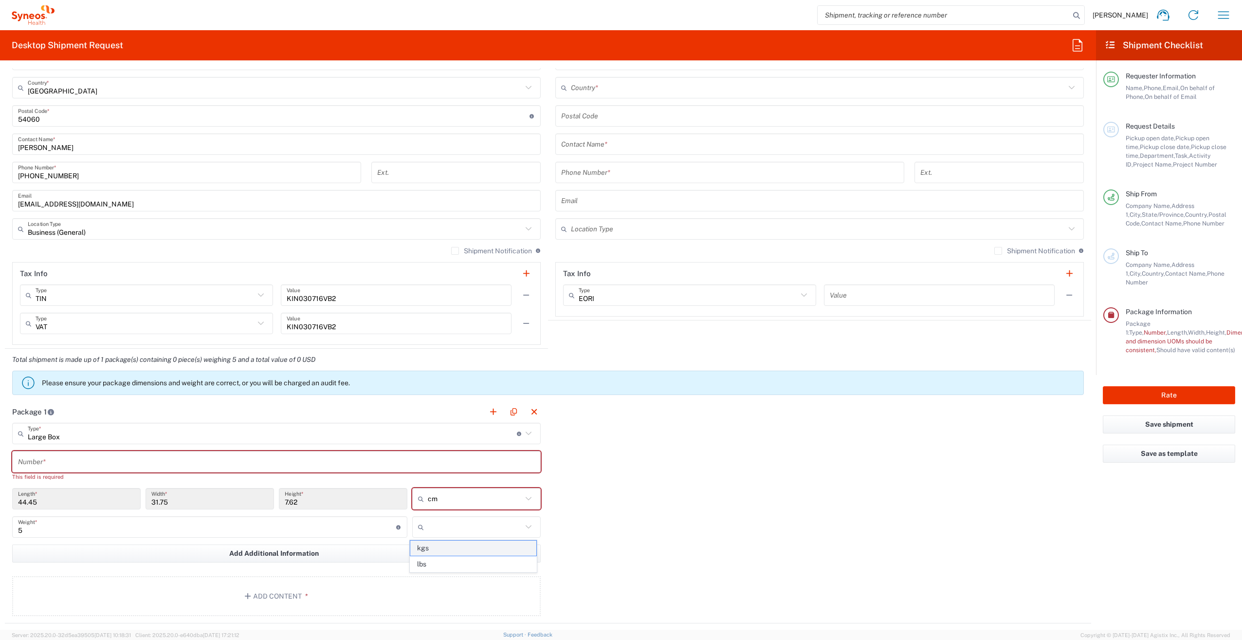
click at [433, 548] on span "kgs" at bounding box center [473, 547] width 126 height 15
type input "kgs"
click at [583, 545] on div "Package 1 Large Box Type * Material used to package goods Medium Box Envelope L…" at bounding box center [548, 512] width 1087 height 222
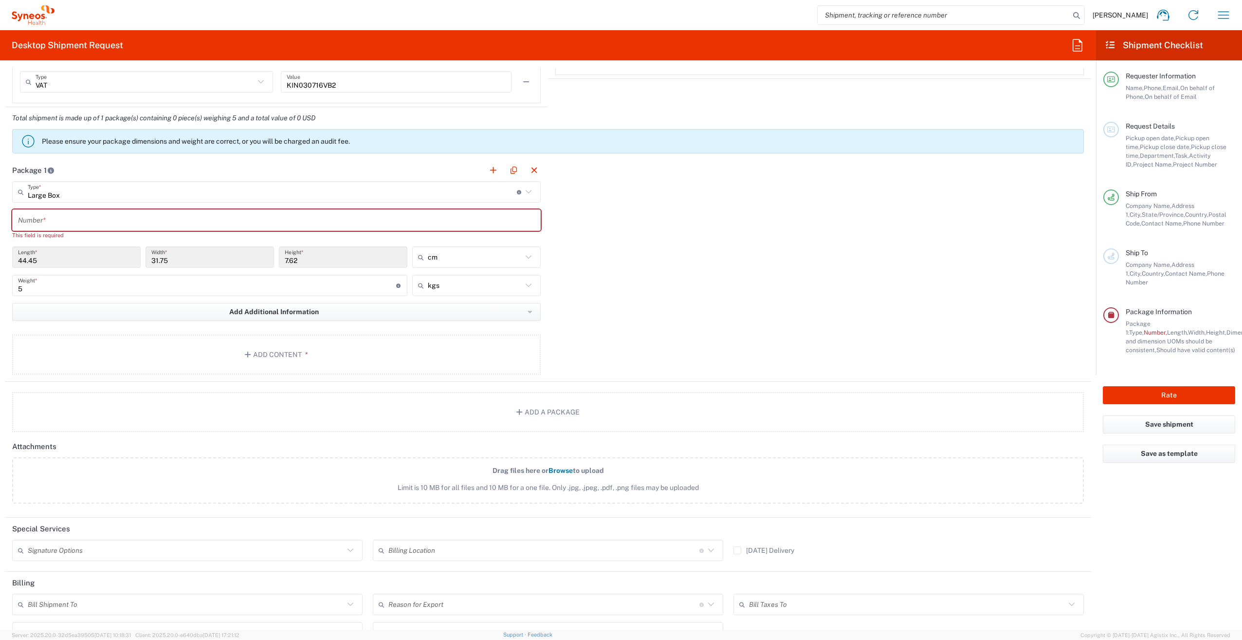
scroll to position [767, 0]
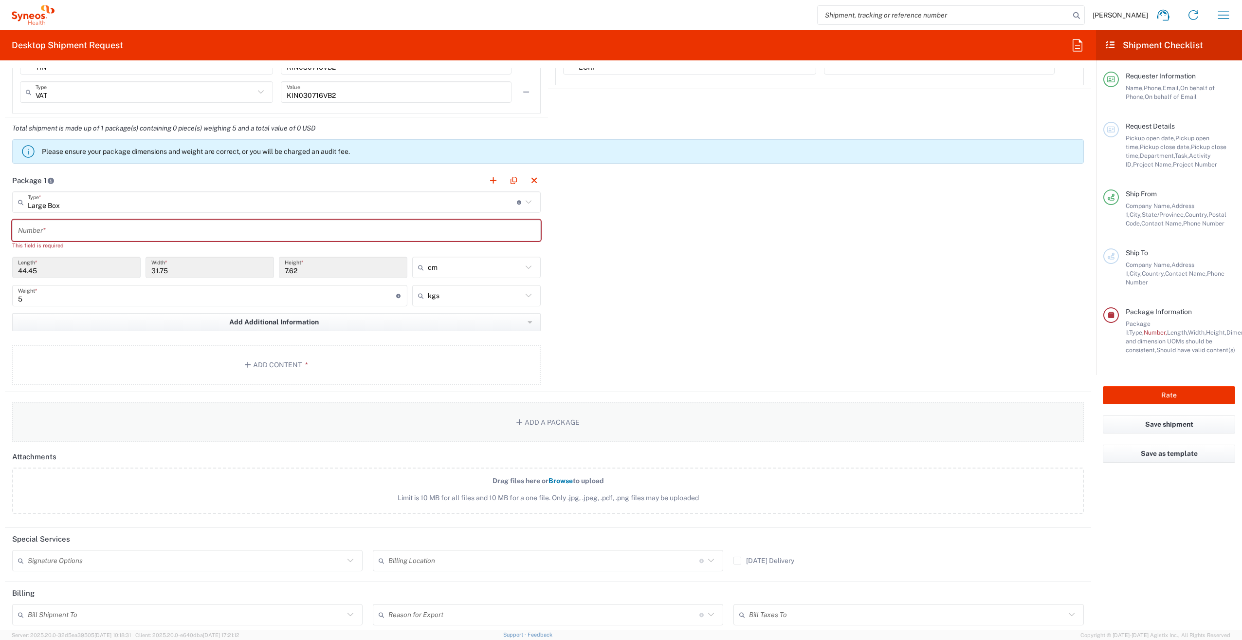
click at [536, 427] on button "Add a Package" at bounding box center [548, 422] width 1072 height 40
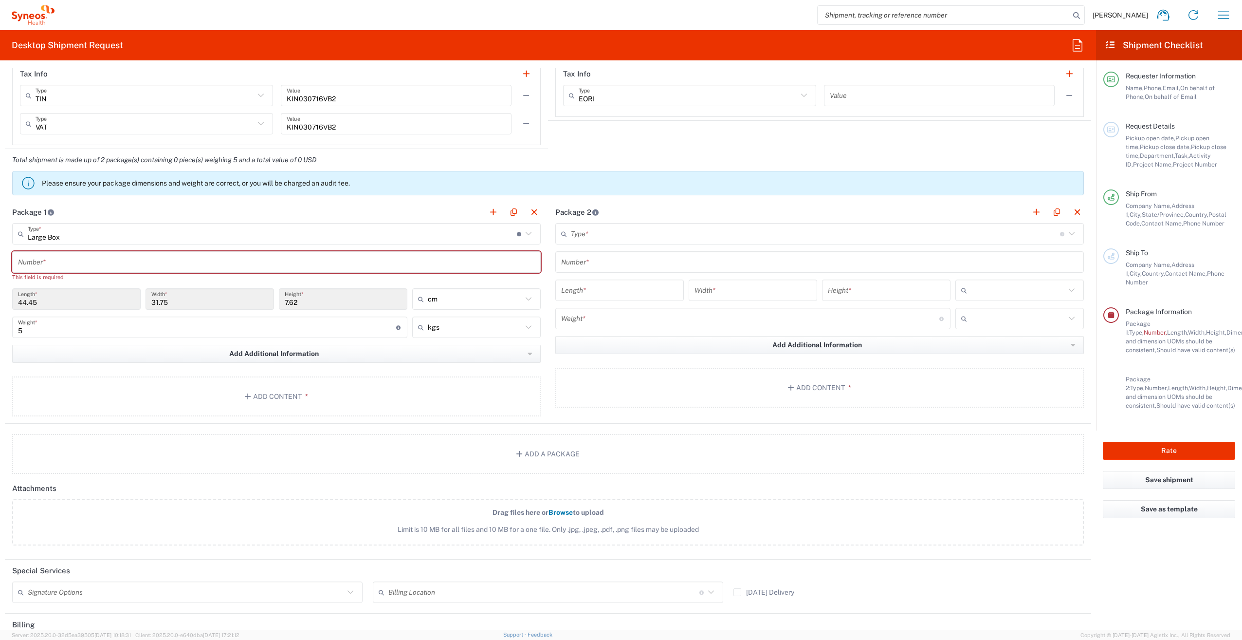
scroll to position [718, 0]
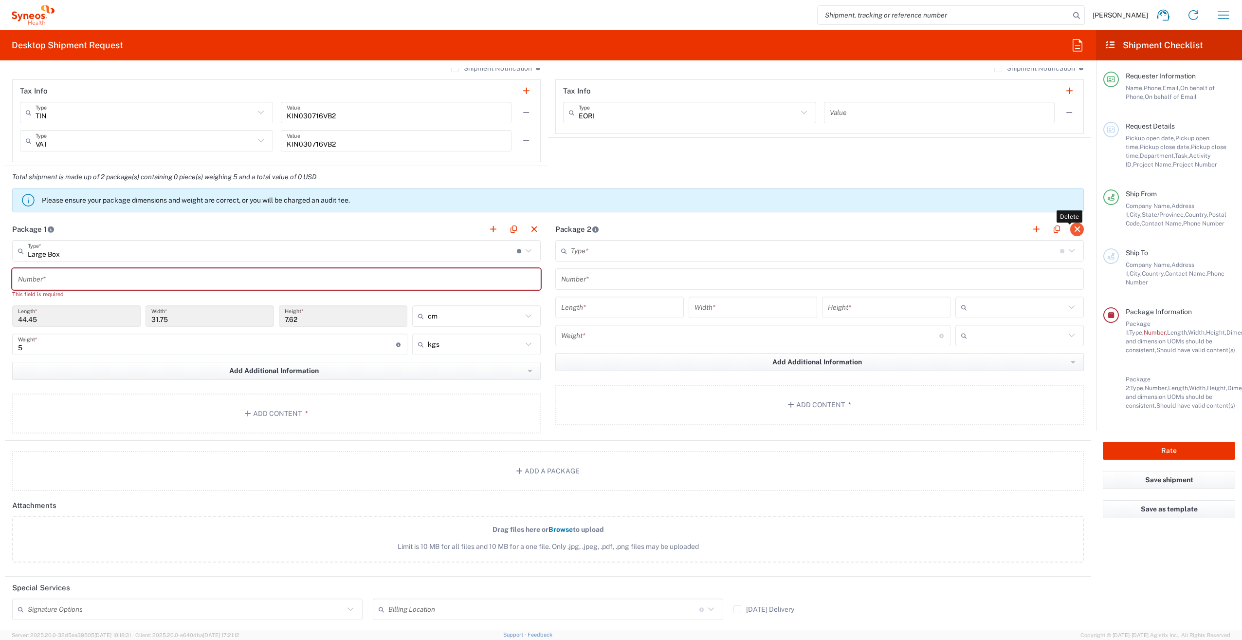
click at [1072, 233] on button "button" at bounding box center [1078, 229] width 14 height 14
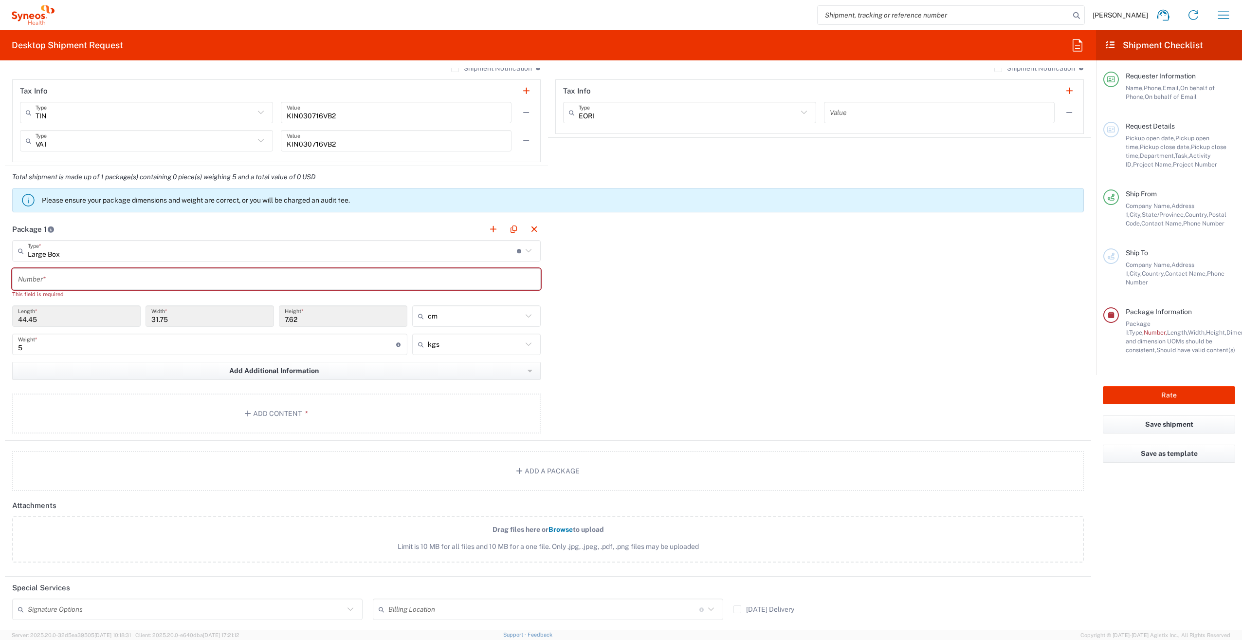
click at [608, 359] on div "Package 1 Large Box Type * Material used to package goods Medium Box Envelope L…" at bounding box center [548, 329] width 1087 height 222
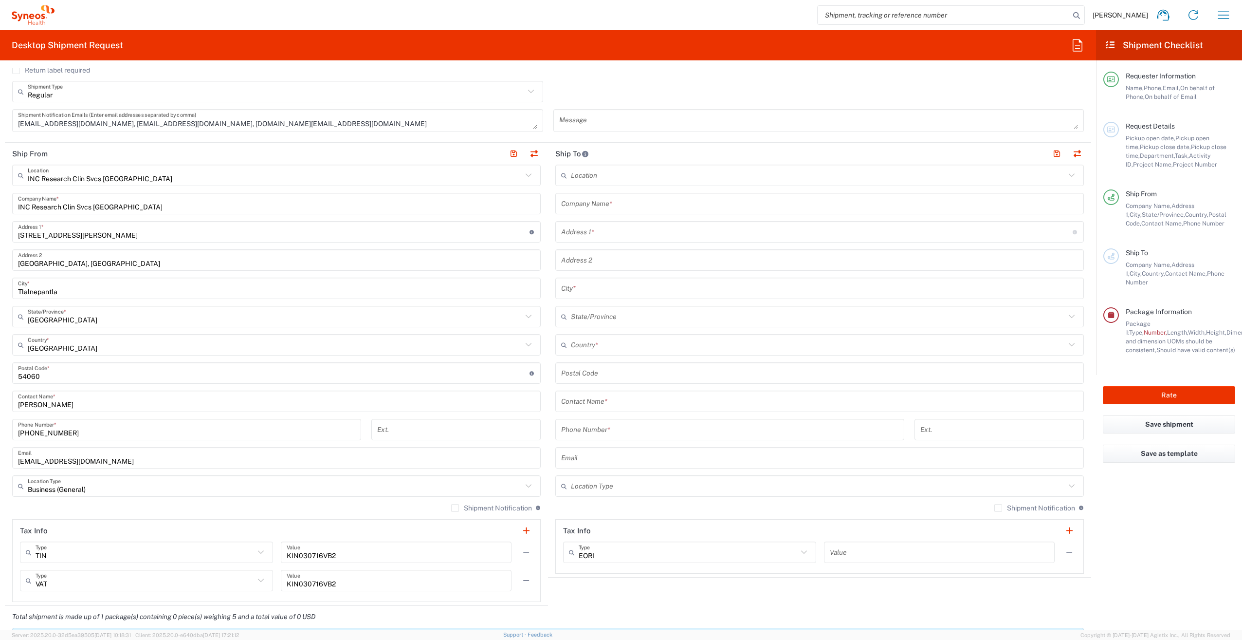
scroll to position [292, 0]
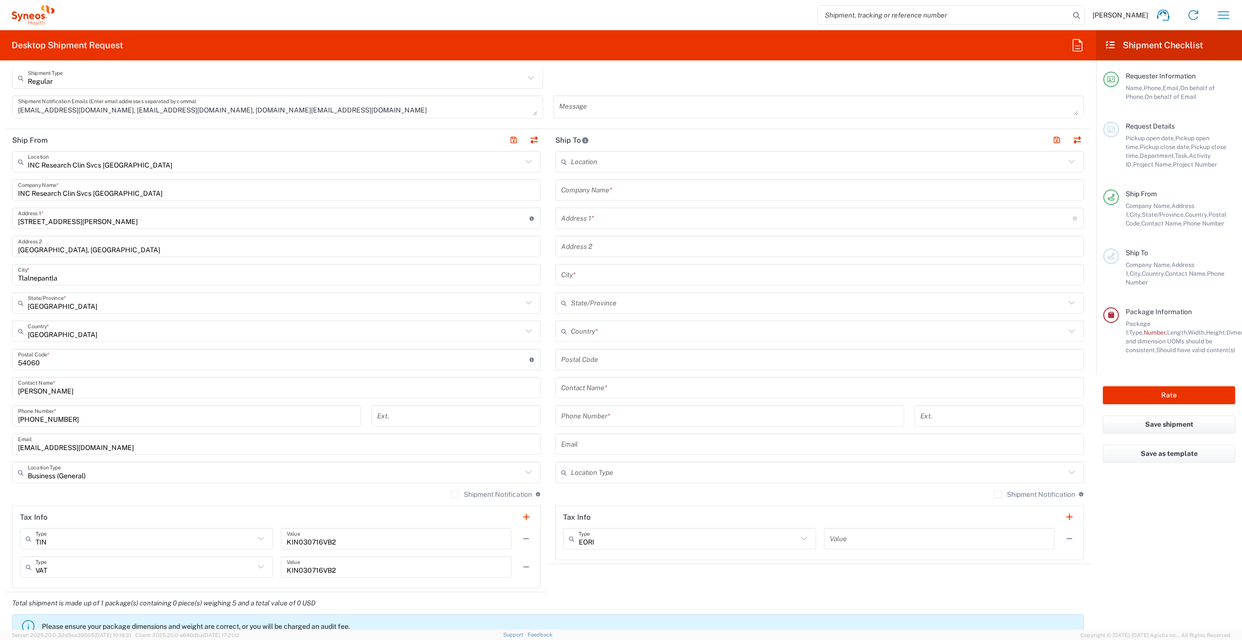
click at [451, 496] on label "Shipment Notification" at bounding box center [491, 494] width 81 height 8
click at [455, 494] on input "Shipment Notification" at bounding box center [455, 494] width 0 height 0
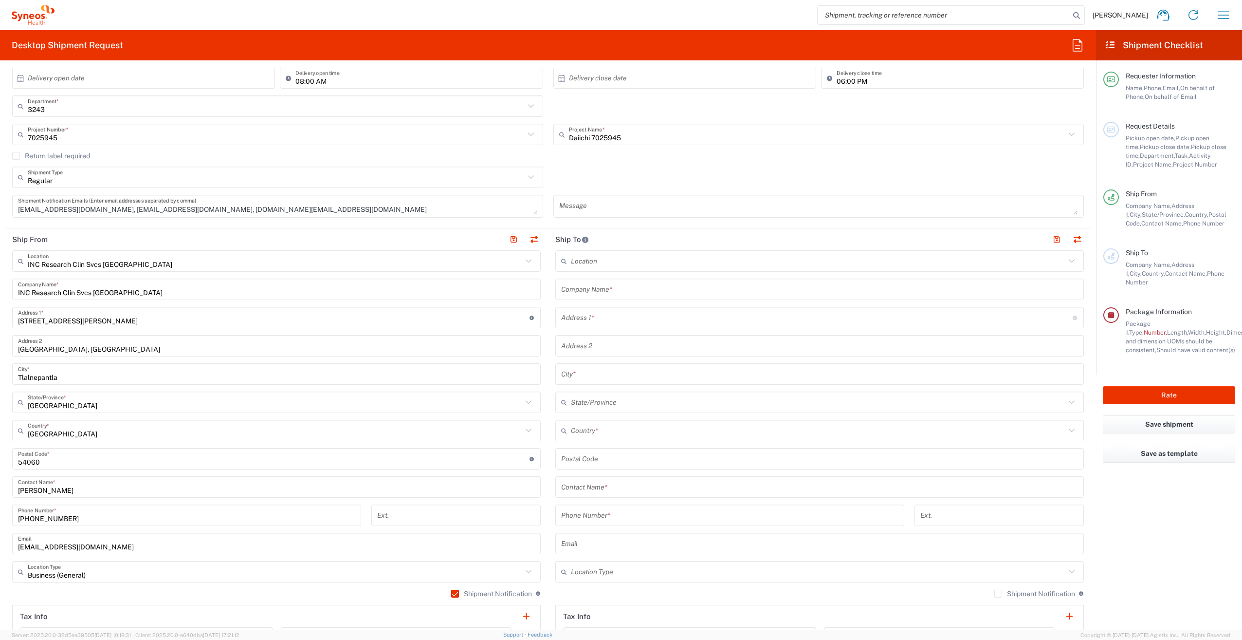
scroll to position [195, 0]
click at [603, 265] on input "text" at bounding box center [818, 259] width 495 height 17
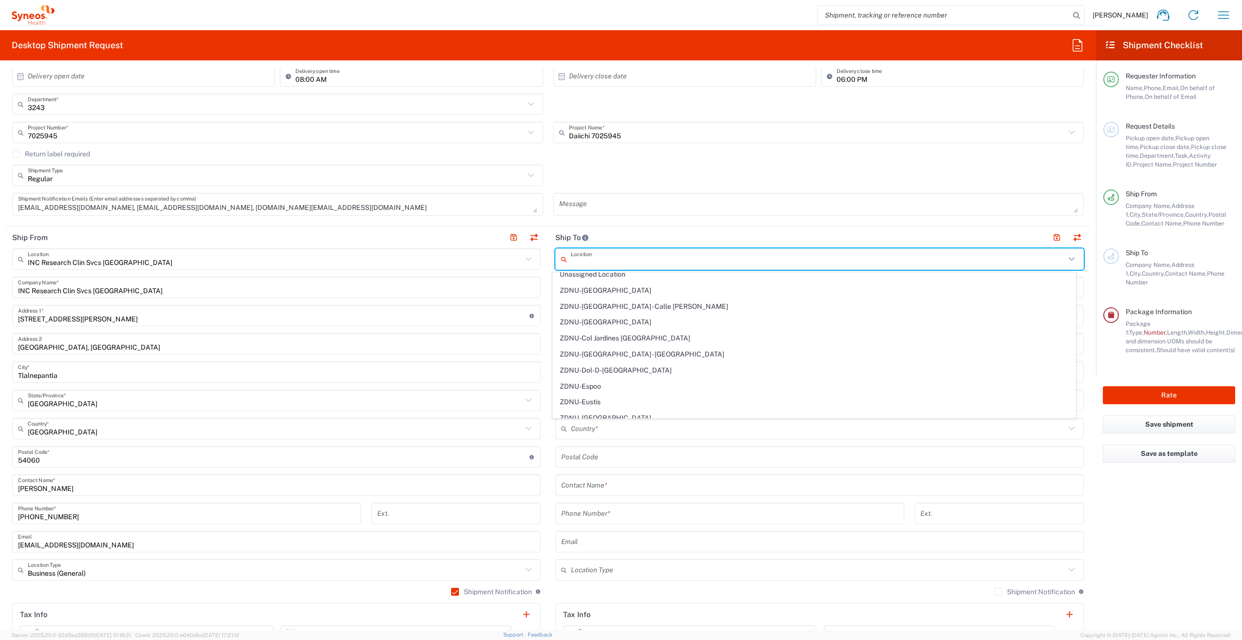
scroll to position [2137, 0]
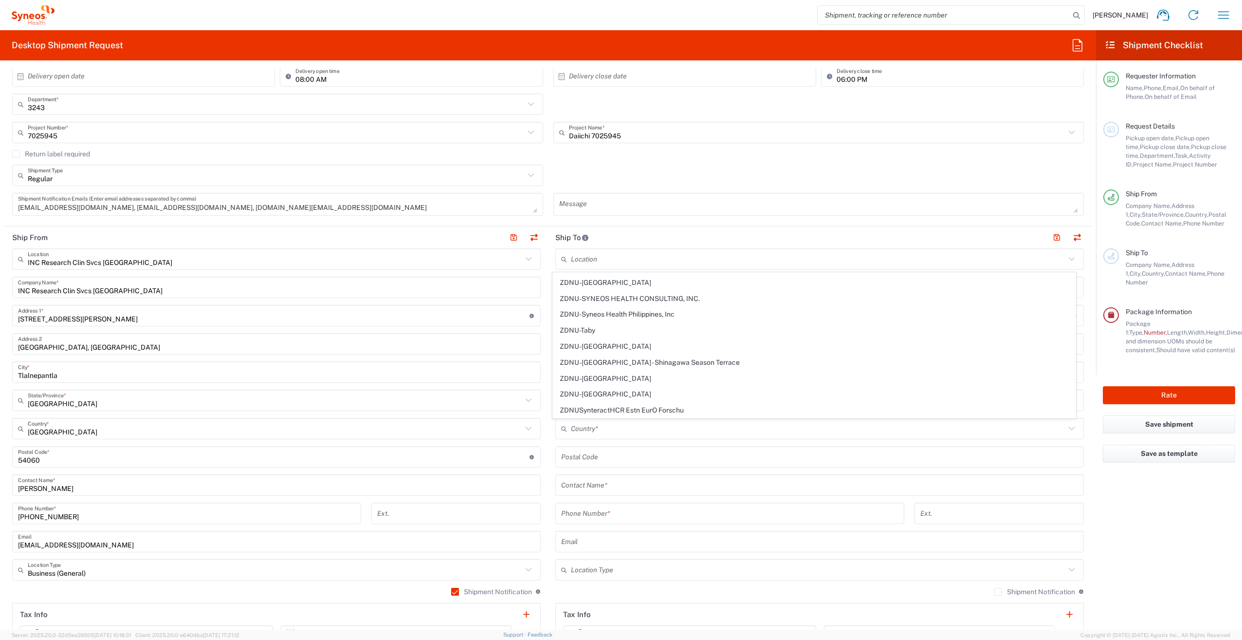
click at [651, 232] on header "Ship To" at bounding box center [819, 237] width 543 height 22
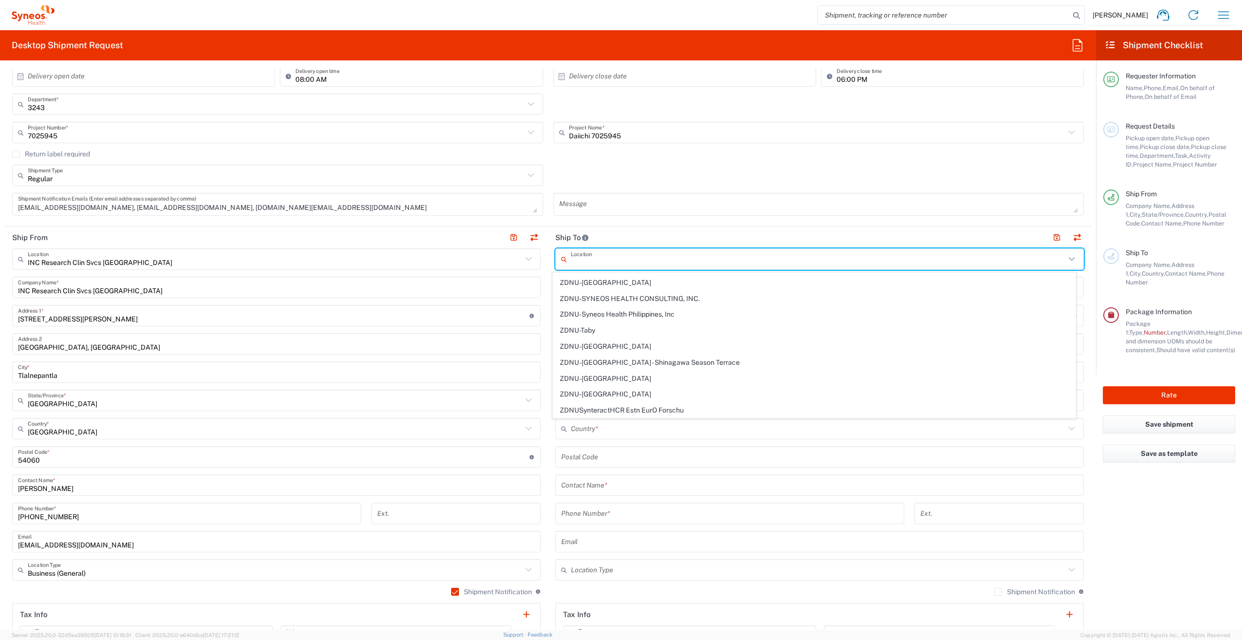
click at [643, 254] on input "text" at bounding box center [818, 259] width 495 height 17
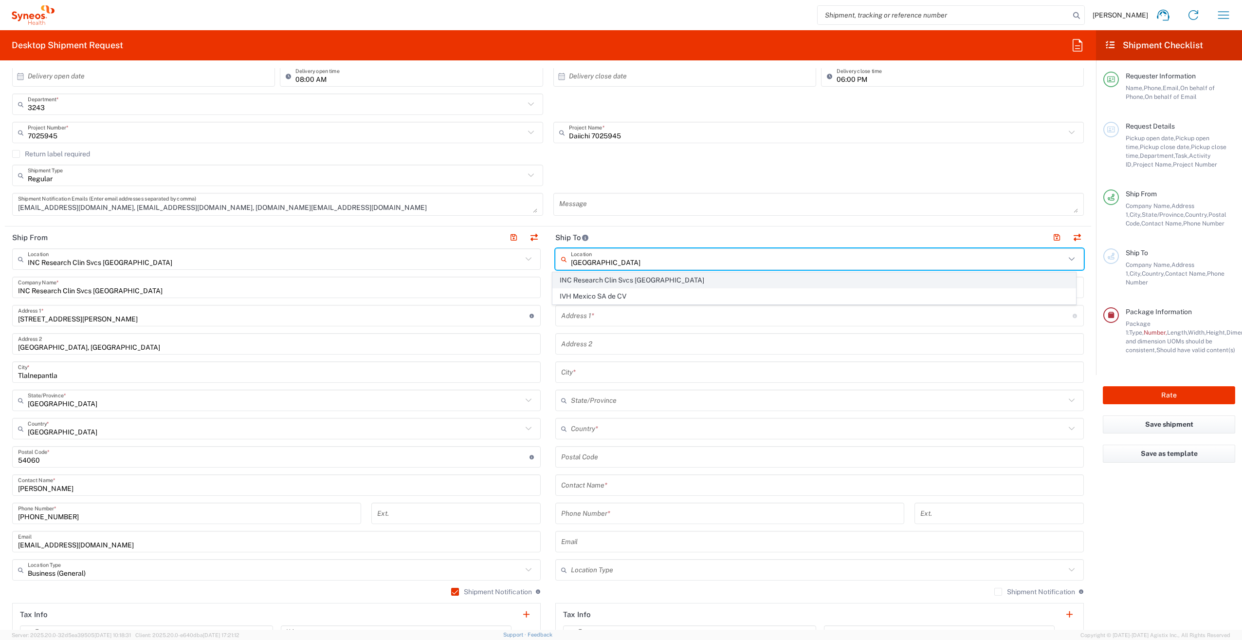
click at [627, 281] on span "INC Research Clin Svcs [GEOGRAPHIC_DATA]" at bounding box center [814, 280] width 523 height 15
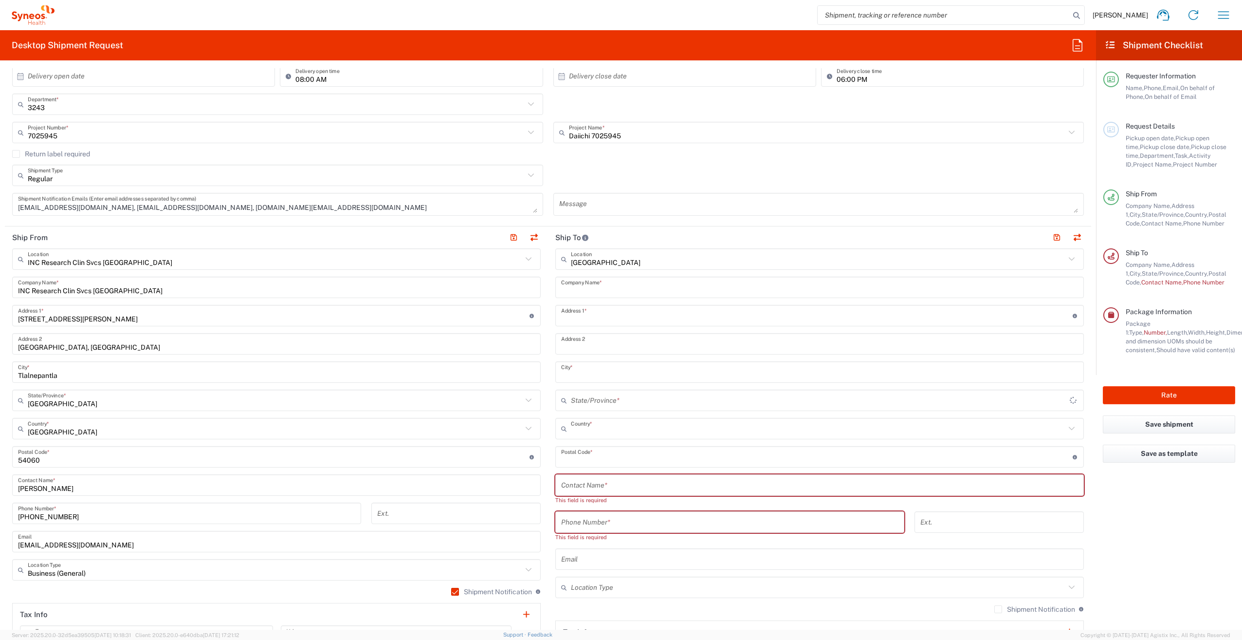
type input "INC Research Clin Svcs [GEOGRAPHIC_DATA]"
type input "[STREET_ADDRESS][PERSON_NAME]"
type input "[GEOGRAPHIC_DATA], [GEOGRAPHIC_DATA]"
type input "Tlalnepantla"
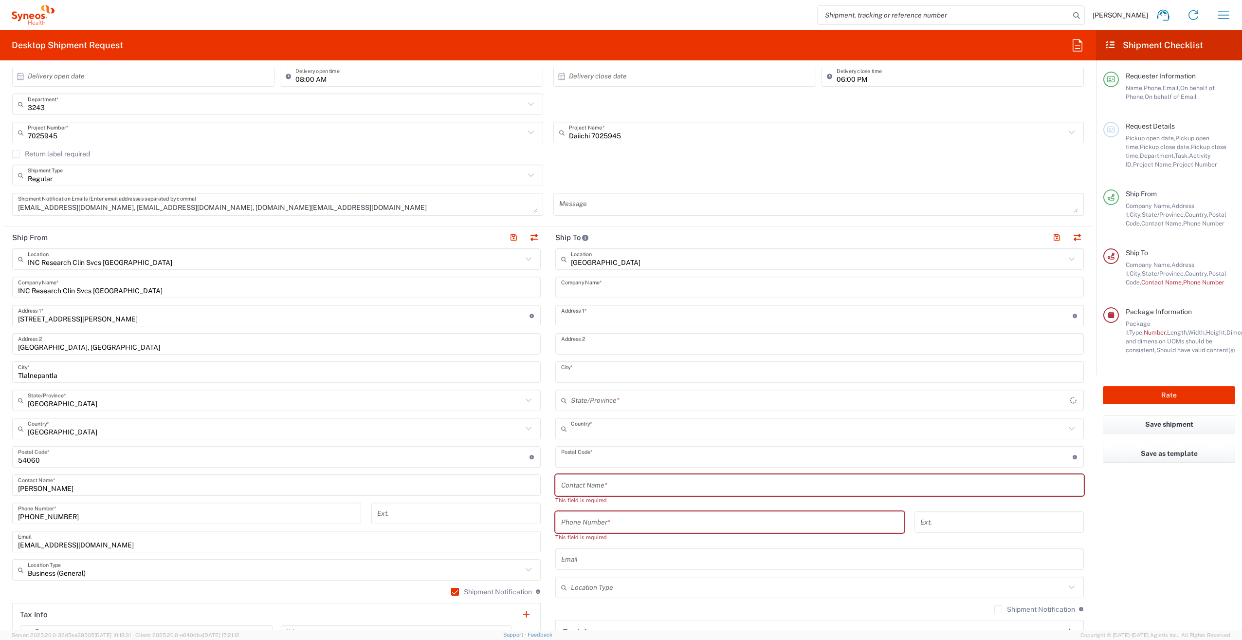
type input "[GEOGRAPHIC_DATA]"
type input "54060"
type input "[GEOGRAPHIC_DATA]"
click at [1066, 263] on icon at bounding box center [1072, 259] width 13 height 13
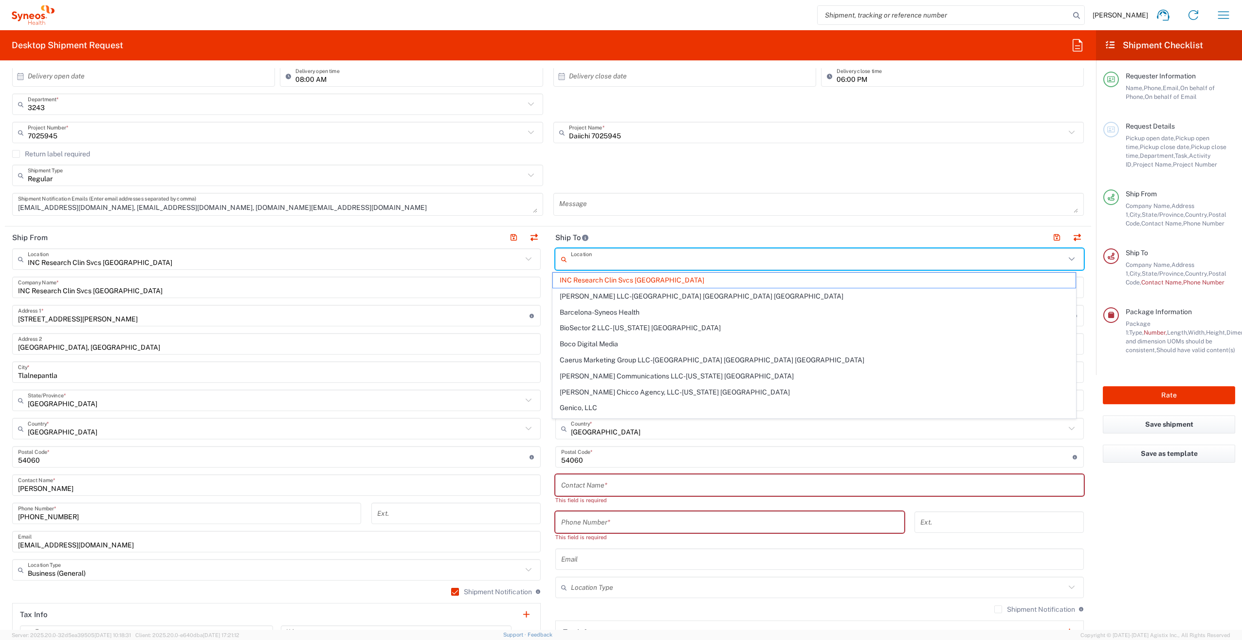
click at [671, 261] on input "text" at bounding box center [818, 259] width 495 height 17
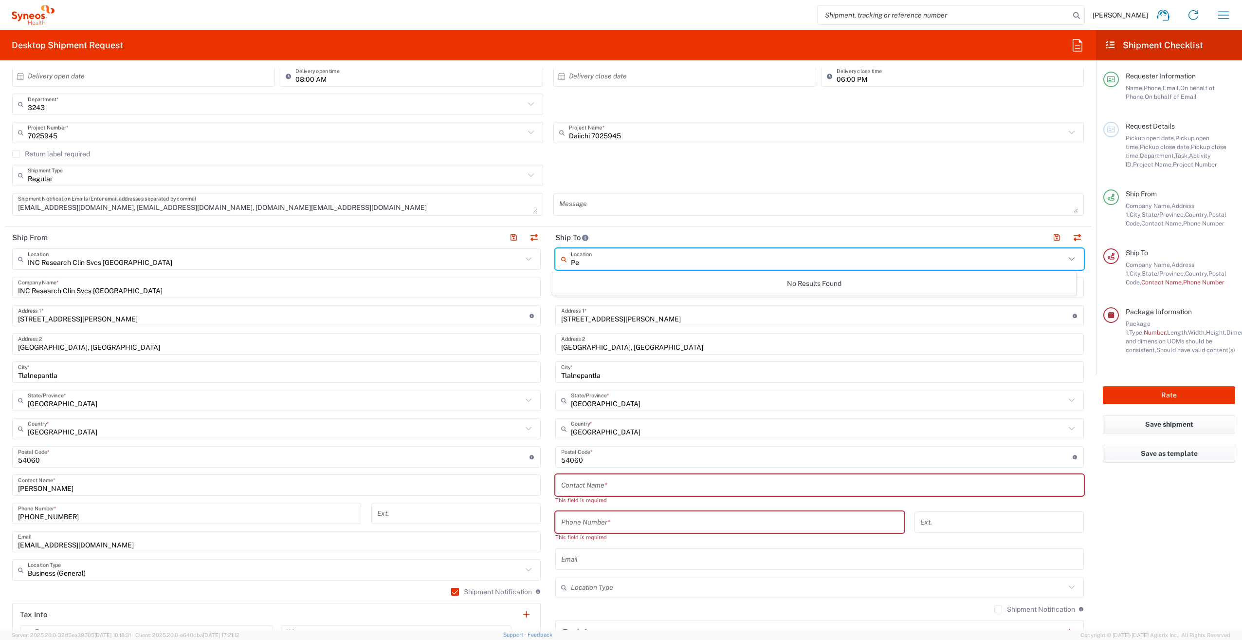
type input "P"
click at [589, 261] on input "text" at bounding box center [818, 259] width 495 height 17
click at [633, 237] on header "Ship To" at bounding box center [819, 237] width 543 height 22
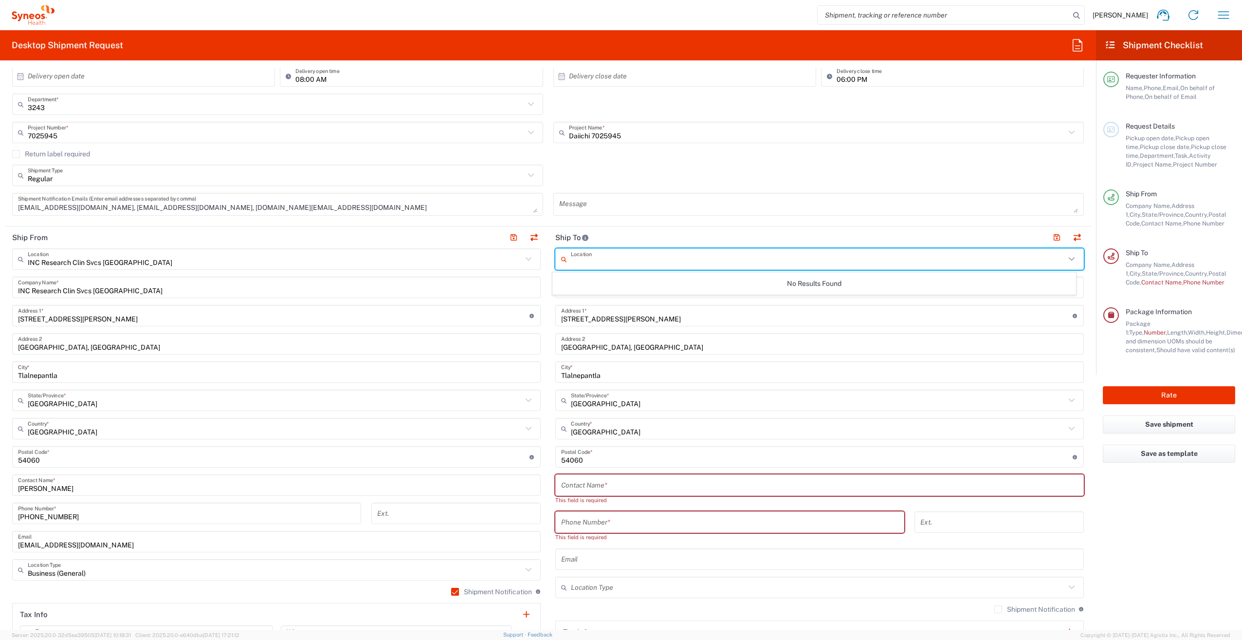
click at [548, 298] on main "Location No Results Found INC Research Clin Svcs Mexico Company Name * Via Gust…" at bounding box center [819, 475] width 543 height 455
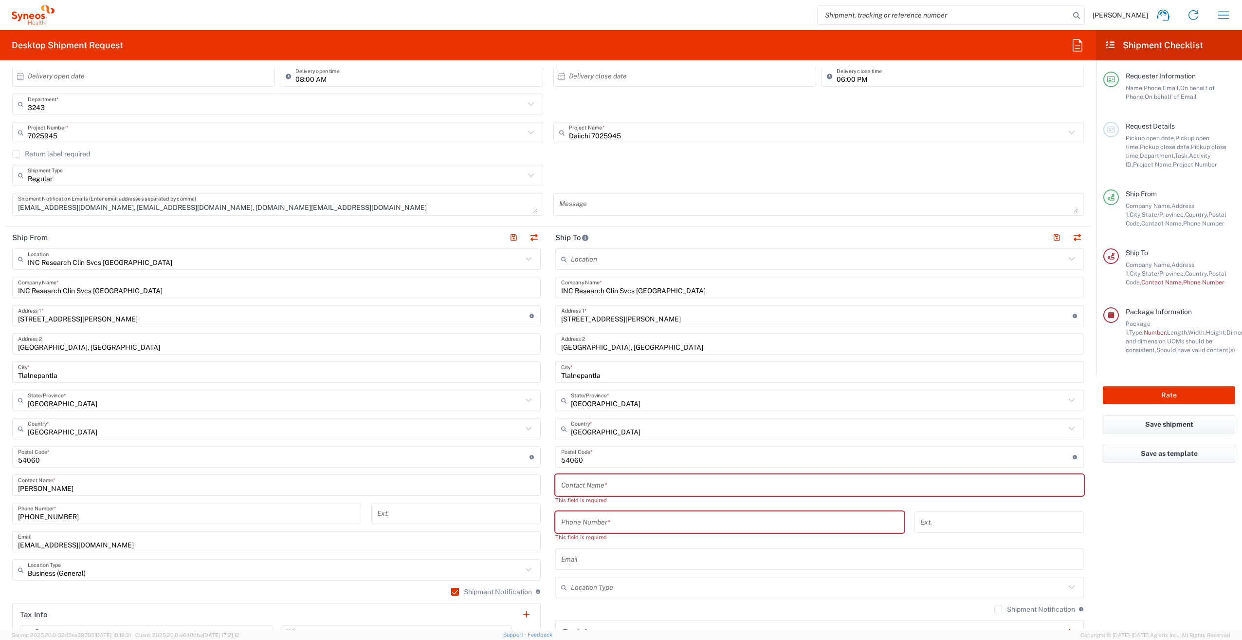
type input "INC Research Clin Svcs [GEOGRAPHIC_DATA]"
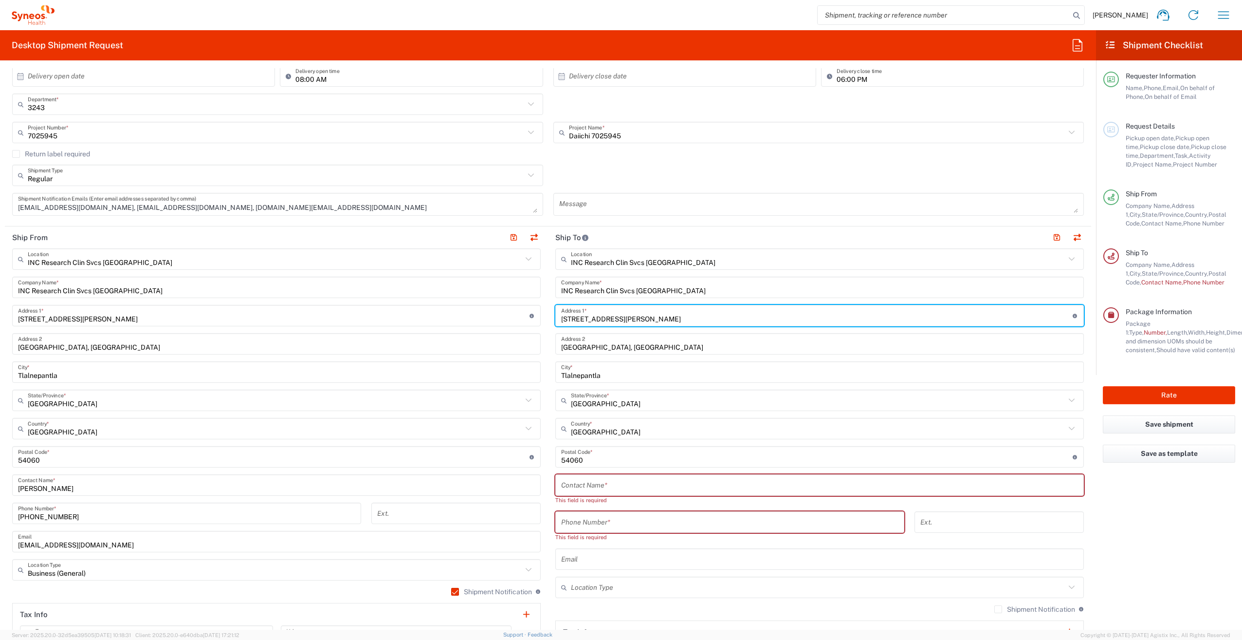
click at [692, 322] on input "[STREET_ADDRESS][PERSON_NAME]" at bounding box center [817, 315] width 512 height 17
drag, startPoint x: 711, startPoint y: 322, endPoint x: 543, endPoint y: 326, distance: 168.0
click at [543, 326] on div "Ship From INC Research Clin Svcs Mexico Location INC Research Clin Svcs Mexico …" at bounding box center [548, 466] width 1087 height 480
paste input "[STREET_ADDRESS] N26 Fraccionamiento Alika"
type input "[STREET_ADDRESS] N26 Fraccionamiento Alika"
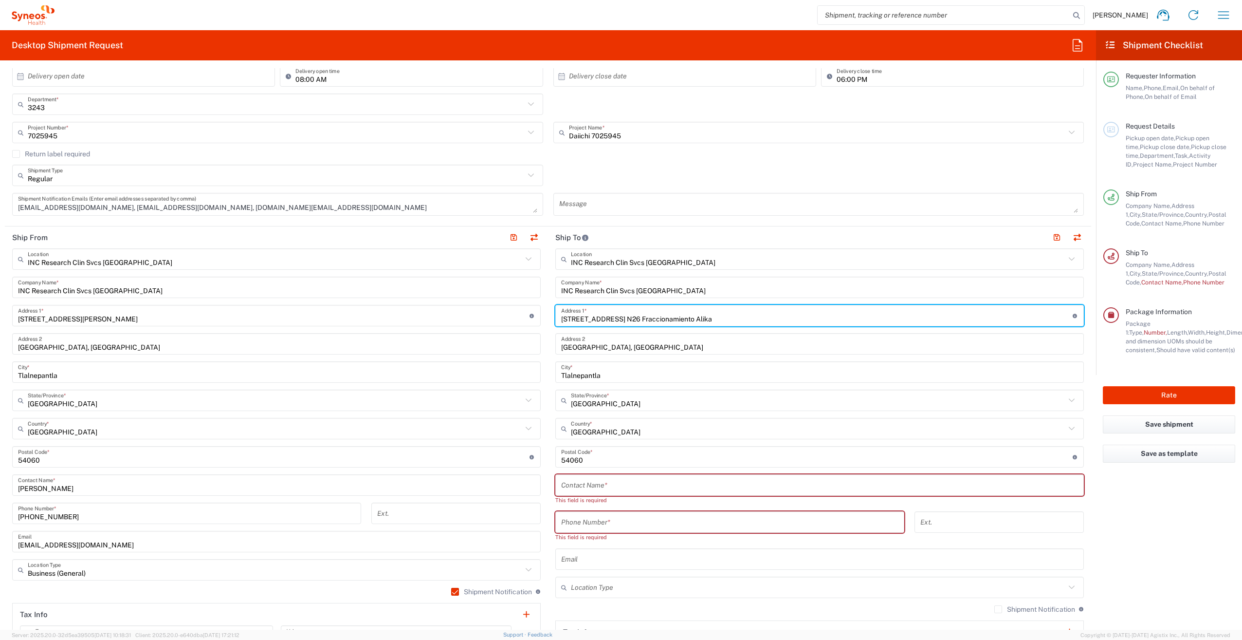
click at [690, 319] on input "[STREET_ADDRESS] N26 Fraccionamiento Alika" at bounding box center [817, 315] width 512 height 17
click at [735, 322] on input "[STREET_ADDRESS] N26 Fraccionamiento Alika" at bounding box center [817, 315] width 512 height 17
type input "[STREET_ADDRESS] N26 Fraccionamiento Alika"
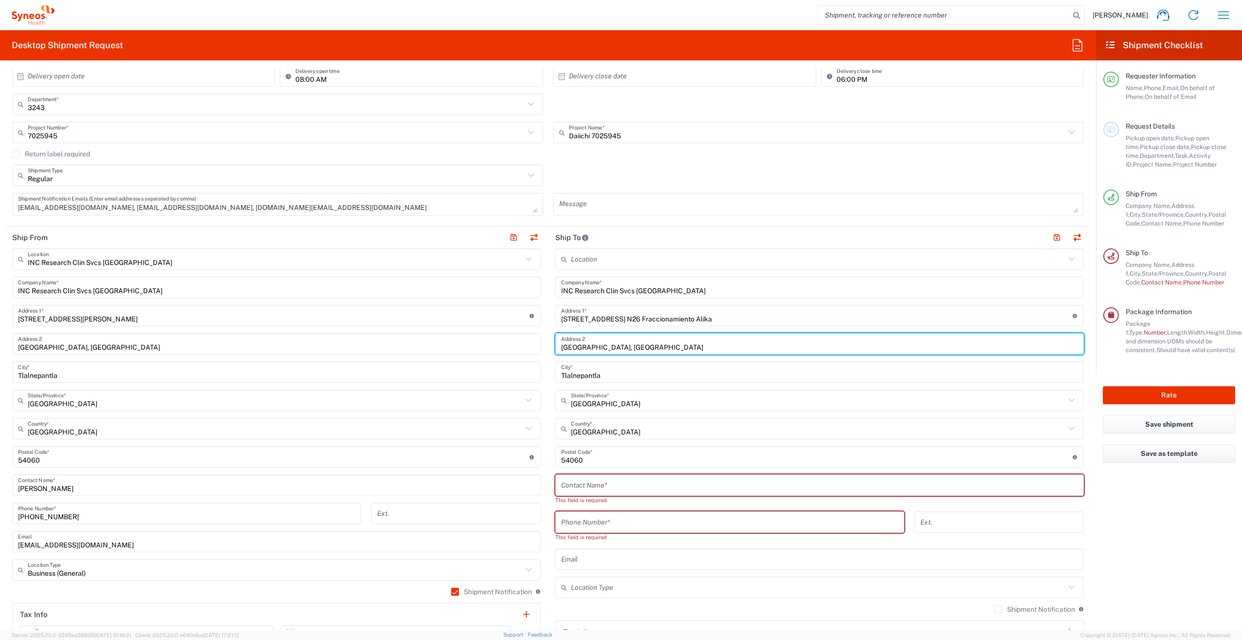
drag, startPoint x: 769, startPoint y: 348, endPoint x: 543, endPoint y: 343, distance: 226.4
click at [543, 343] on div "Ship From INC Research Clin Svcs Mexico Location INC Research Clin Svcs Mexico …" at bounding box center [548, 466] width 1087 height 480
click at [605, 375] on input "Tlalnepantla" at bounding box center [819, 372] width 517 height 17
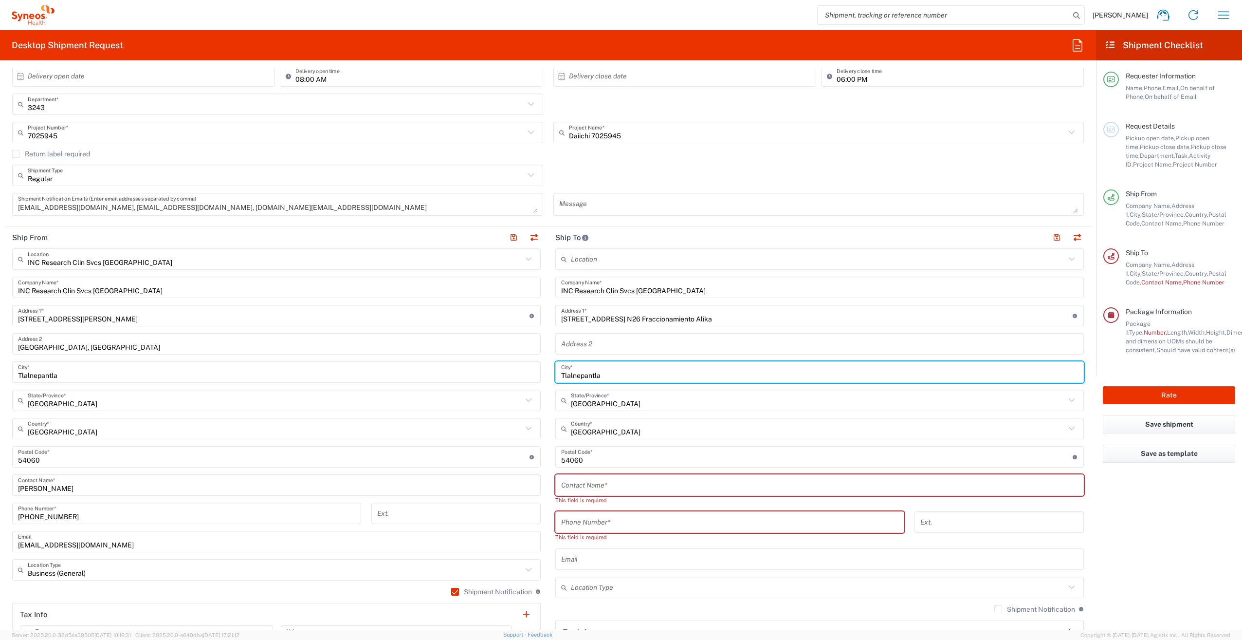
click at [605, 375] on input "Tlalnepantla" at bounding box center [819, 372] width 517 height 17
type input "[GEOGRAPHIC_DATA]"
click at [617, 404] on input "text" at bounding box center [818, 400] width 495 height 17
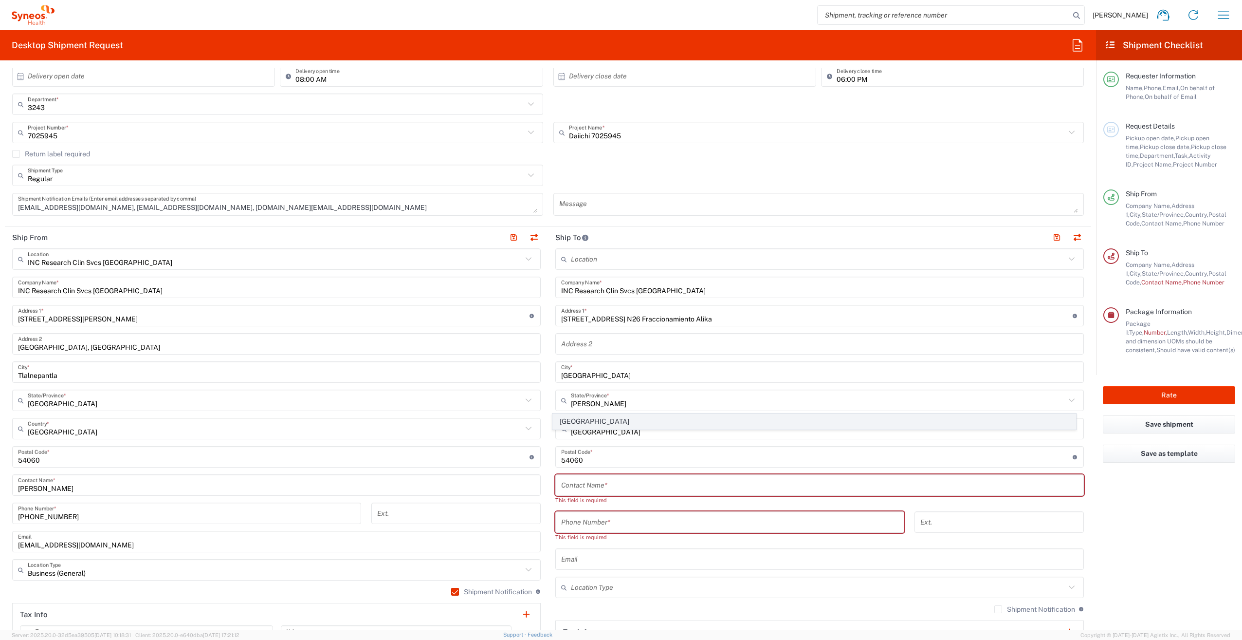
click at [584, 420] on span "[GEOGRAPHIC_DATA]" at bounding box center [814, 421] width 523 height 15
type input "[GEOGRAPHIC_DATA]"
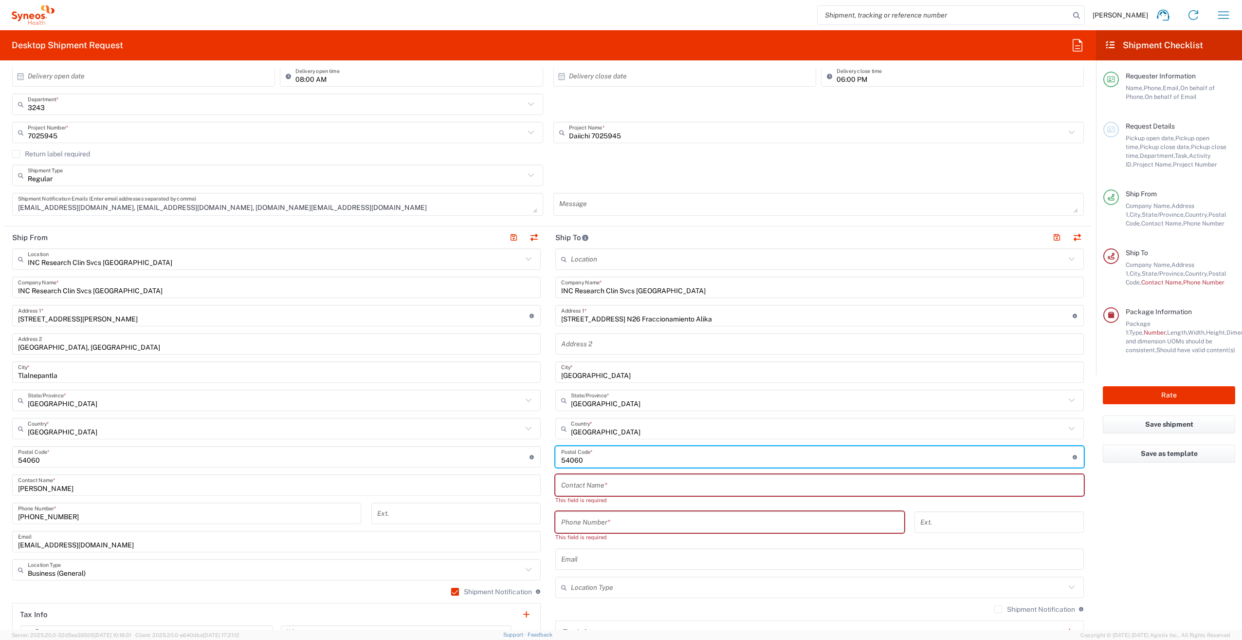
click at [593, 463] on input "undefined" at bounding box center [817, 456] width 512 height 17
drag, startPoint x: 611, startPoint y: 461, endPoint x: 533, endPoint y: 459, distance: 77.9
click at [533, 459] on div "Ship From INC Research Clin Svcs Mexico Location INC Research Clin Svcs Mexico …" at bounding box center [548, 466] width 1087 height 480
paste input "07860"
type input "07860"
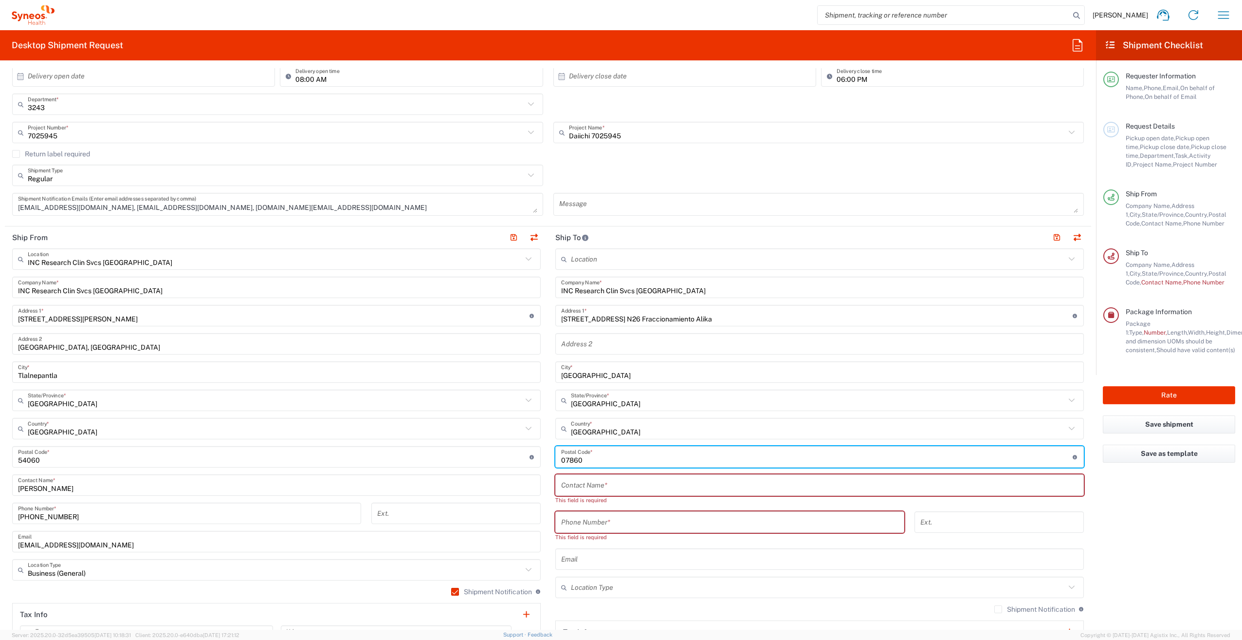
click at [609, 484] on input "text" at bounding box center [819, 485] width 517 height 17
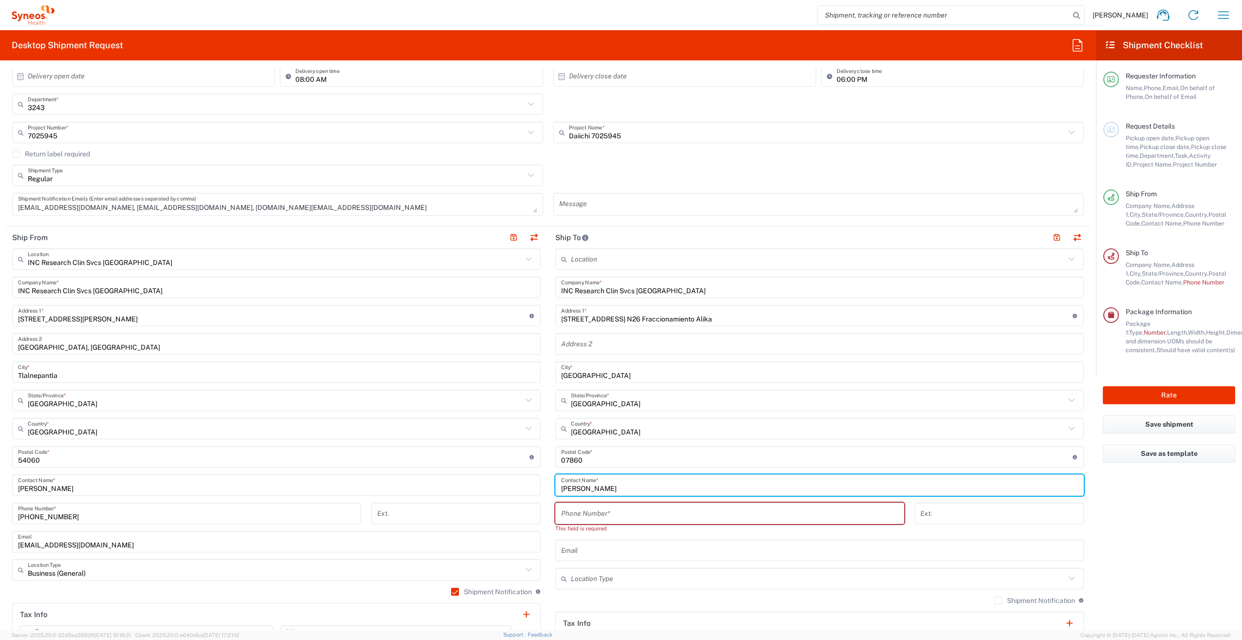
type input "[PERSON_NAME]"
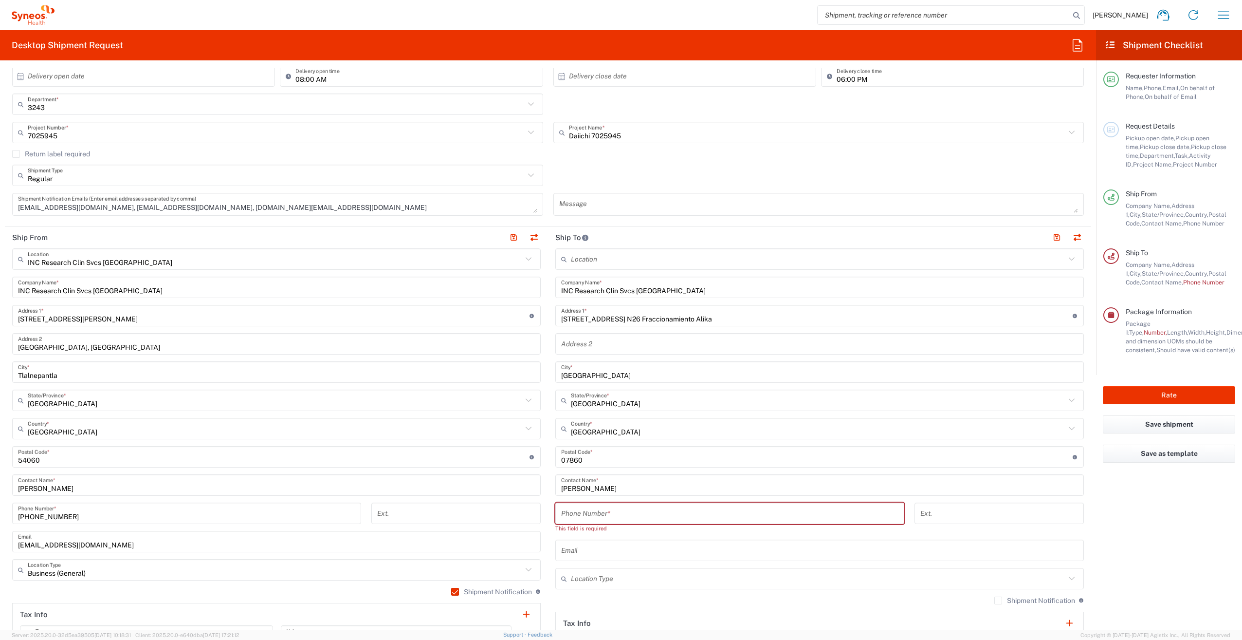
click at [592, 554] on input "text" at bounding box center [819, 550] width 517 height 17
paste input "viicky.balo@gmail.com"
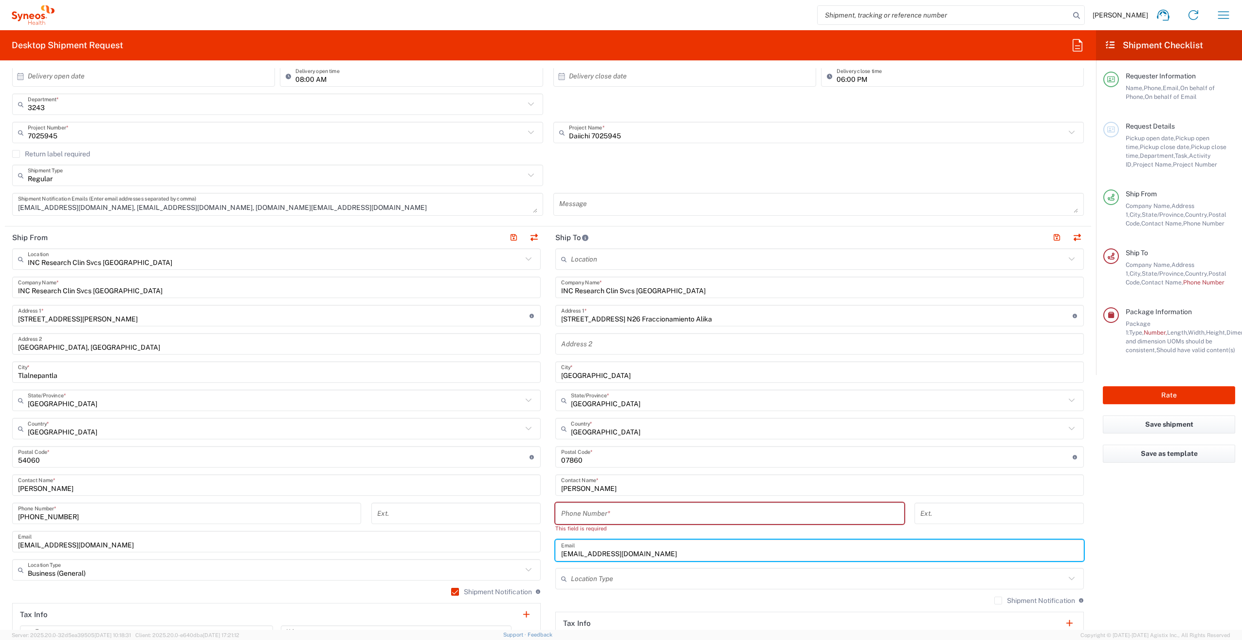
type input "viicky.balo@gmail.com"
drag, startPoint x: 609, startPoint y: 514, endPoint x: 599, endPoint y: 639, distance: 126.0
click at [609, 514] on input "tel" at bounding box center [729, 513] width 337 height 17
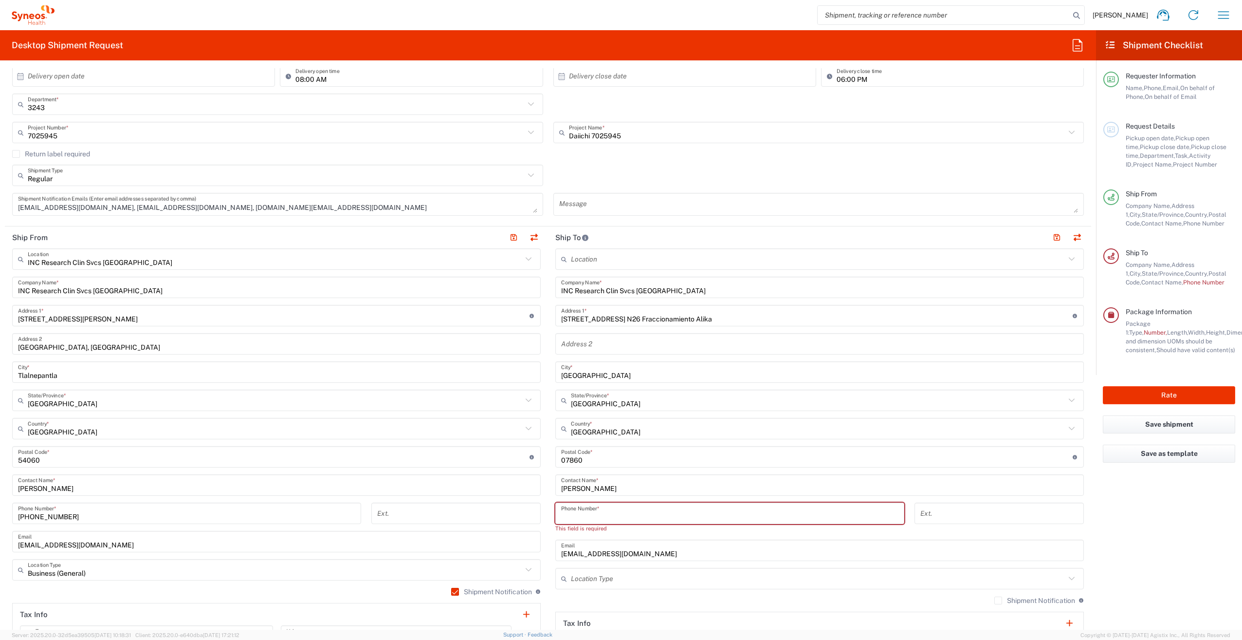
click at [593, 516] on input "tel" at bounding box center [729, 513] width 337 height 17
paste input "5543670751"
click at [561, 515] on input "5543670751" at bounding box center [729, 513] width 337 height 17
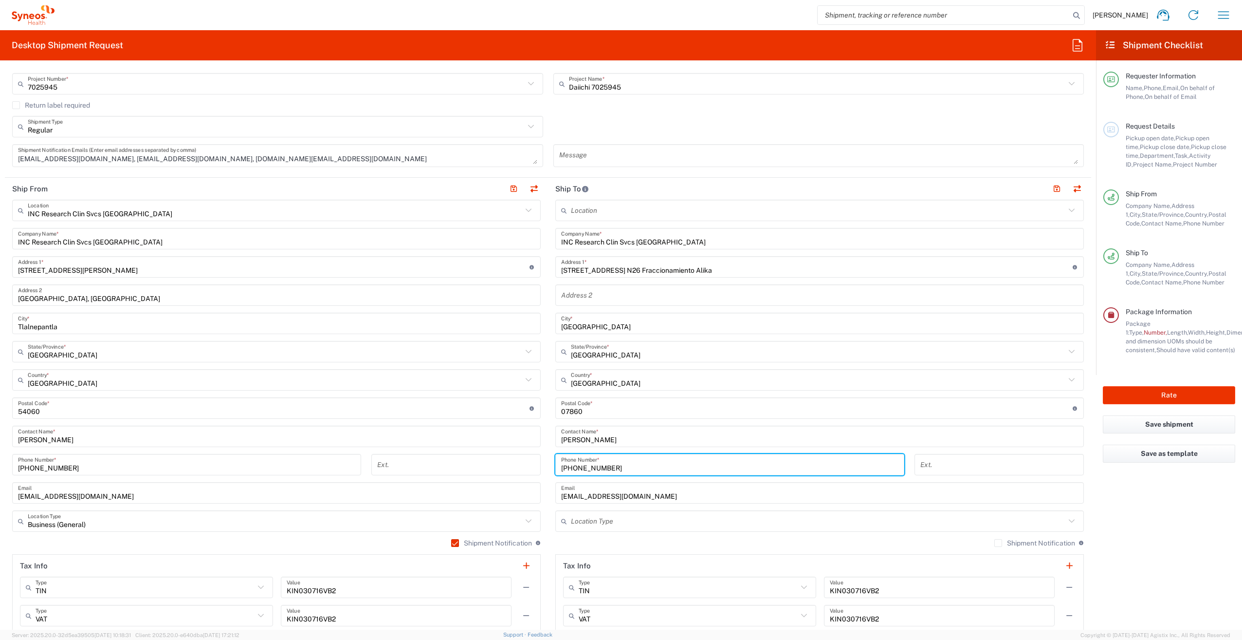
type input "[PHONE_NUMBER]"
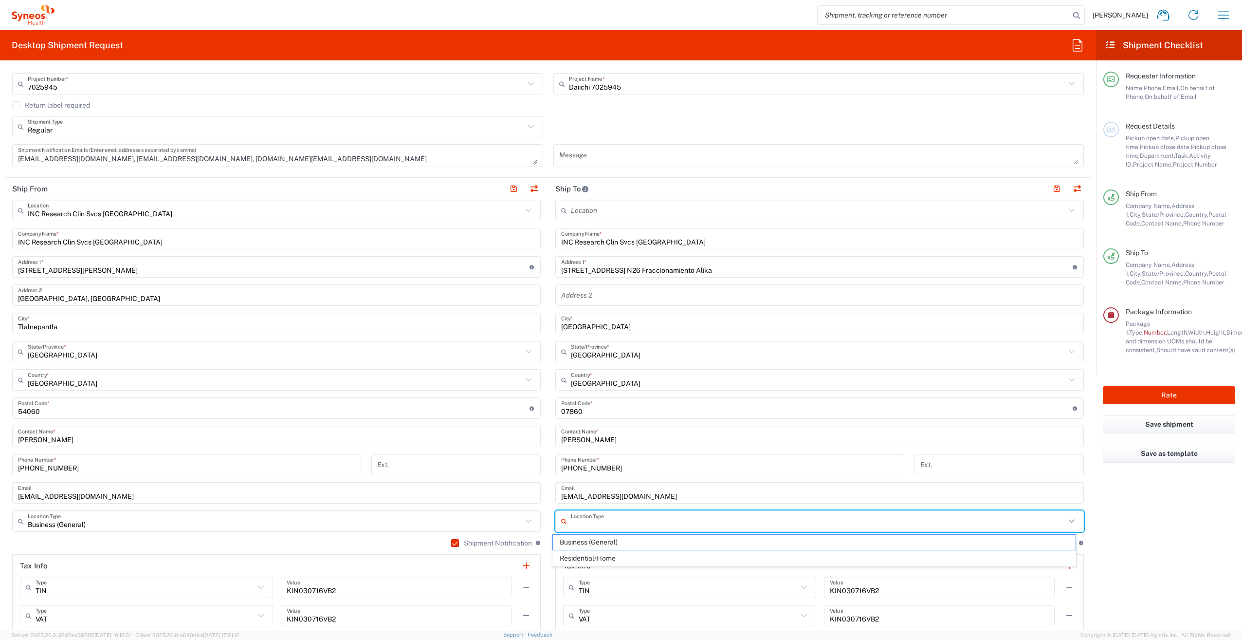
click at [638, 527] on input "text" at bounding box center [818, 521] width 495 height 17
click at [614, 556] on span "Residential/Home" at bounding box center [814, 558] width 523 height 15
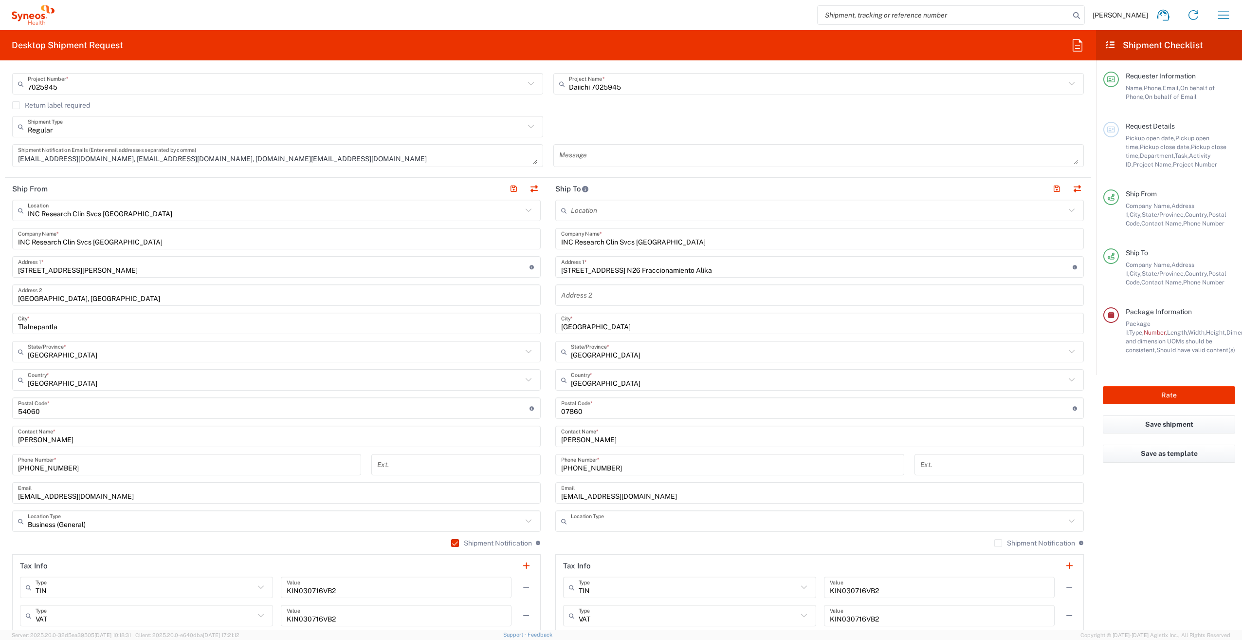
type input "Residential/Home"
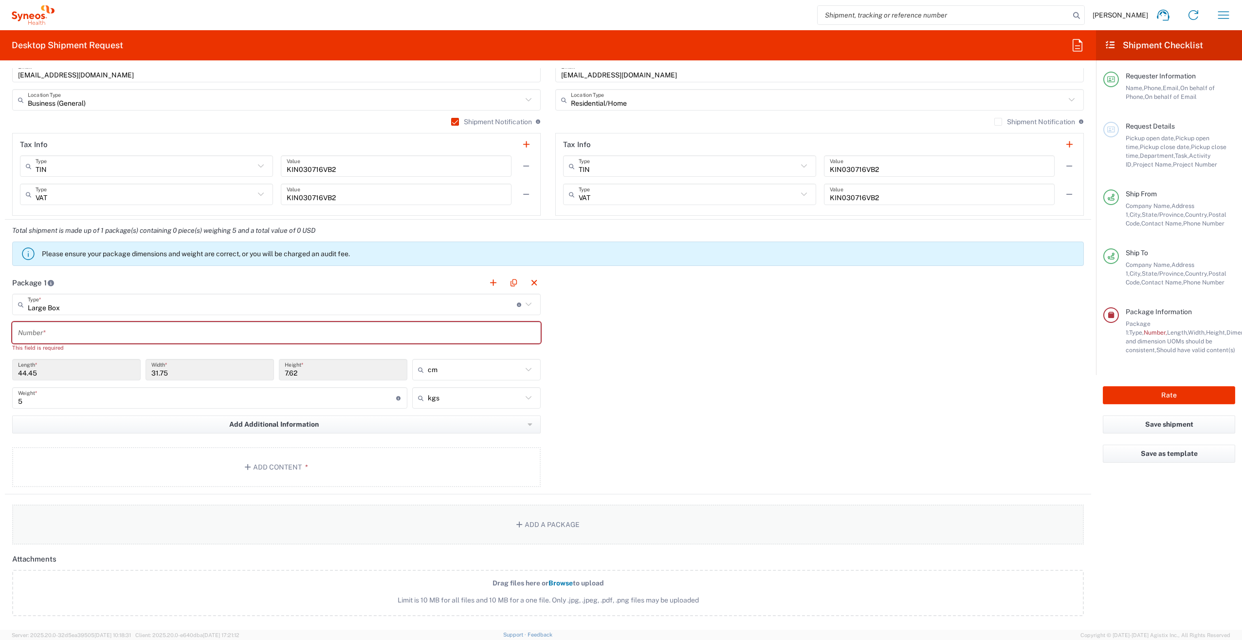
scroll to position [682, 0]
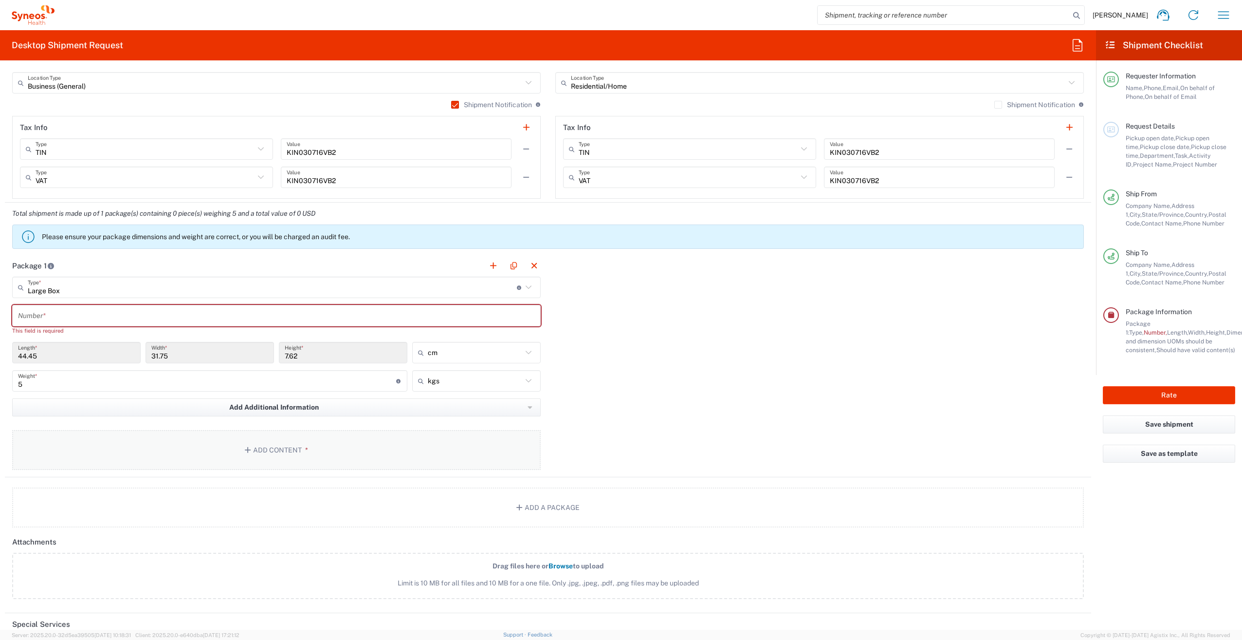
click at [314, 452] on button "Add Content *" at bounding box center [276, 450] width 529 height 40
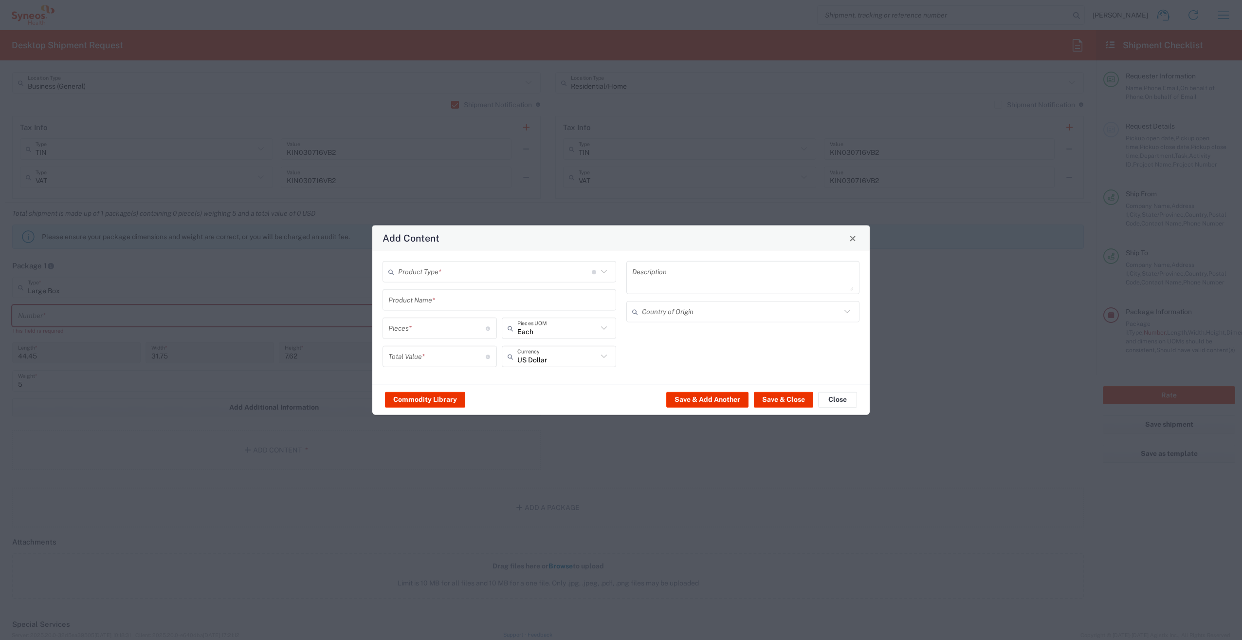
click at [601, 276] on icon at bounding box center [604, 271] width 13 height 13
click at [605, 272] on icon at bounding box center [604, 271] width 6 height 3
click at [454, 311] on span "General Commodity" at bounding box center [500, 308] width 232 height 15
type input "General Commodity"
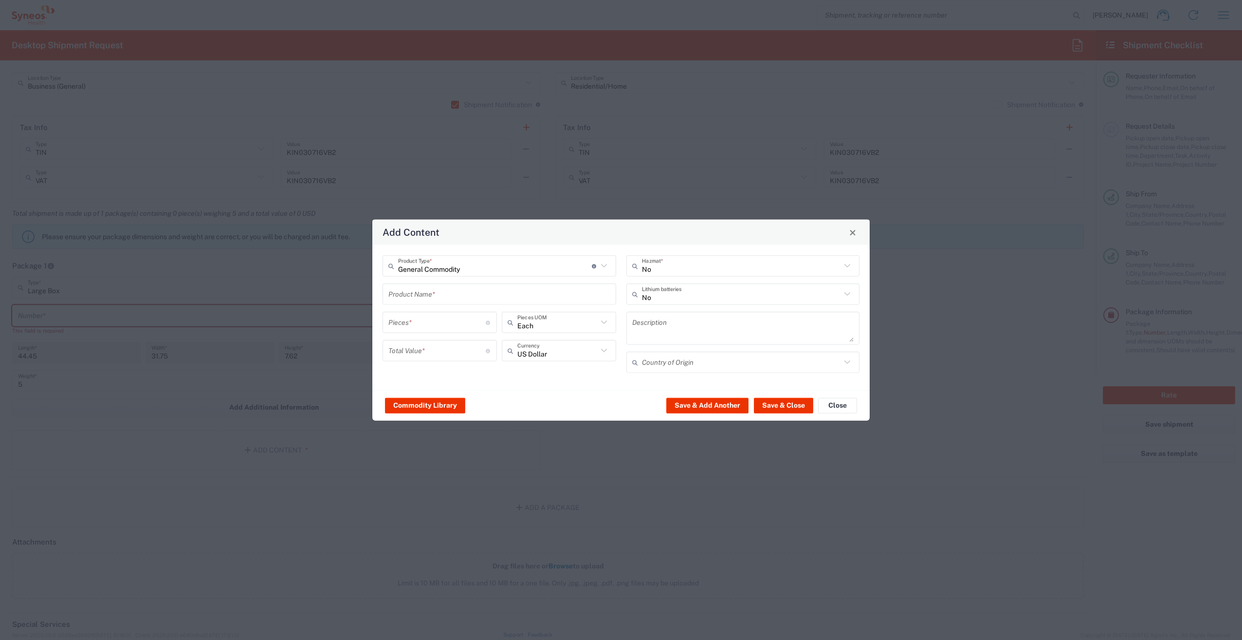
click at [472, 295] on input "text" at bounding box center [499, 293] width 222 height 17
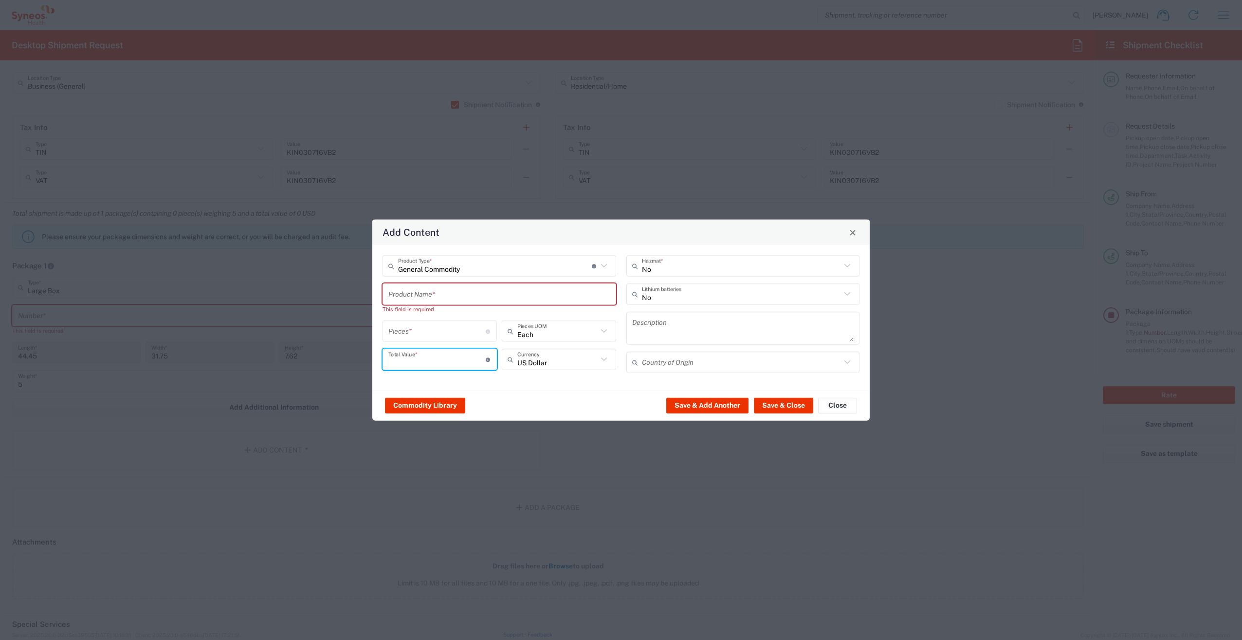
click at [452, 359] on input "number" at bounding box center [436, 359] width 97 height 17
click at [452, 359] on input "100" at bounding box center [436, 359] width 97 height 17
type input "100"
click at [437, 335] on input "number" at bounding box center [436, 330] width 97 height 17
type input "1"
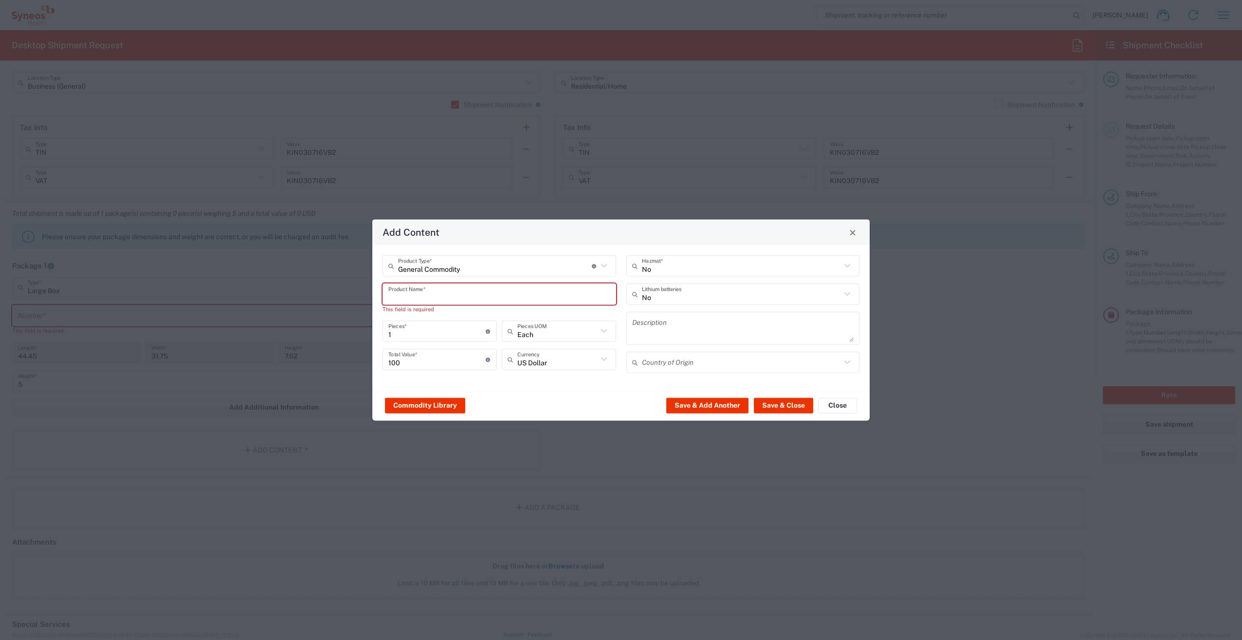
click at [452, 298] on input "text" at bounding box center [499, 293] width 222 height 17
type input "Computer Monitor"
click at [778, 408] on button "Save & Close" at bounding box center [783, 405] width 59 height 16
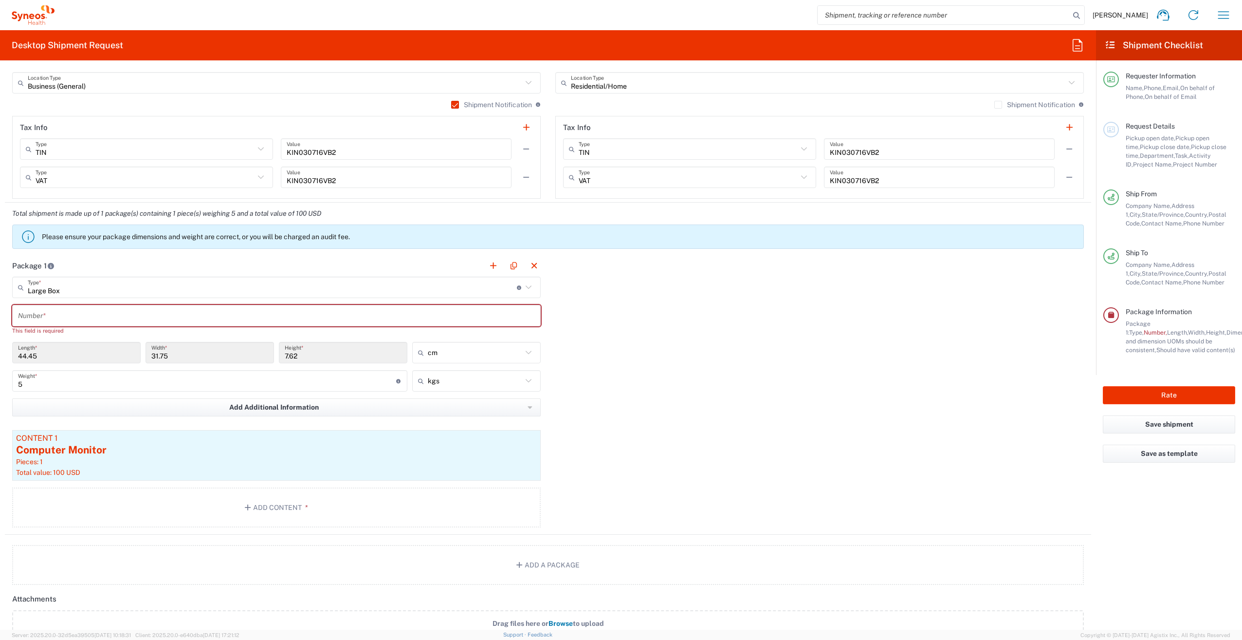
click at [114, 319] on input "text" at bounding box center [276, 315] width 517 height 17
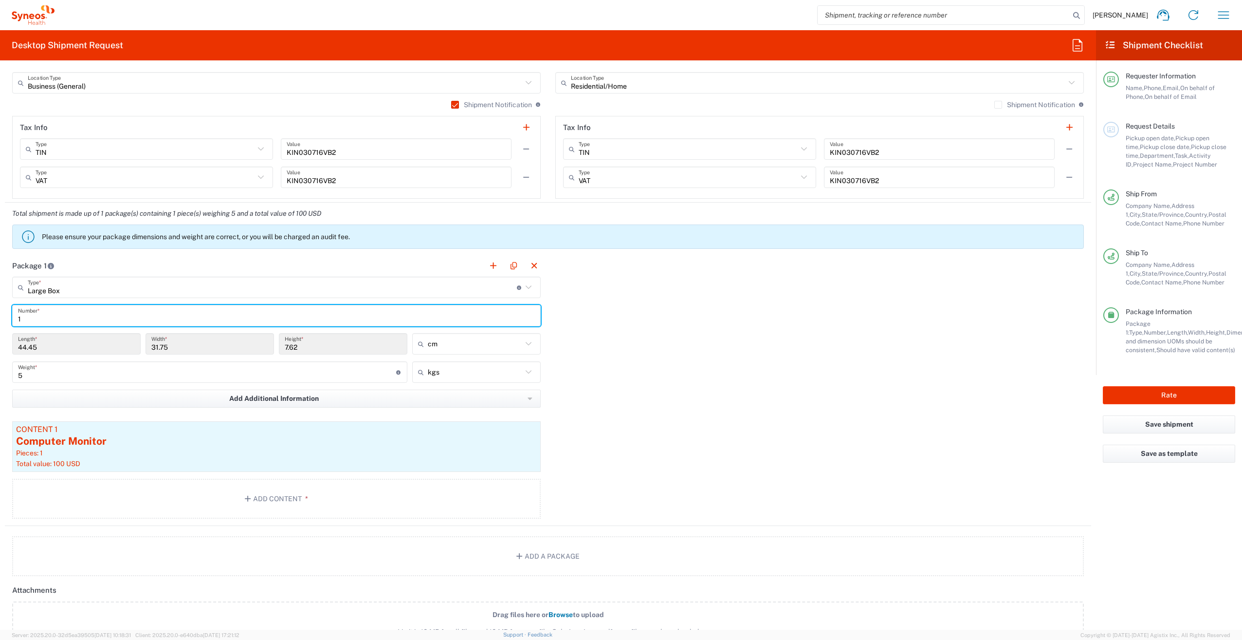
type input "1"
click at [573, 350] on div "Package 1 Large Box Type * Material used to package goods Medium Box Envelope L…" at bounding box center [548, 390] width 1087 height 271
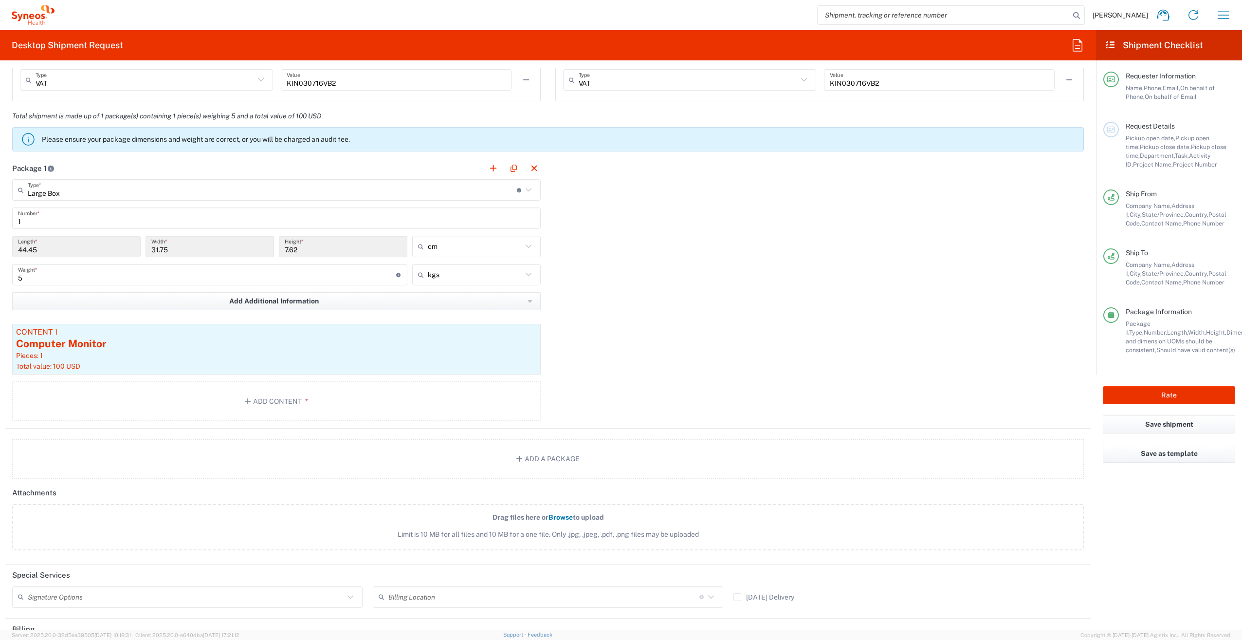
scroll to position [730, 0]
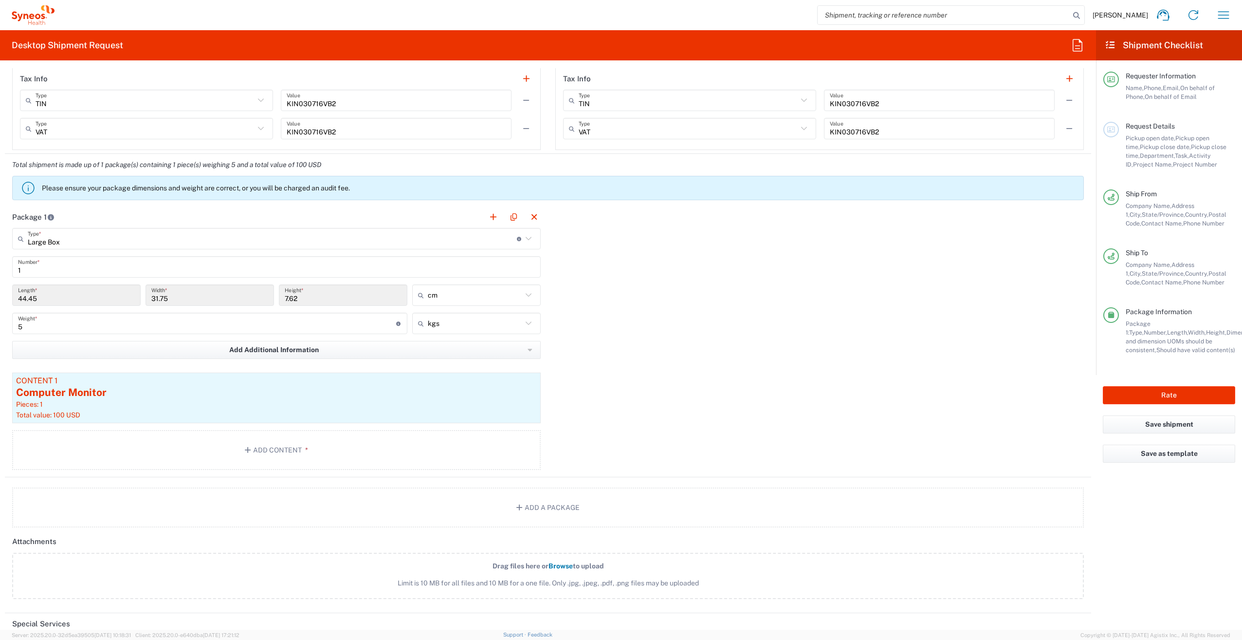
click at [69, 326] on input "5" at bounding box center [207, 323] width 378 height 17
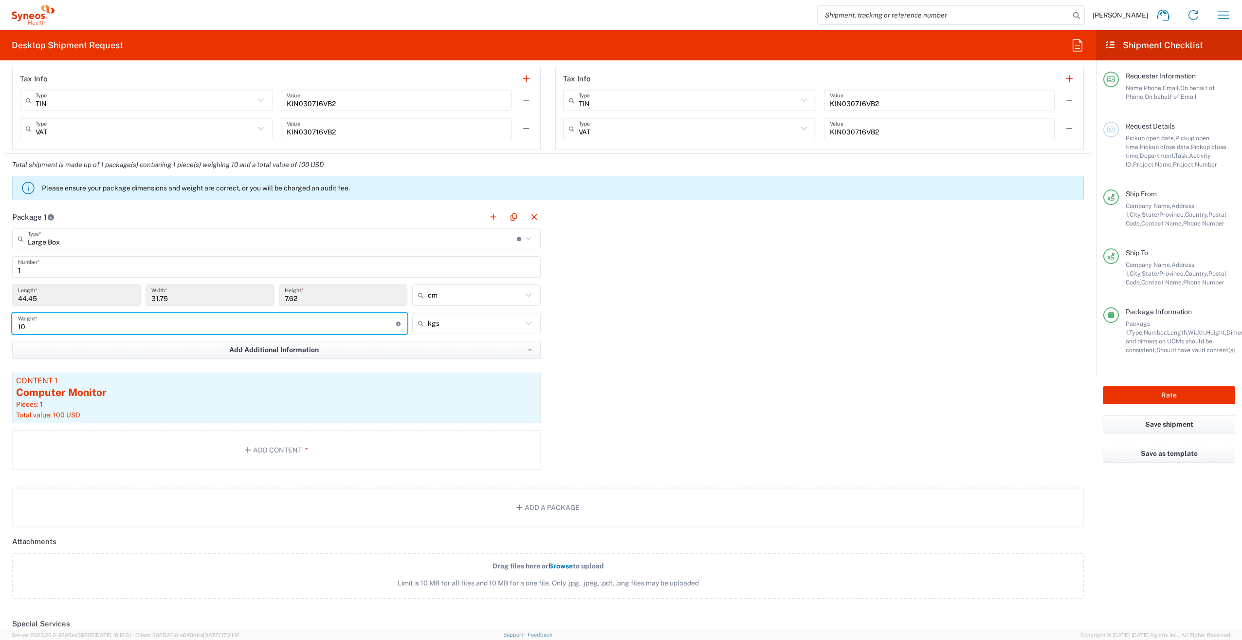
type input "10"
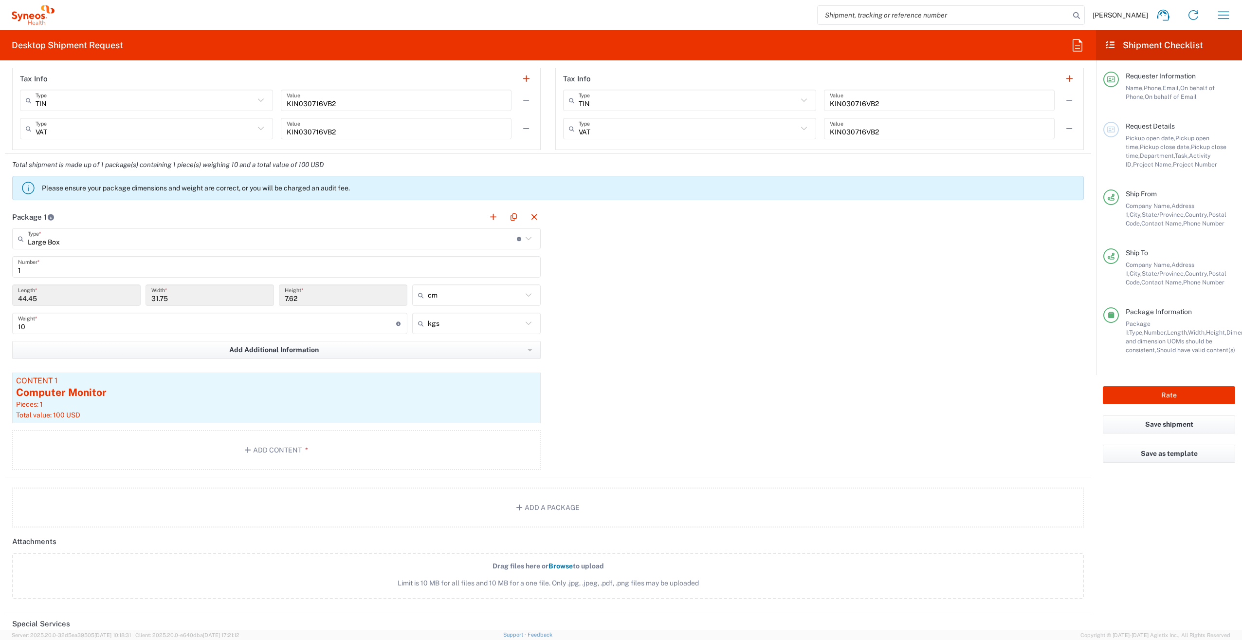
click at [573, 337] on div "Package 1 Large Box Type * Material used to package goods Medium Box Envelope L…" at bounding box center [548, 341] width 1087 height 271
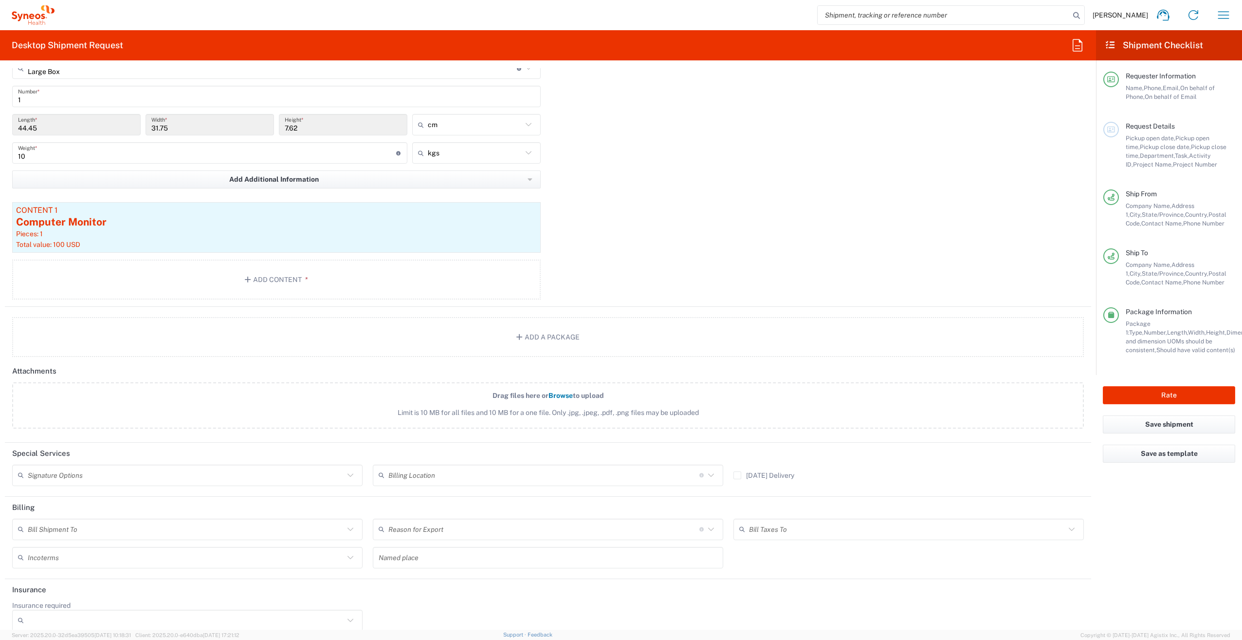
scroll to position [913, 0]
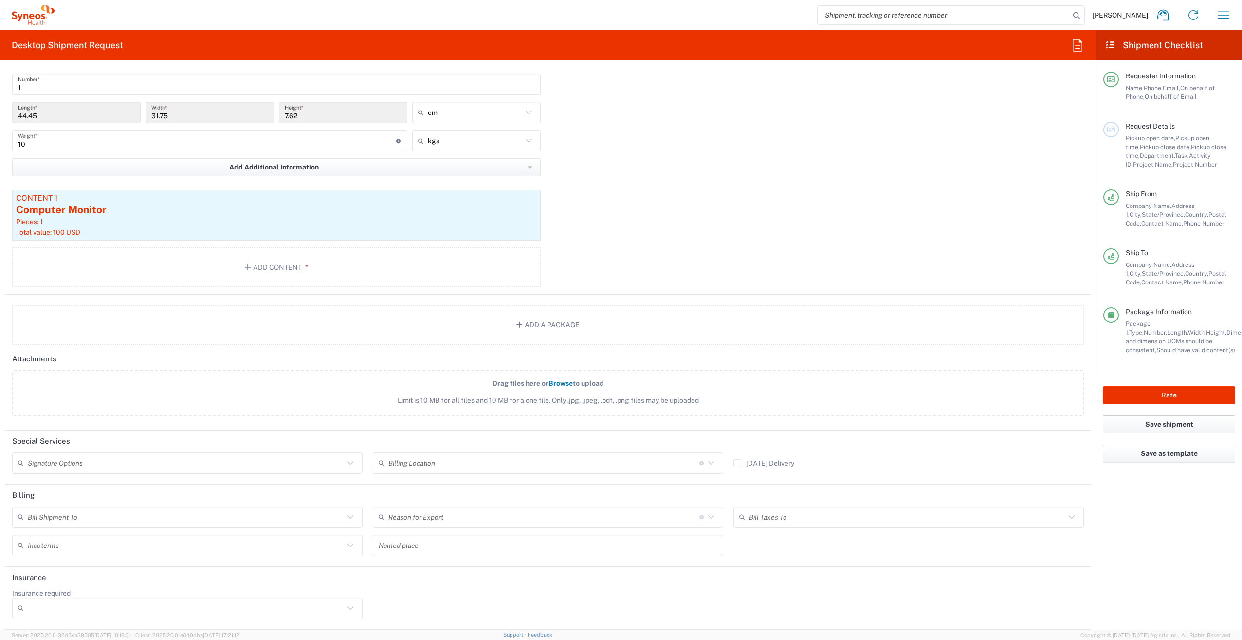
click at [1180, 425] on button "Save shipment" at bounding box center [1169, 424] width 132 height 18
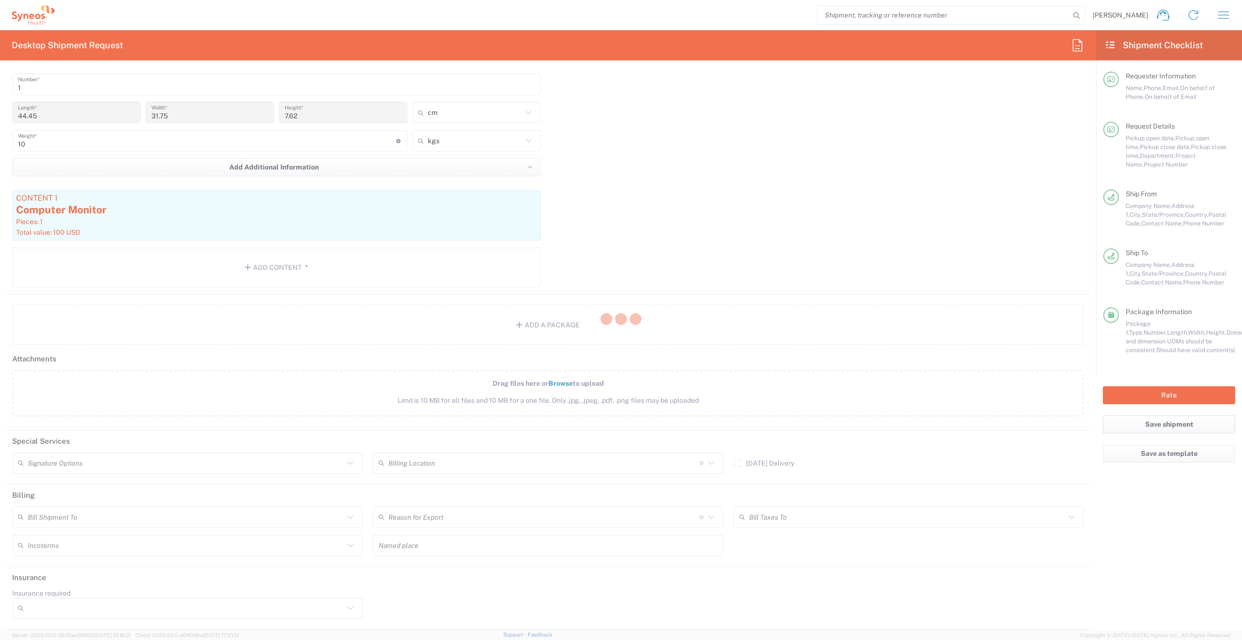
type input "Daiichi 7025945"
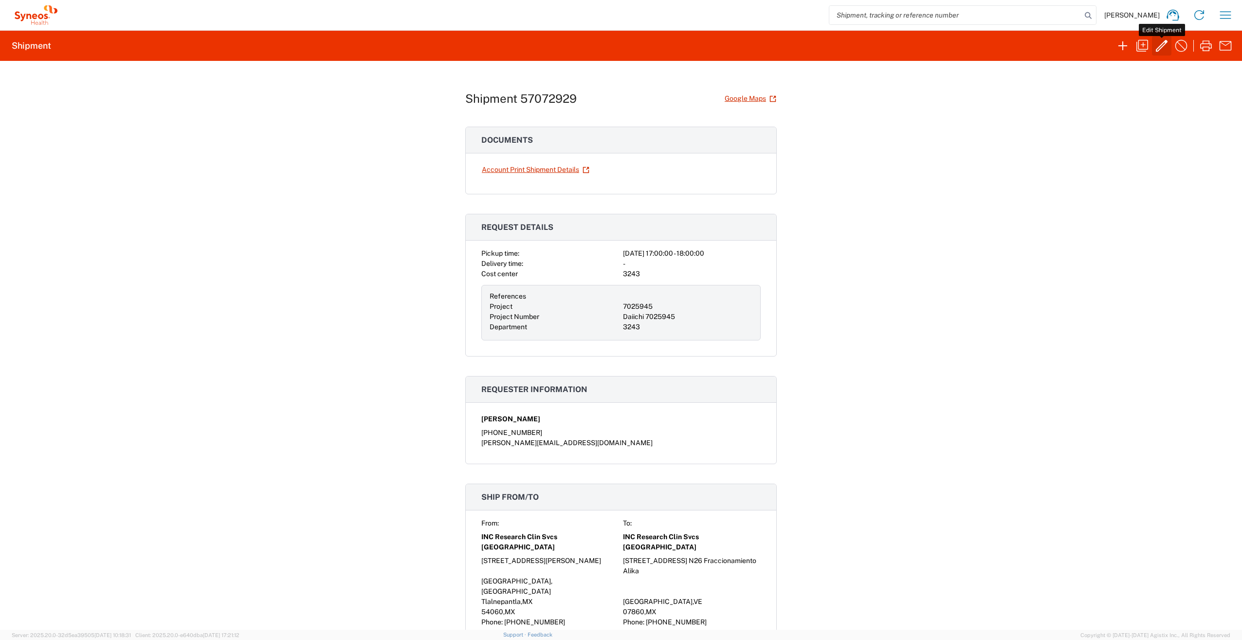
click at [1162, 49] on icon "button" at bounding box center [1162, 46] width 16 height 16
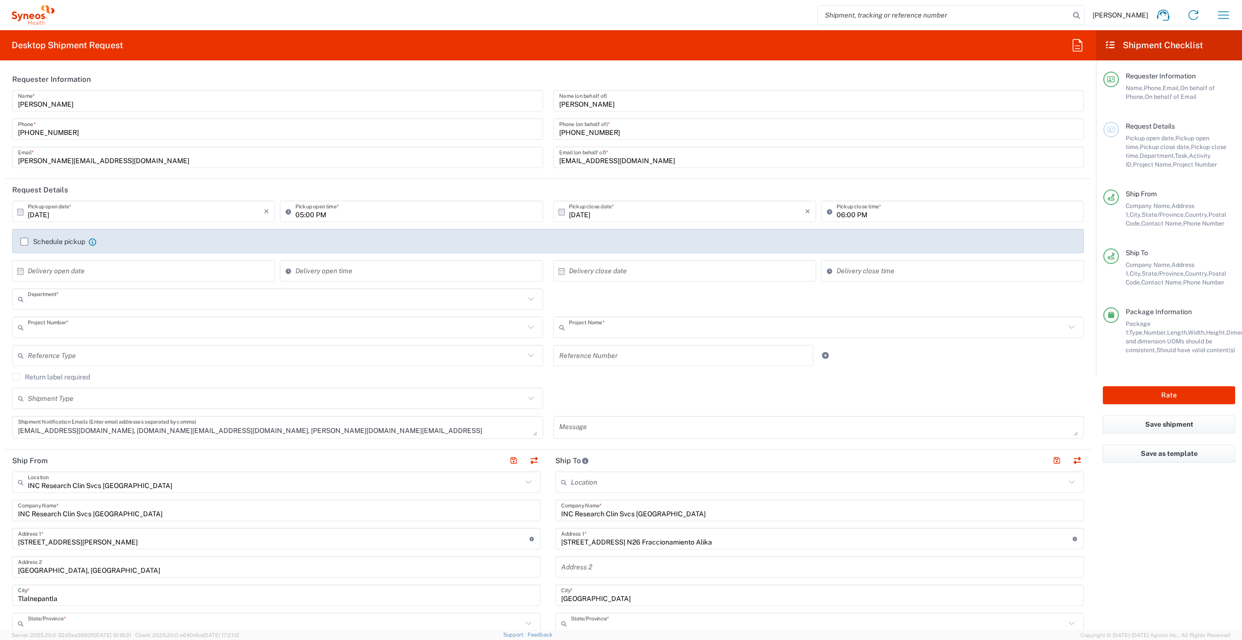
type input "3243"
type input "7025945"
type input "Daiichi 7025945"
type input "[GEOGRAPHIC_DATA]"
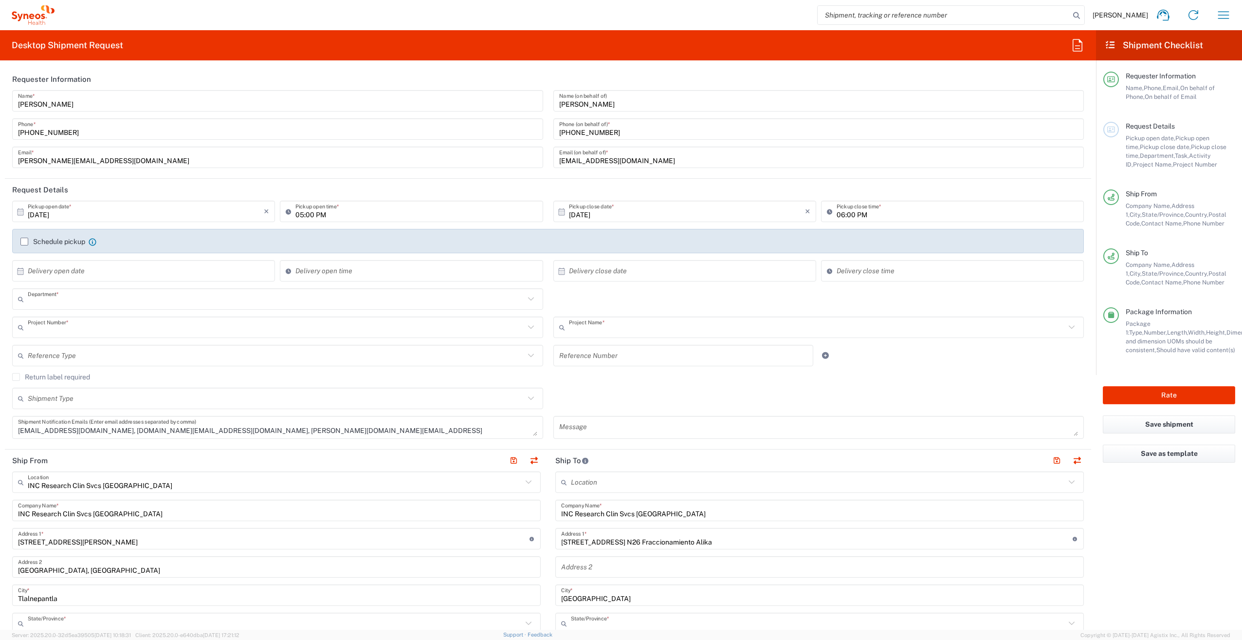
type input "Large Box"
click at [397, 74] on header "Requester Information" at bounding box center [548, 79] width 1087 height 22
click at [171, 193] on header "Request Details" at bounding box center [548, 190] width 1087 height 22
click at [1141, 396] on button "Rate" at bounding box center [1169, 395] width 132 height 18
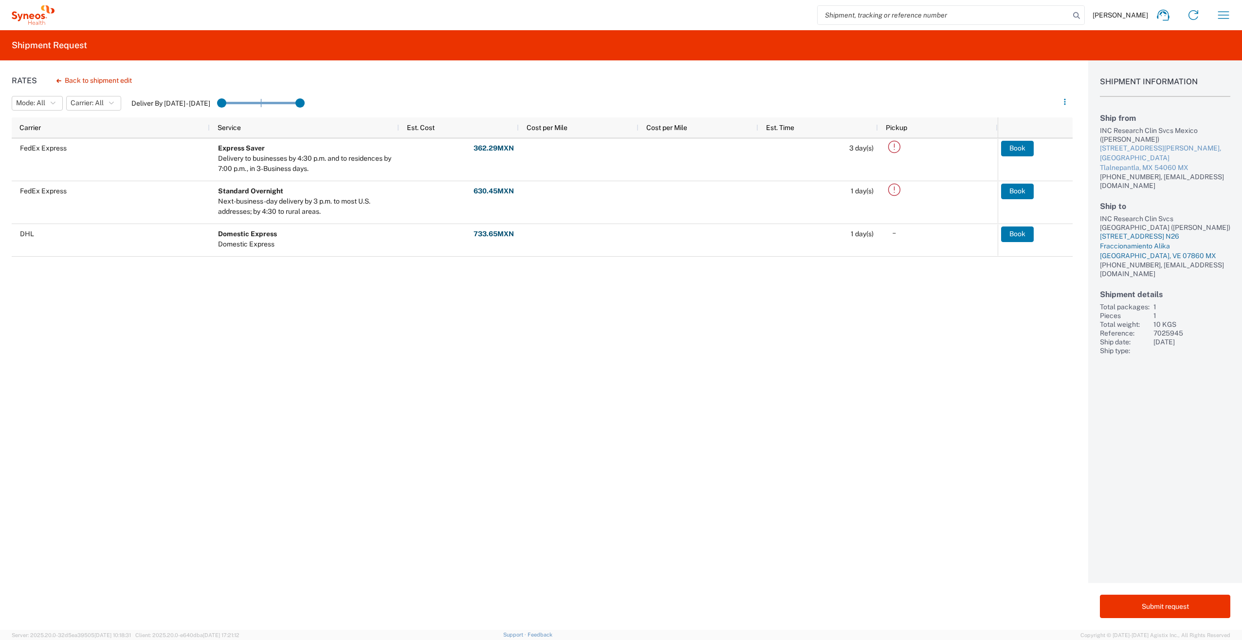
click at [1159, 251] on div "[STREET_ADDRESS] N26 Fraccionamiento Alika" at bounding box center [1165, 241] width 130 height 19
click at [773, 384] on div "FedEx Express Express Saver Delivery to businesses by 4:30 p.m. and to residenc…" at bounding box center [505, 274] width 986 height 272
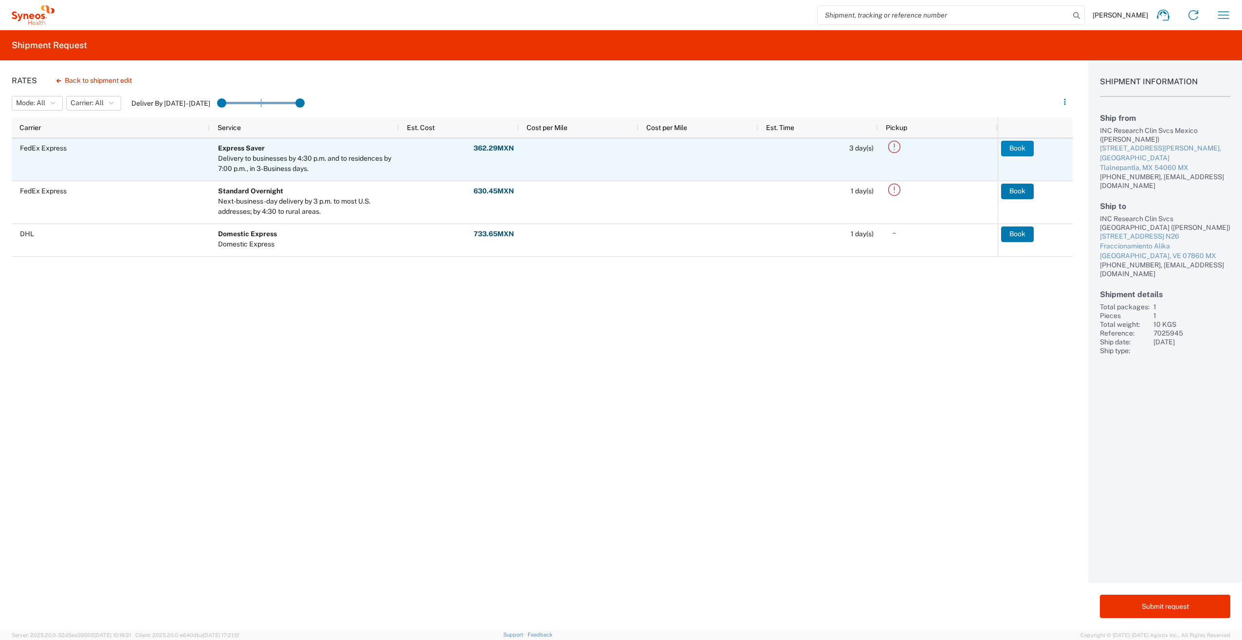
click at [1022, 146] on button "Book" at bounding box center [1017, 149] width 33 height 16
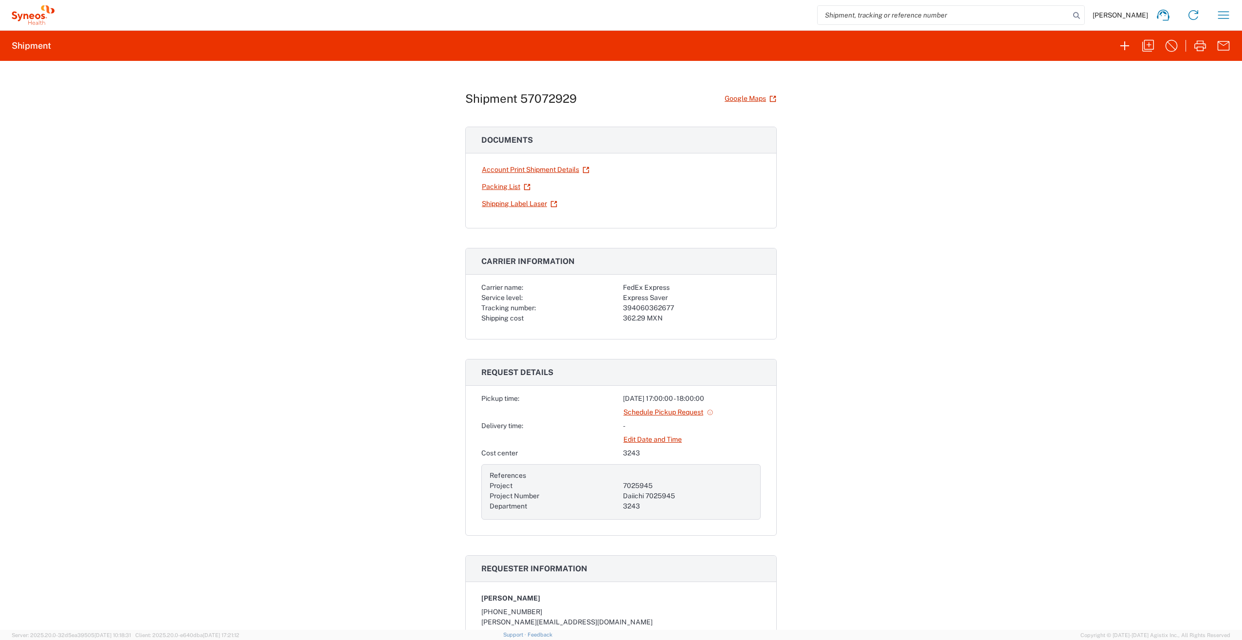
click at [815, 212] on div "Shipment 57072929 Google Maps Documents Account Print Shipment Details Packing …" at bounding box center [621, 345] width 1242 height 569
drag, startPoint x: 867, startPoint y: 515, endPoint x: 865, endPoint y: 520, distance: 5.1
click at [867, 515] on div "Shipment 57072929 Google Maps Documents Account Print Shipment Details Packing …" at bounding box center [621, 345] width 1242 height 569
click at [1222, 17] on icon "button" at bounding box center [1224, 15] width 16 height 16
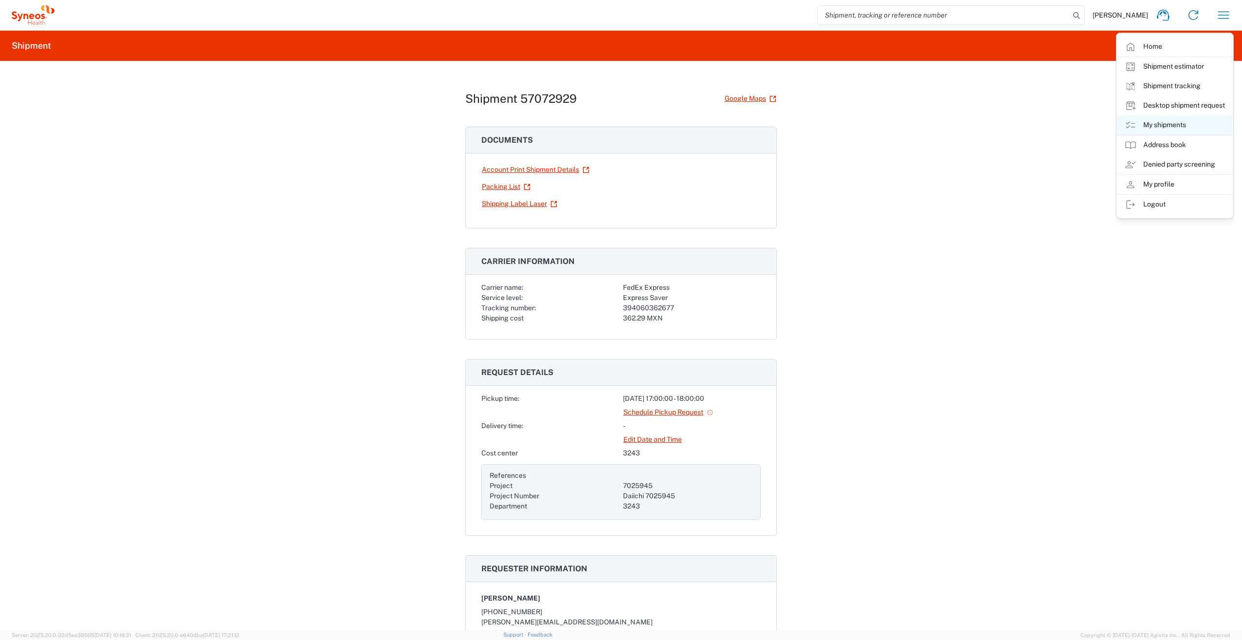
click at [1172, 117] on link "My shipments" at bounding box center [1175, 124] width 116 height 19
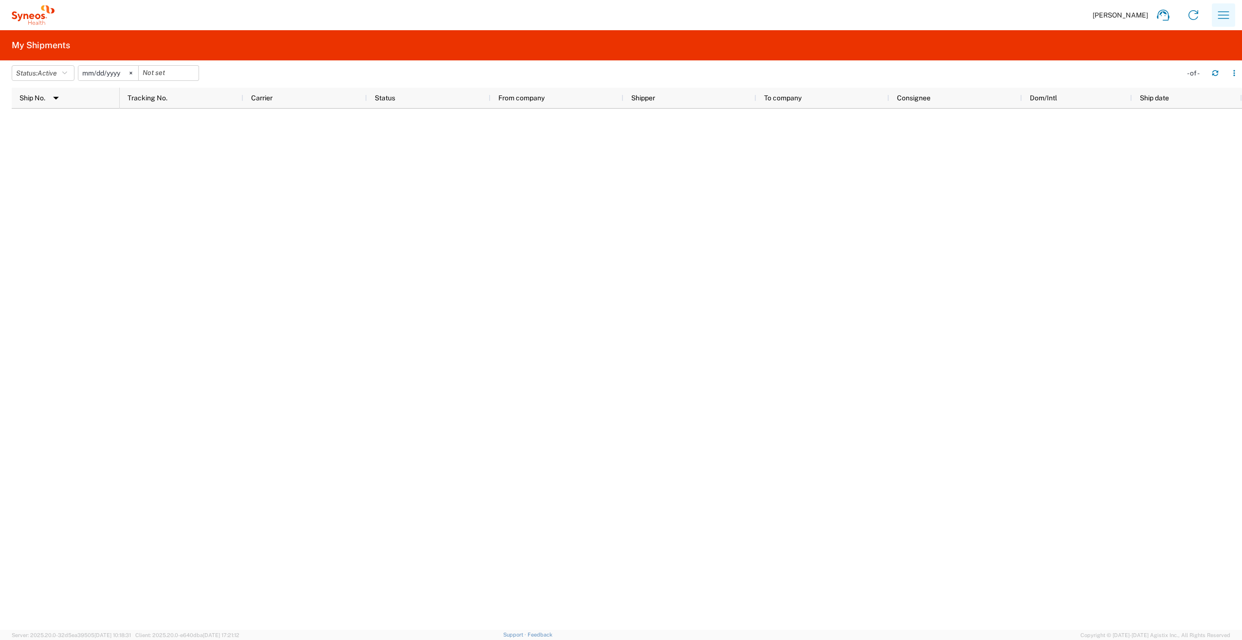
click at [1215, 12] on button "button" at bounding box center [1223, 14] width 23 height 23
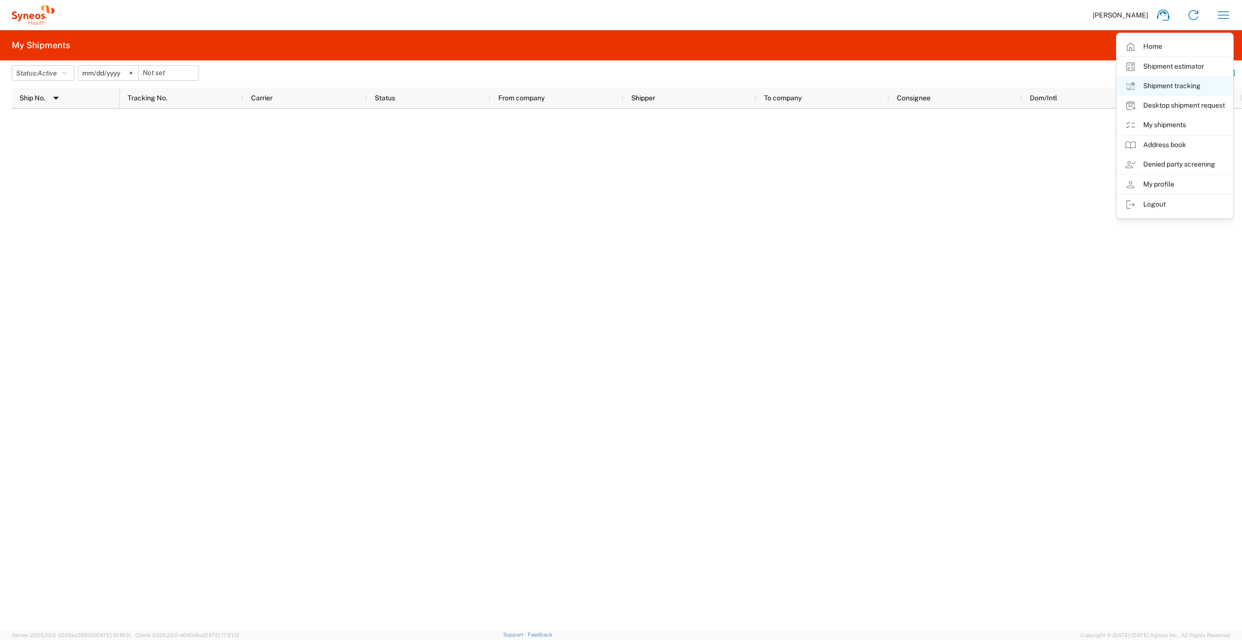
click at [1183, 87] on link "Shipment tracking" at bounding box center [1175, 85] width 116 height 19
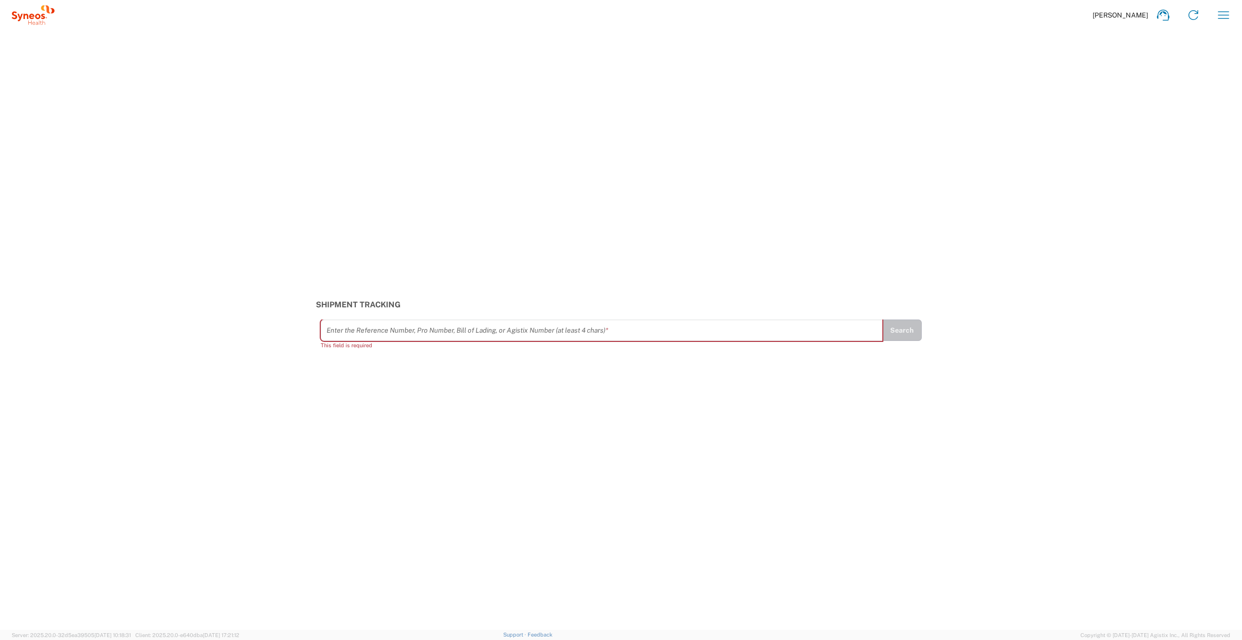
click at [562, 332] on input "text" at bounding box center [602, 330] width 551 height 17
paste input "57072929"
type input "57072929"
click at [909, 336] on button "Search" at bounding box center [902, 334] width 40 height 21
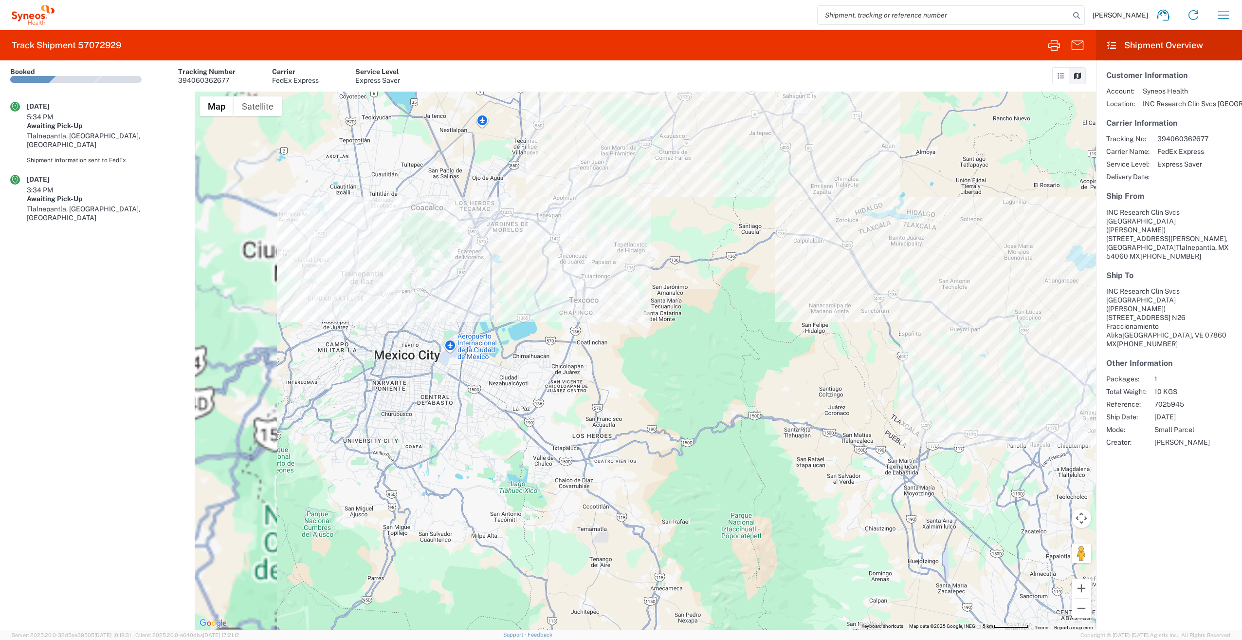
drag, startPoint x: 491, startPoint y: 387, endPoint x: 670, endPoint y: 419, distance: 181.5
click at [670, 419] on div at bounding box center [646, 361] width 902 height 538
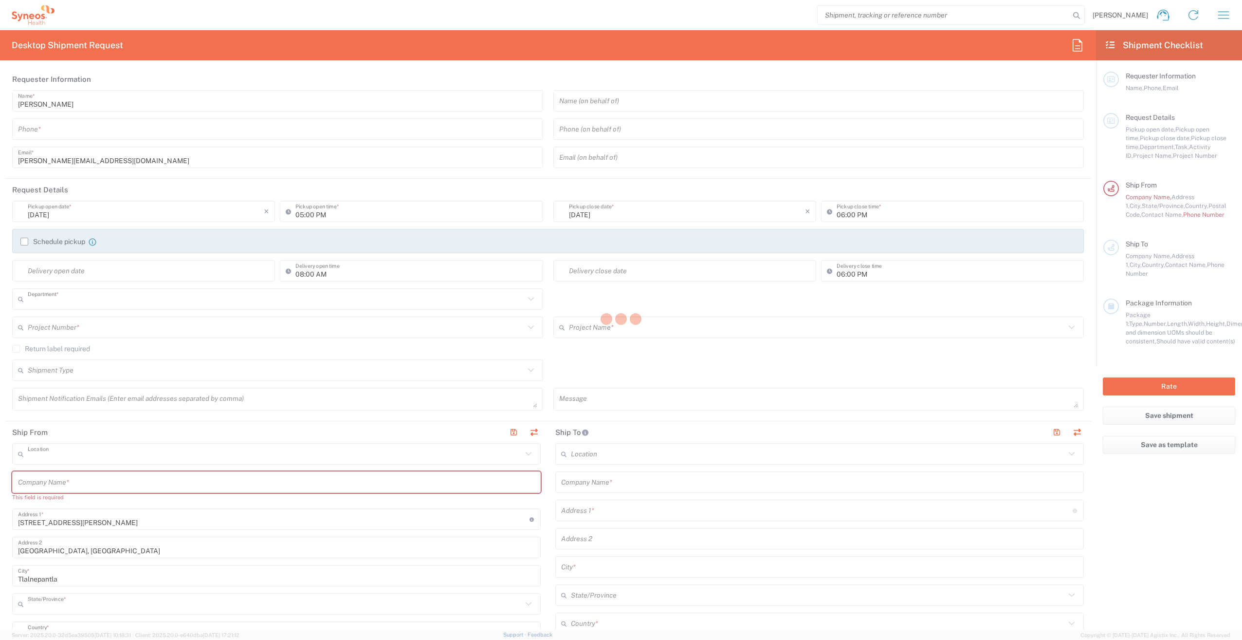
type input "3243"
type input "INC Research Clin Svcs [GEOGRAPHIC_DATA]"
type input "[GEOGRAPHIC_DATA]"
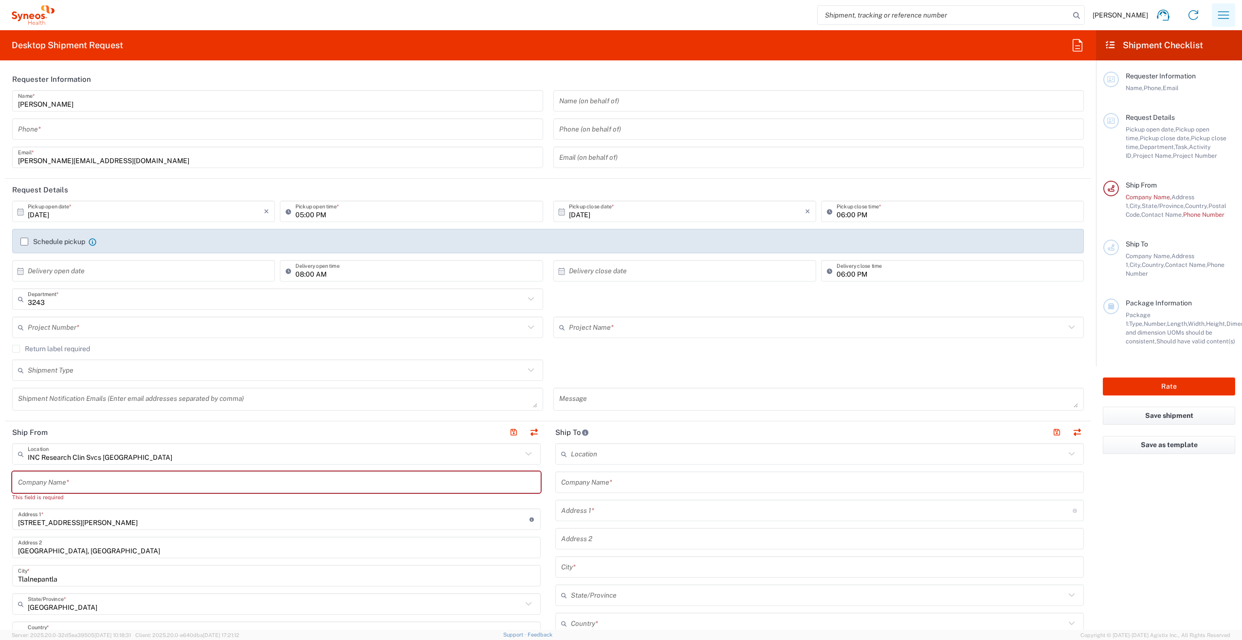
click at [1220, 20] on icon "button" at bounding box center [1224, 15] width 16 height 16
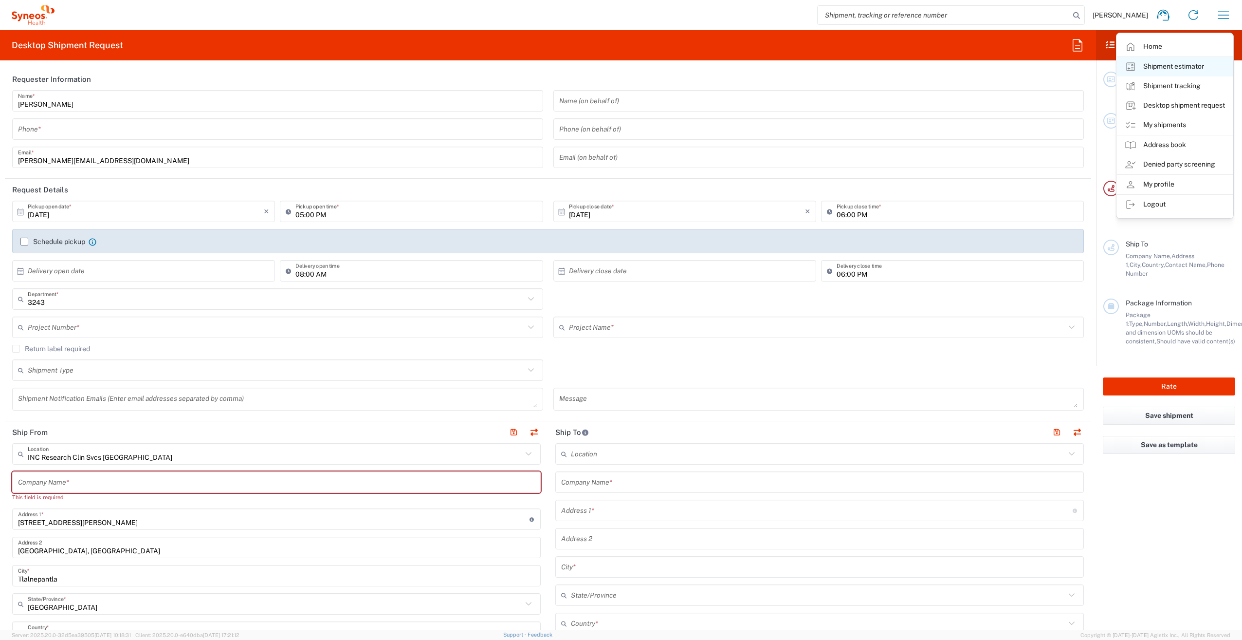
click at [1206, 70] on link "Shipment estimator" at bounding box center [1175, 66] width 116 height 19
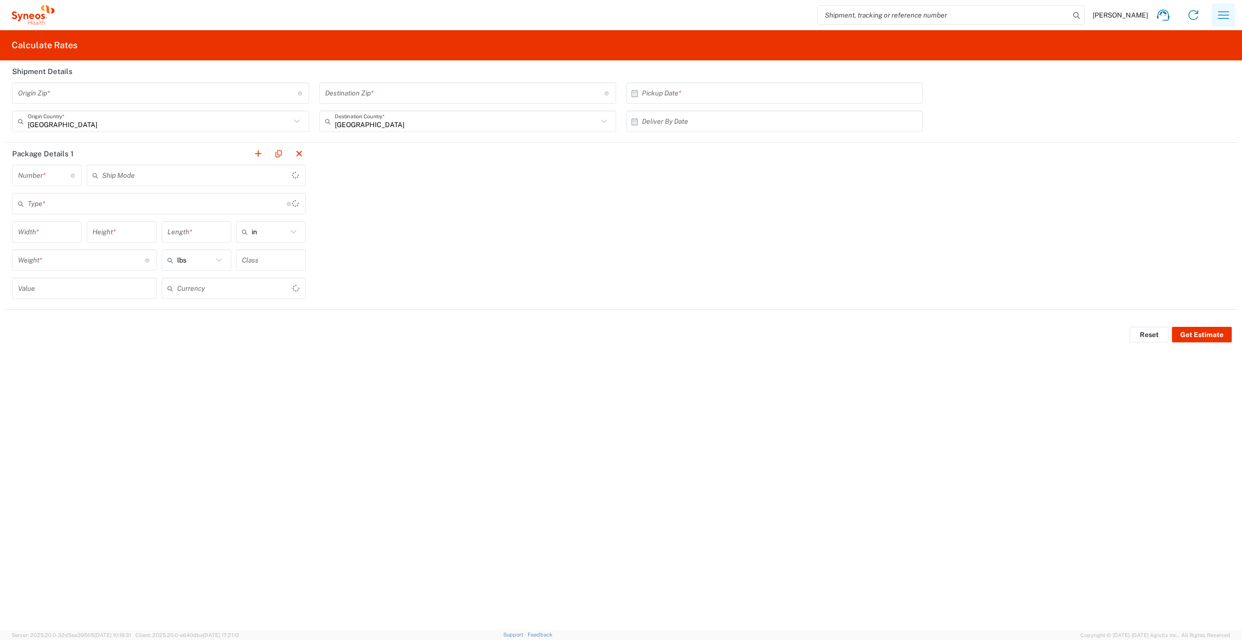
type input "US Dollar"
click at [1223, 20] on icon "button" at bounding box center [1224, 15] width 16 height 16
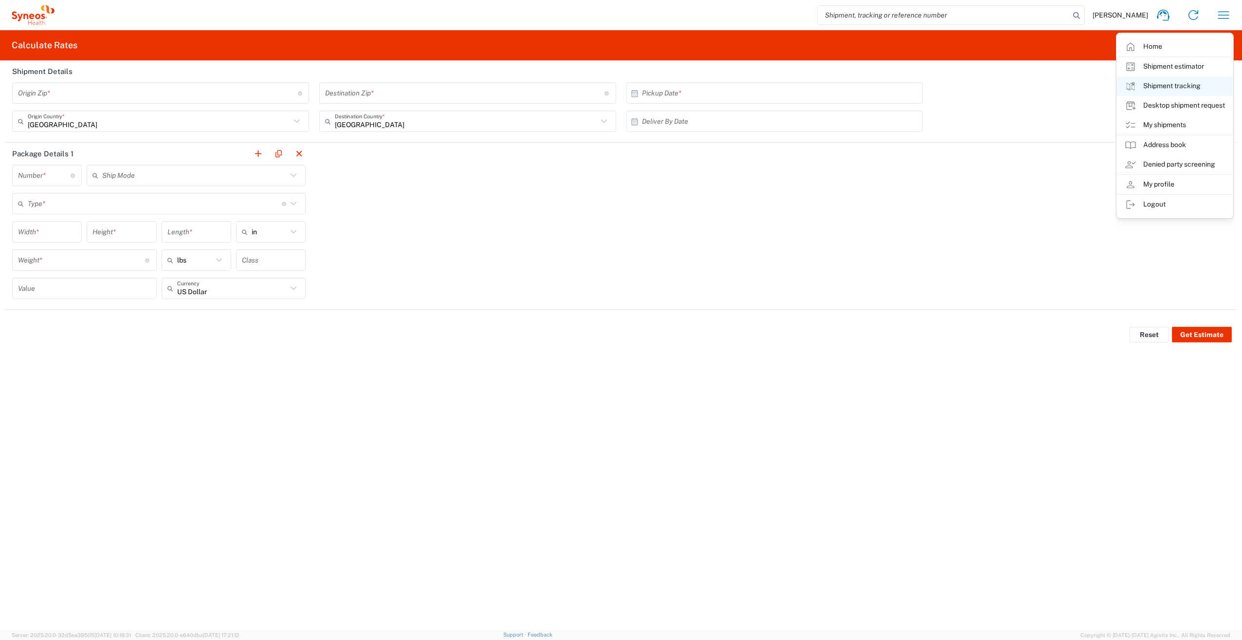
click at [1196, 84] on link "Shipment tracking" at bounding box center [1175, 85] width 116 height 19
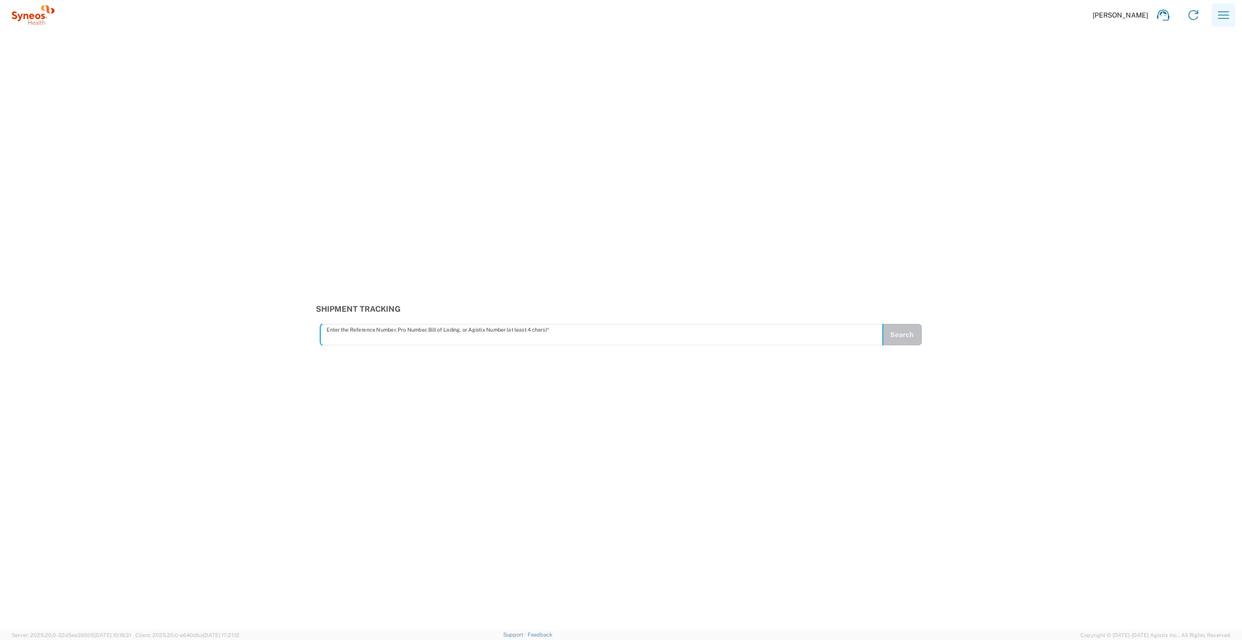
click at [1221, 19] on icon "button" at bounding box center [1224, 15] width 16 height 16
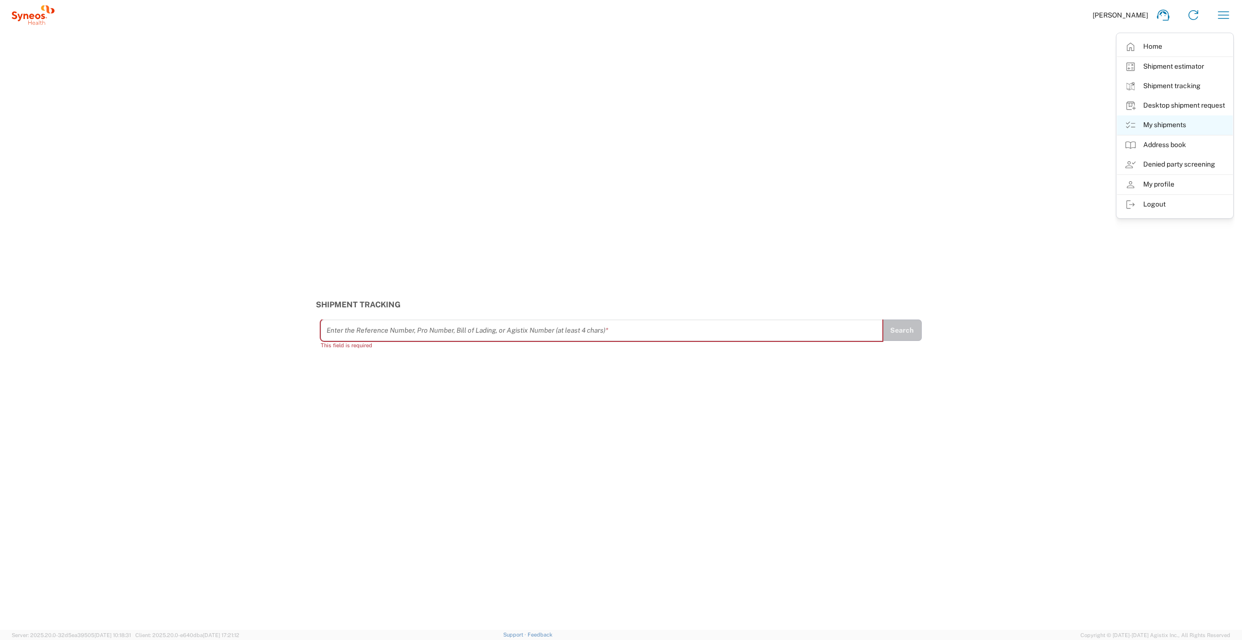
click at [1204, 124] on link "My shipments" at bounding box center [1175, 124] width 116 height 19
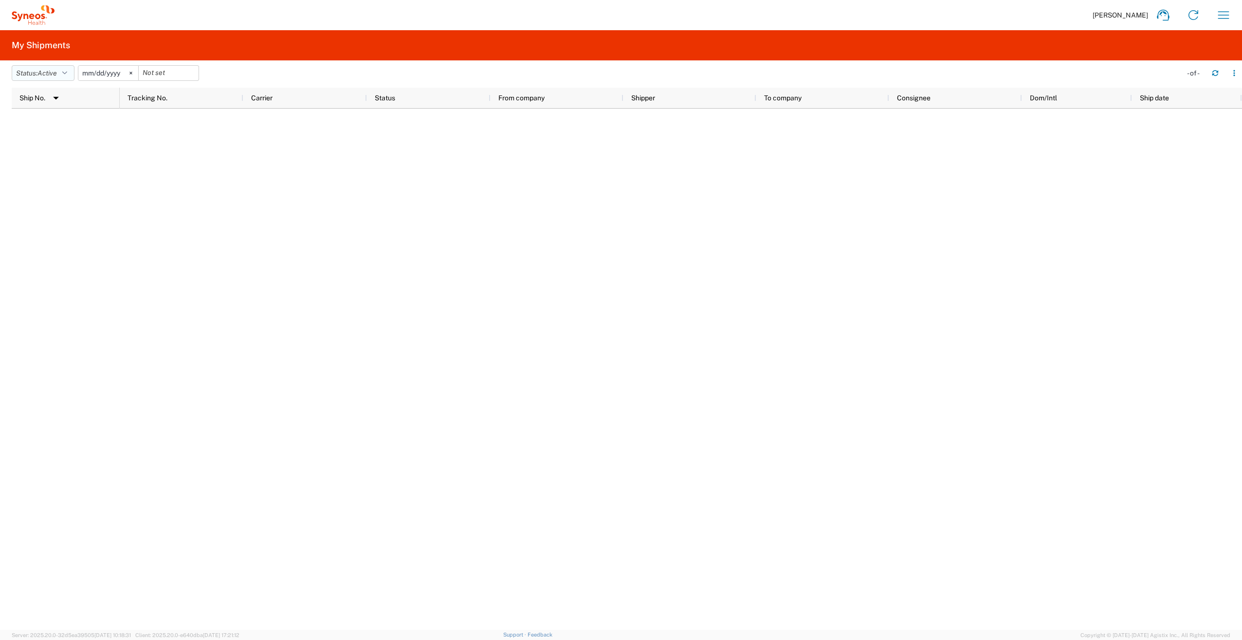
click at [62, 71] on button "Status: Active" at bounding box center [43, 73] width 63 height 16
click at [47, 120] on span "All" at bounding box center [68, 124] width 113 height 15
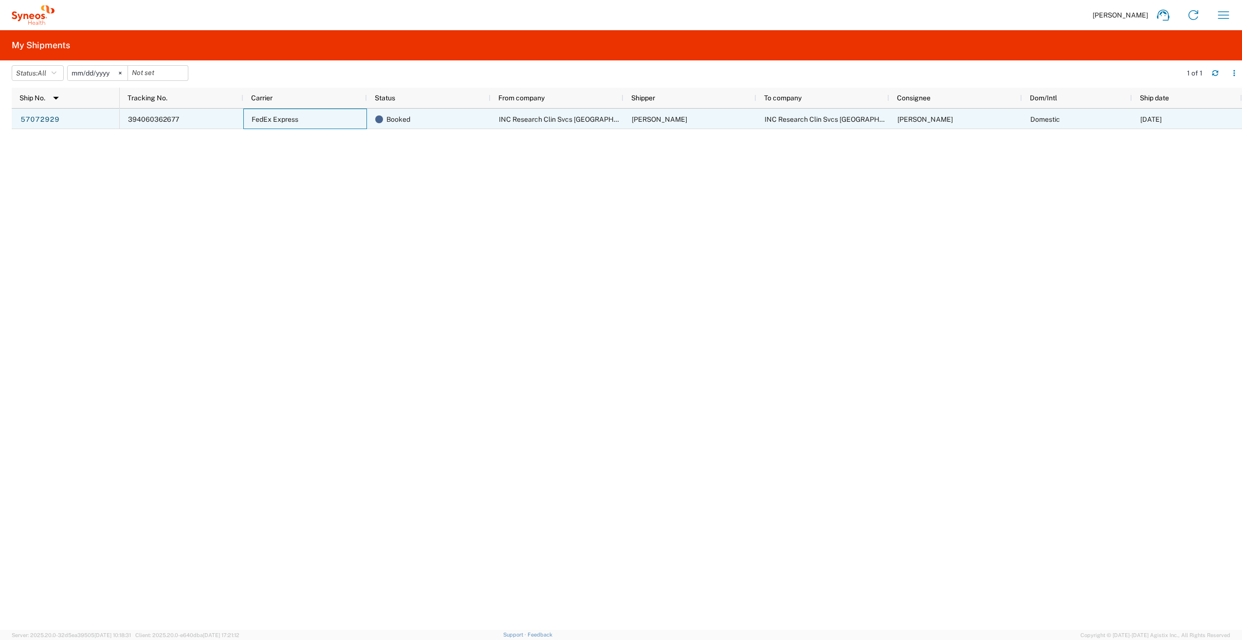
click at [322, 118] on div "FedEx Express" at bounding box center [305, 119] width 124 height 20
click at [79, 120] on div "57072929" at bounding box center [66, 119] width 108 height 20
click at [49, 120] on link "57072929" at bounding box center [40, 120] width 40 height 16
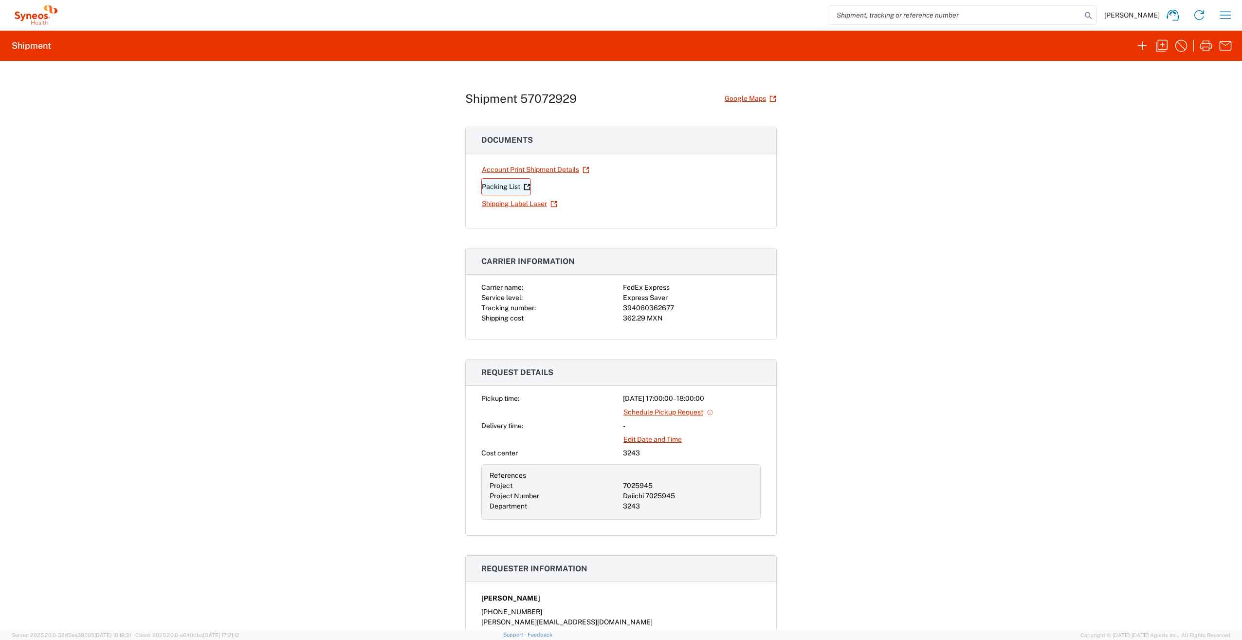
click at [500, 185] on link "Packing List" at bounding box center [506, 186] width 50 height 17
click at [555, 173] on link "Account Print Shipment Details" at bounding box center [535, 169] width 109 height 17
click at [527, 203] on link "Shipping Label Laser" at bounding box center [519, 203] width 76 height 17
click at [900, 179] on div "Shipment 57072929 Google Maps Documents Account Print Shipment Details Packing …" at bounding box center [621, 345] width 1242 height 569
click at [654, 305] on div "394060362677" at bounding box center [692, 308] width 138 height 10
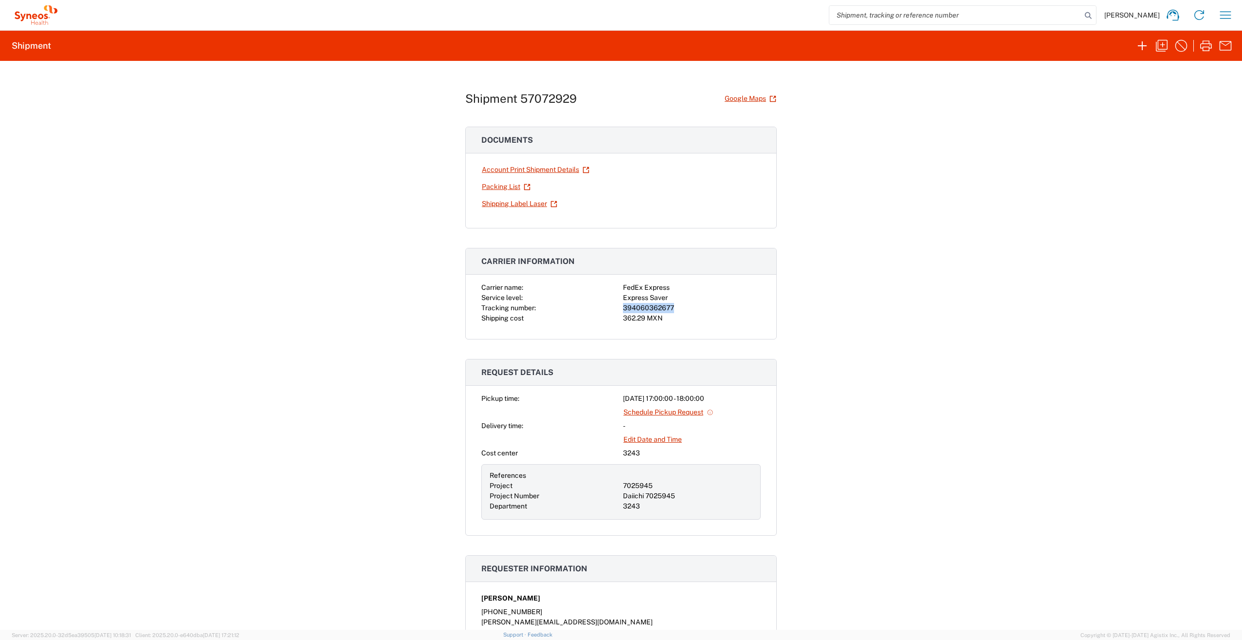
click at [654, 305] on div "394060362677" at bounding box center [692, 308] width 138 height 10
copy div "394060362677"
